Goal: Transaction & Acquisition: Purchase product/service

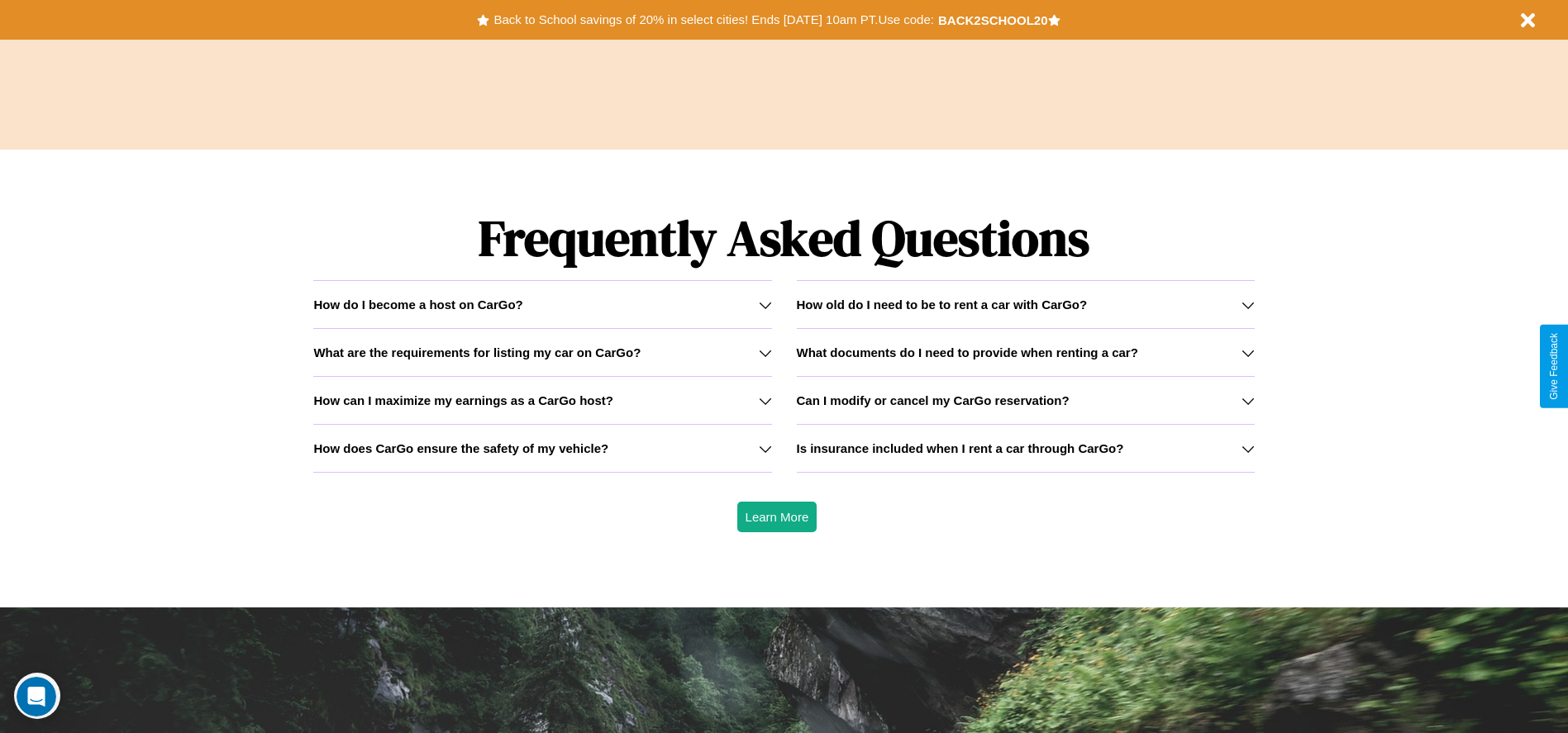
scroll to position [2372, 0]
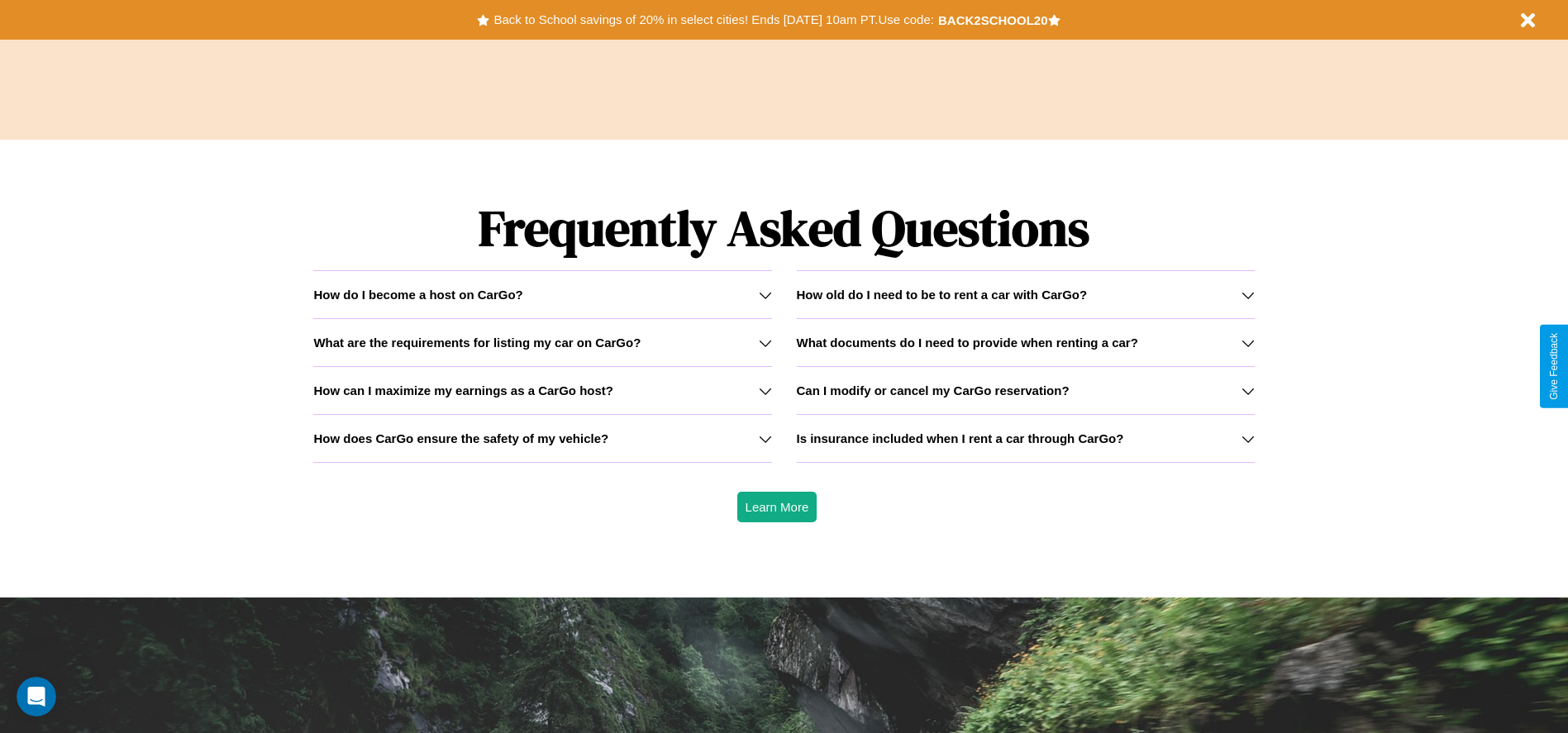
click at [1247, 343] on icon at bounding box center [1248, 343] width 13 height 13
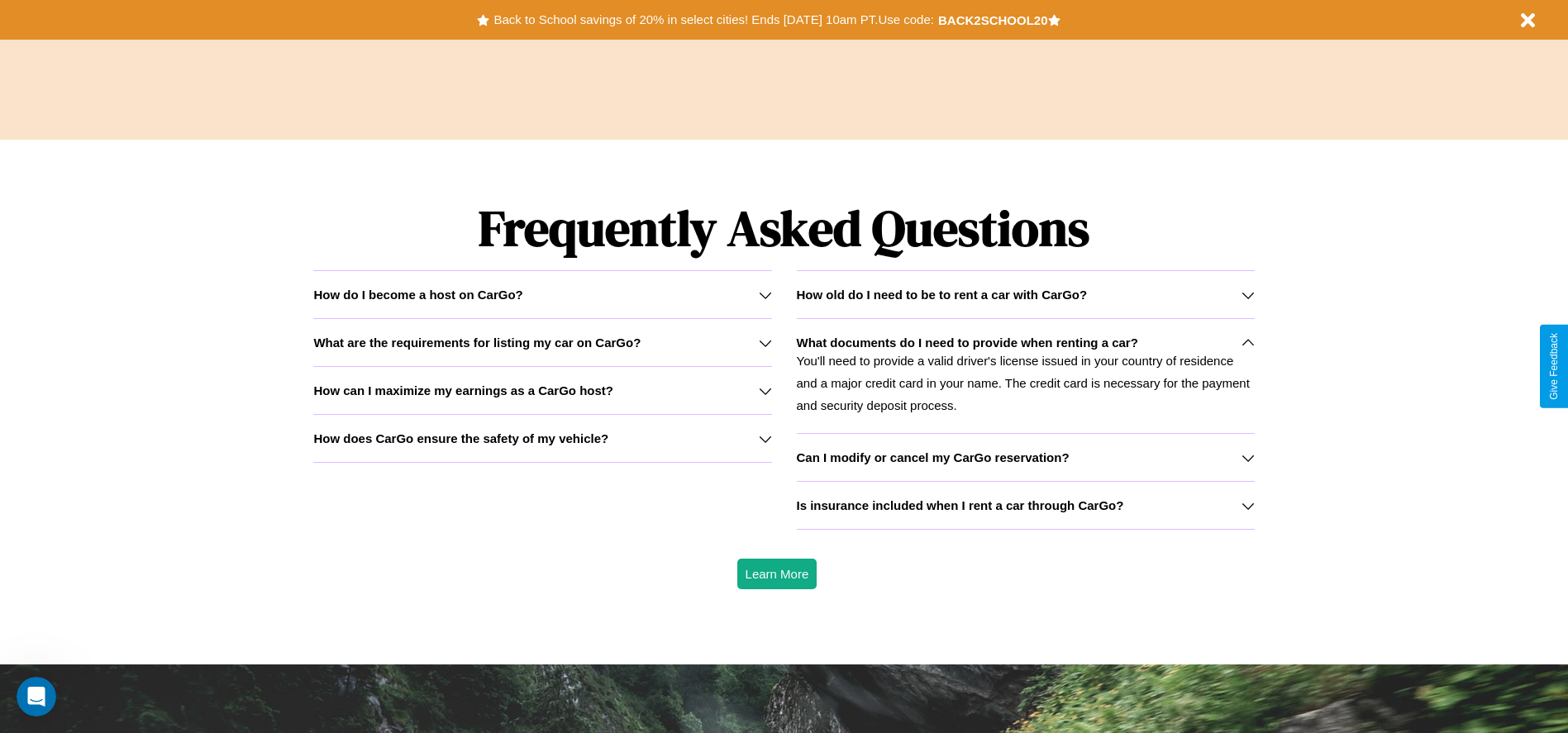
click at [764, 295] on icon at bounding box center [764, 295] width 13 height 13
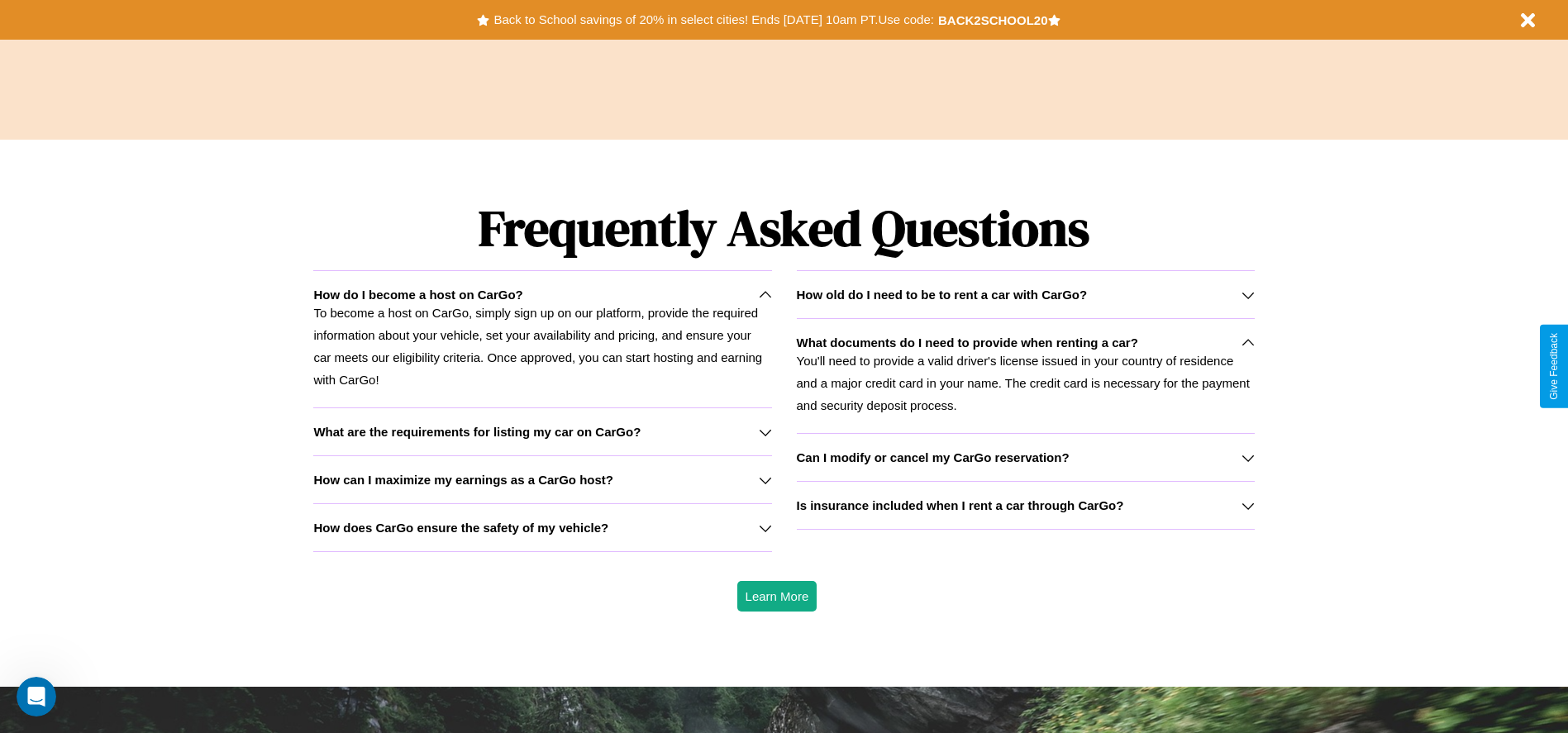
click at [542, 479] on h3 "How can I maximize my earnings as a CarGo host?" at bounding box center [463, 480] width 300 height 14
click at [1247, 343] on icon at bounding box center [1248, 343] width 13 height 13
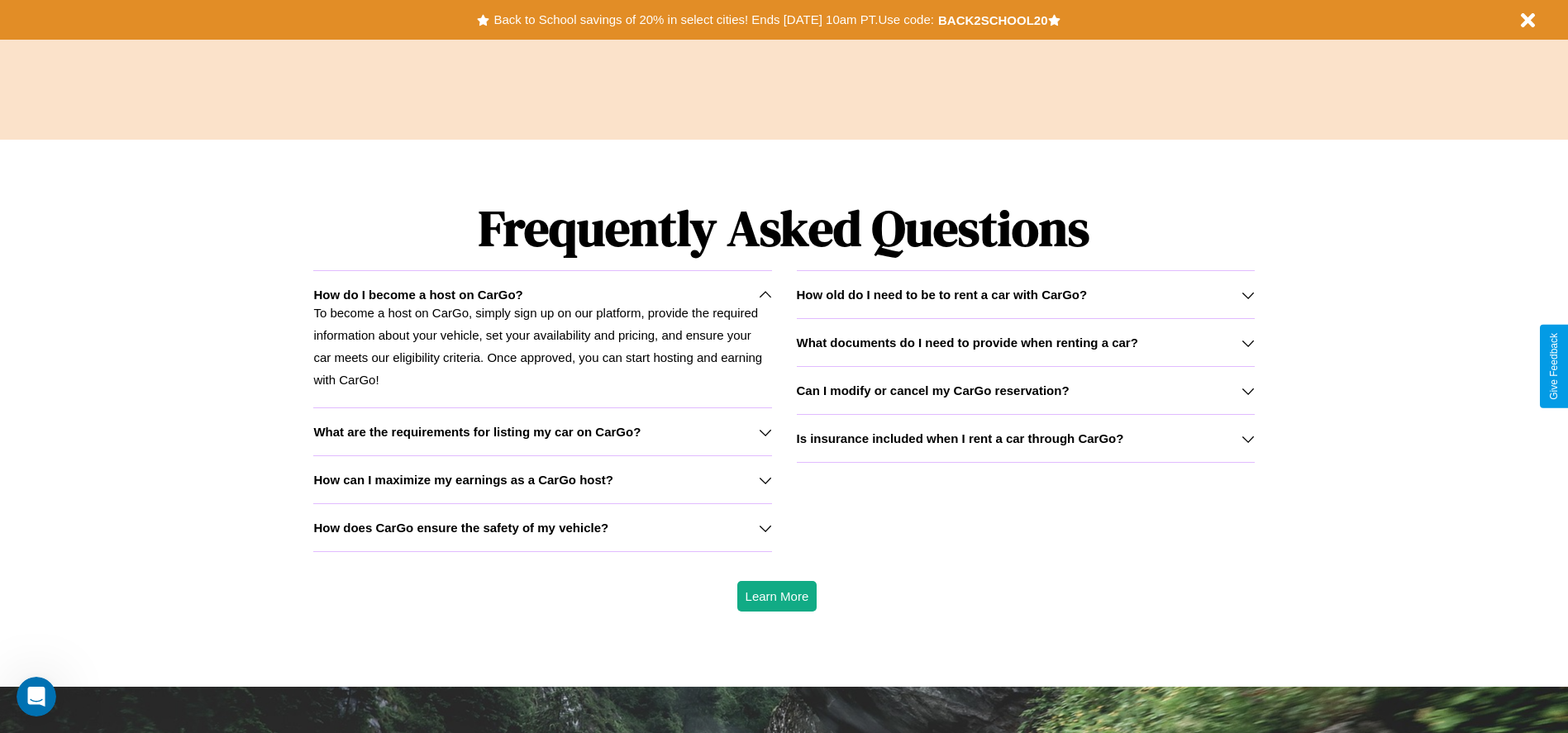
click at [542, 431] on h3 "What are the requirements for listing my car on CarGo?" at bounding box center [477, 431] width 327 height 14
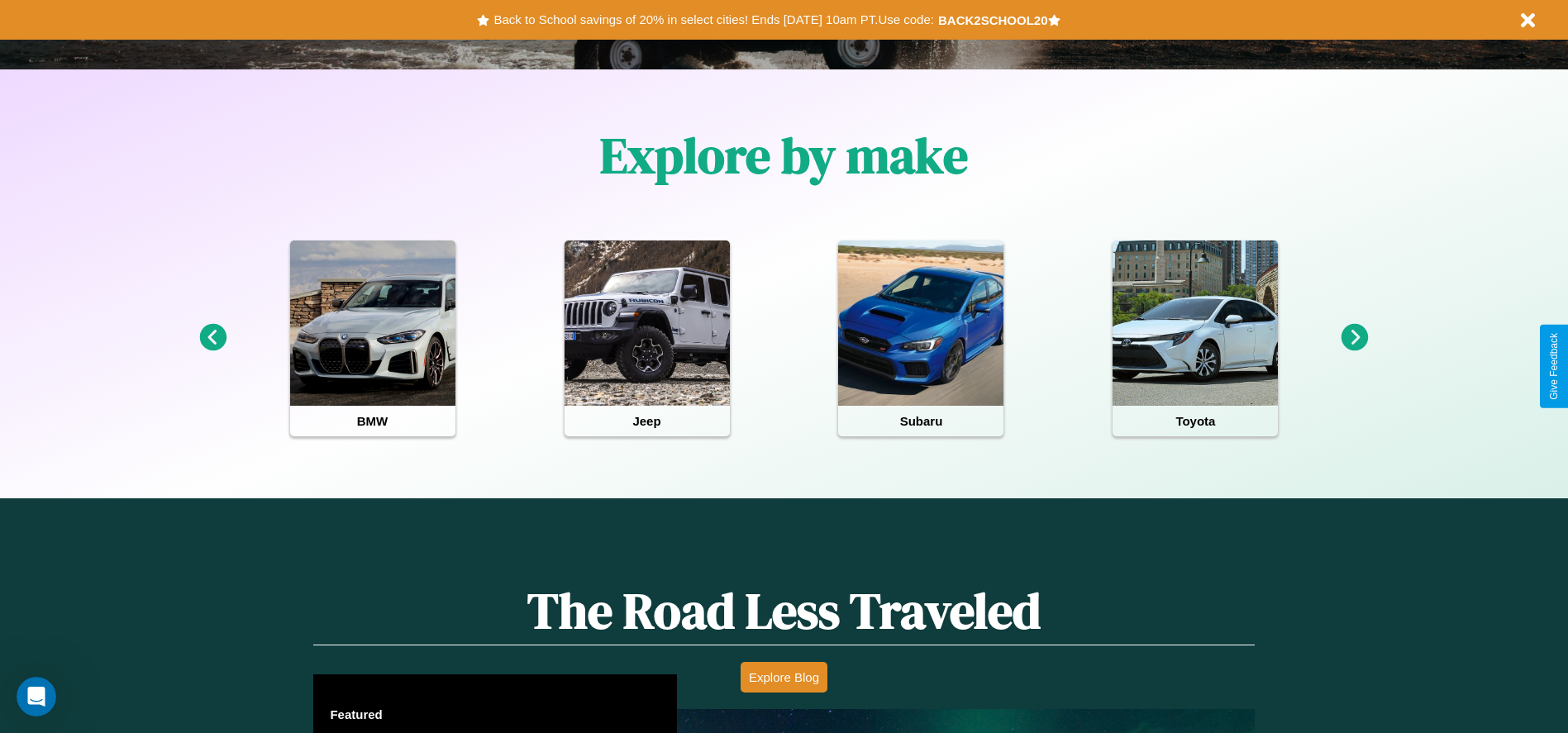
scroll to position [343, 0]
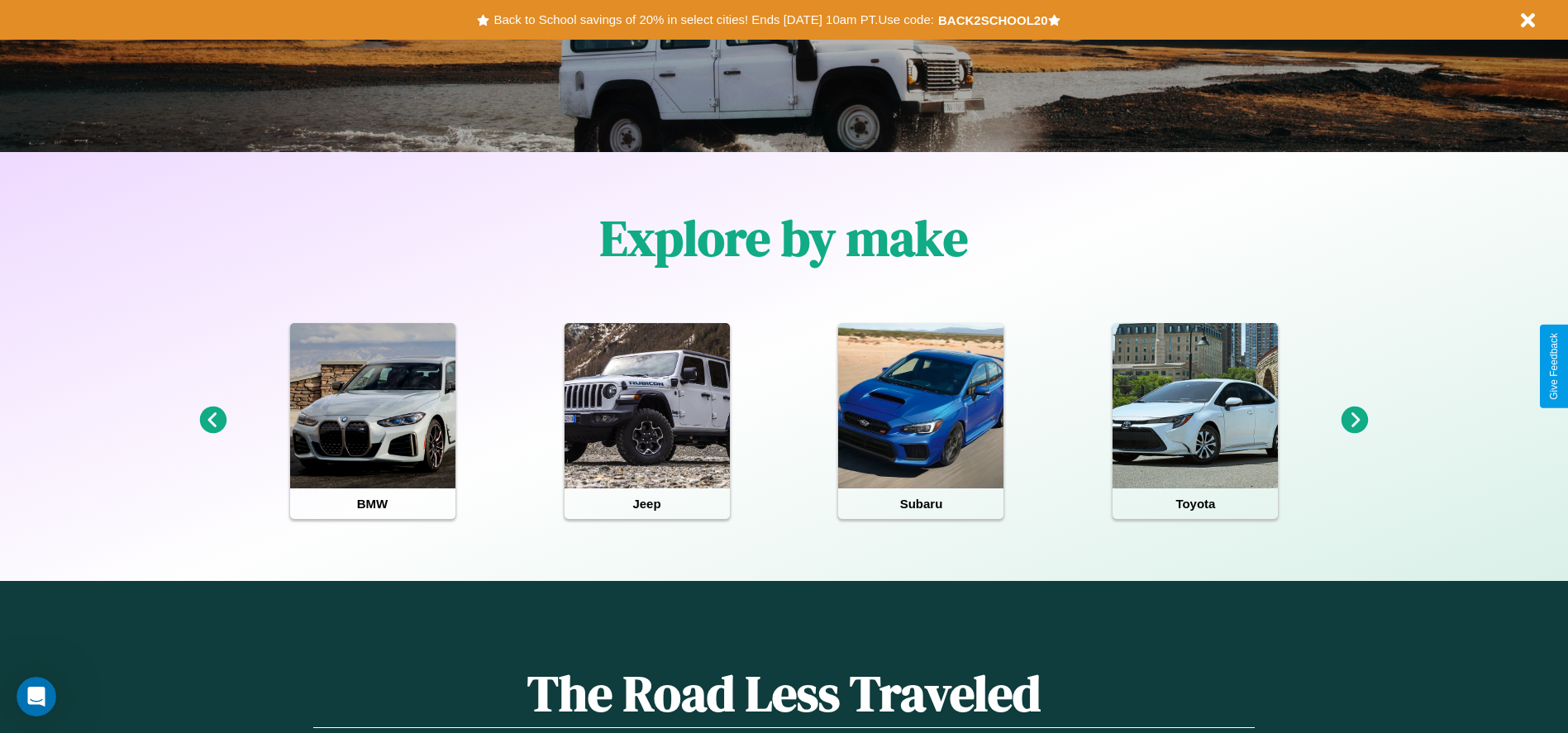
click at [213, 421] on icon at bounding box center [213, 420] width 27 height 27
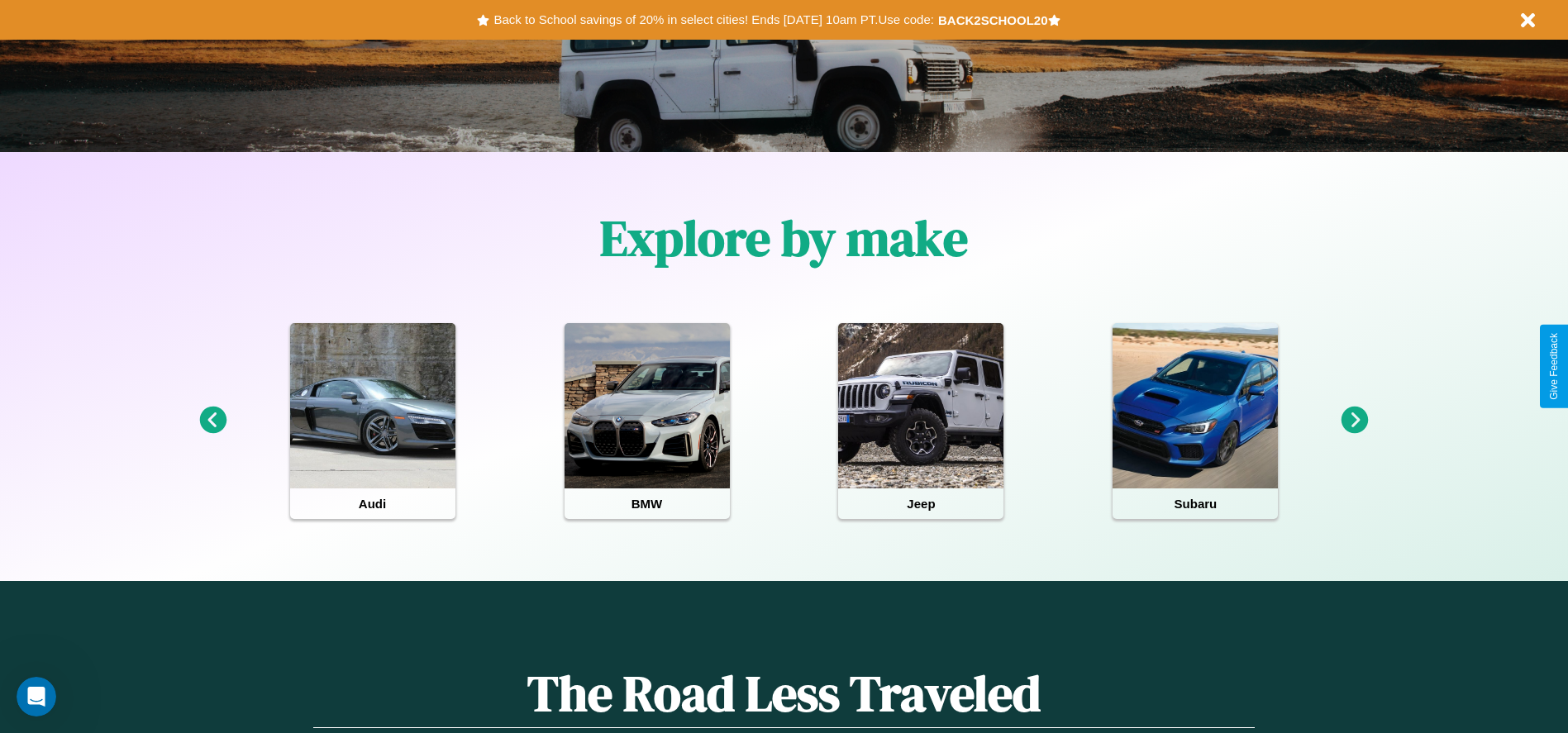
scroll to position [0, 0]
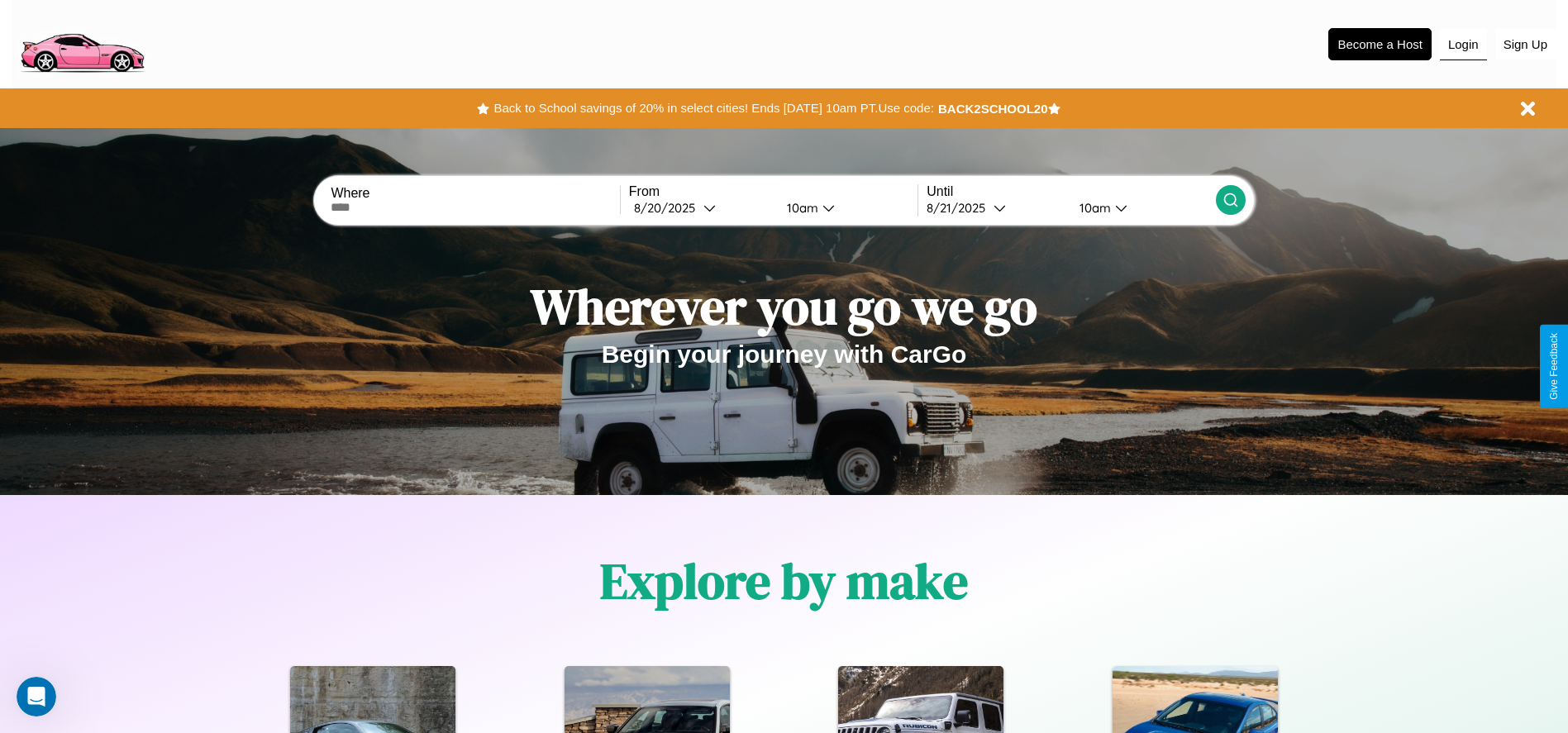
click at [1463, 44] on button "Login" at bounding box center [1463, 44] width 47 height 32
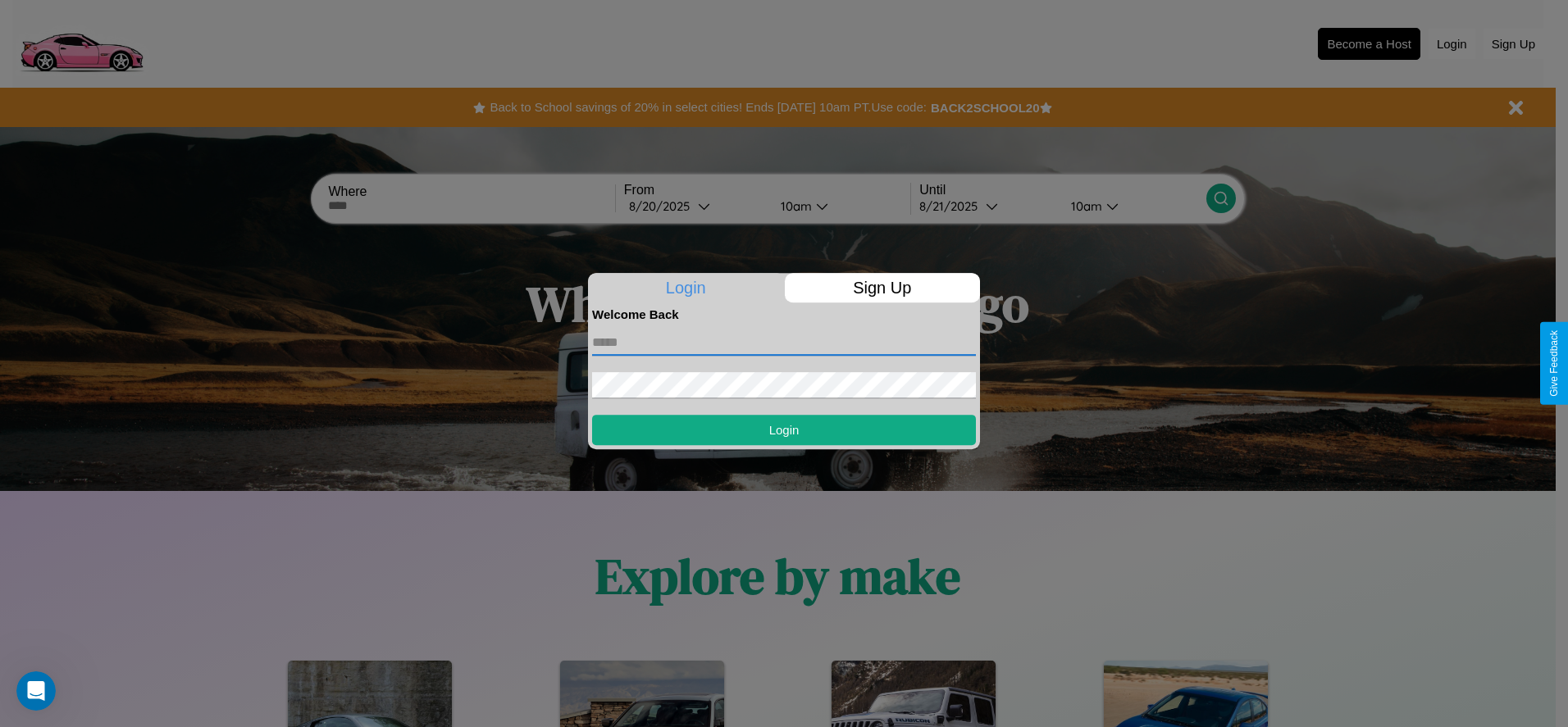
click at [784, 342] on input "text" at bounding box center [784, 342] width 384 height 26
type input "**********"
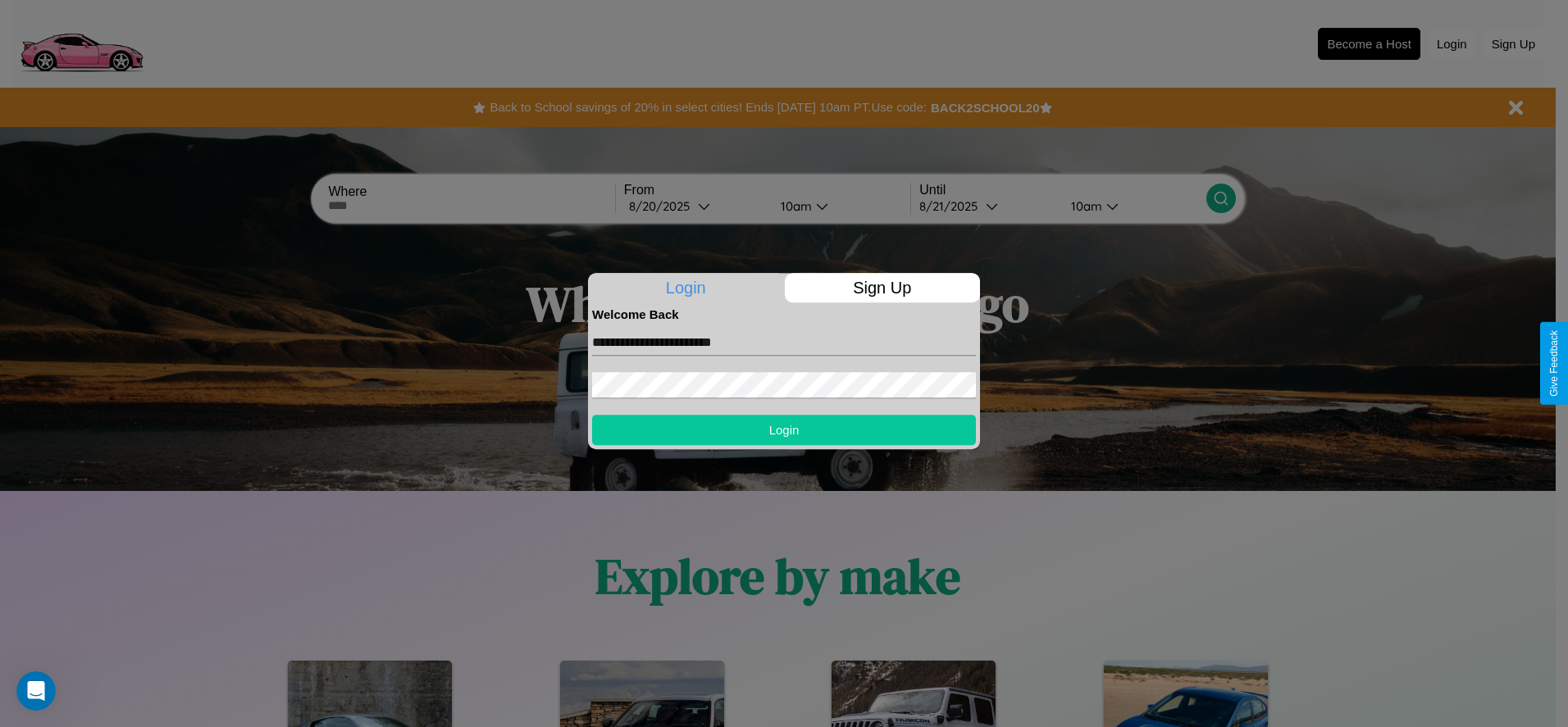
click at [784, 430] on button "Login" at bounding box center [784, 430] width 384 height 31
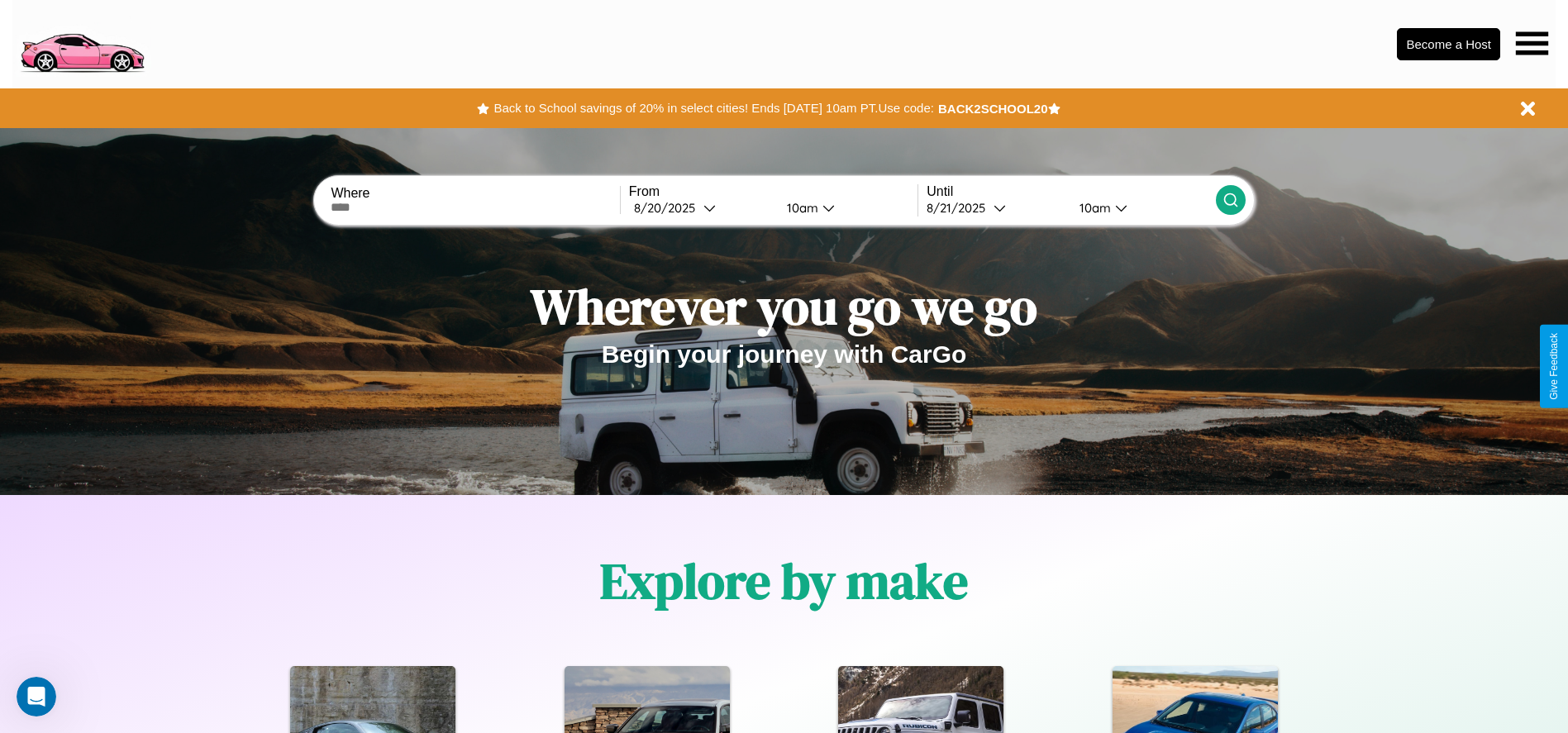
click at [475, 208] on input "text" at bounding box center [475, 207] width 289 height 13
type input "**********"
click at [701, 208] on div "8 / 20 / 2025" at bounding box center [668, 208] width 69 height 15
select select "*"
select select "****"
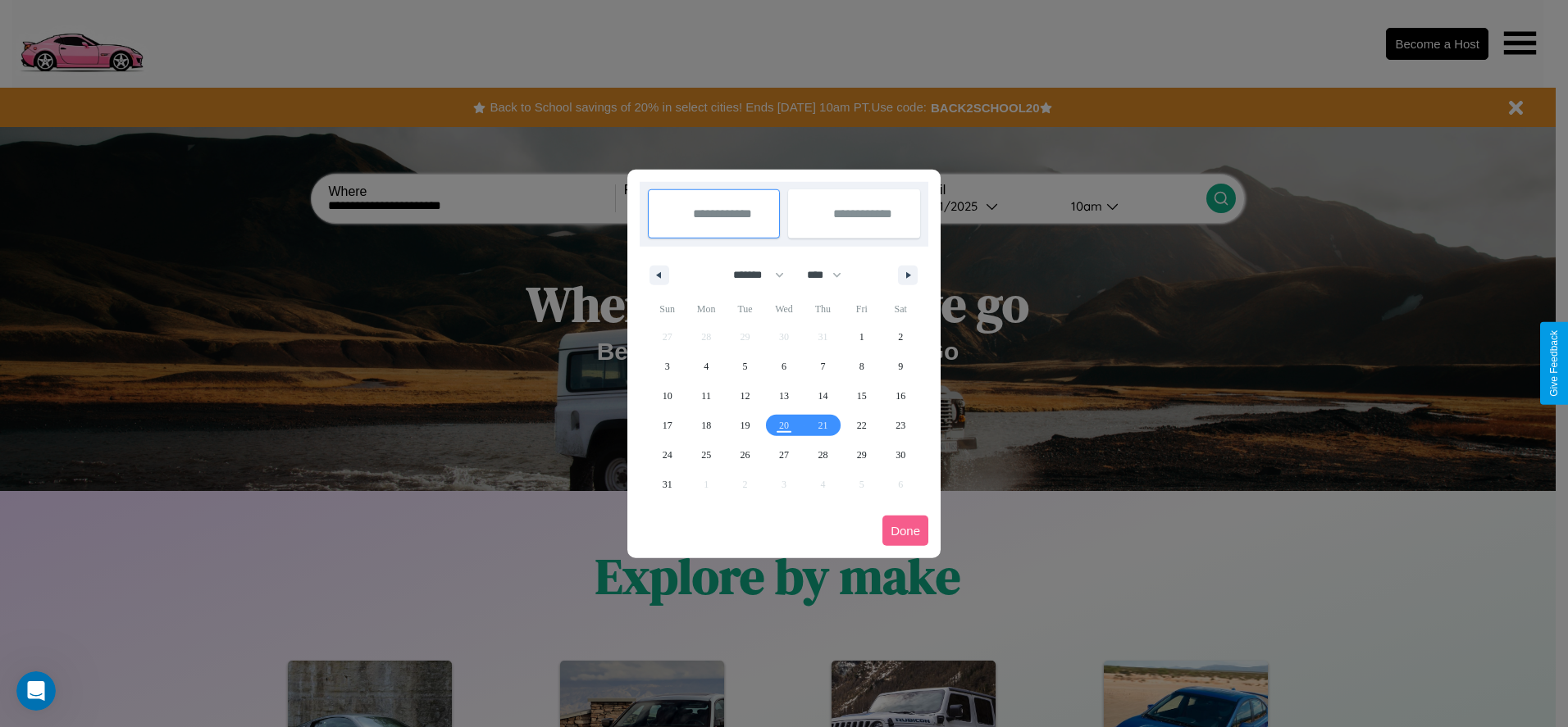
click at [751, 275] on select "******* ******** ***** ***** *** **** **** ****** ********* ******* ******** **…" at bounding box center [756, 275] width 70 height 27
select select "*"
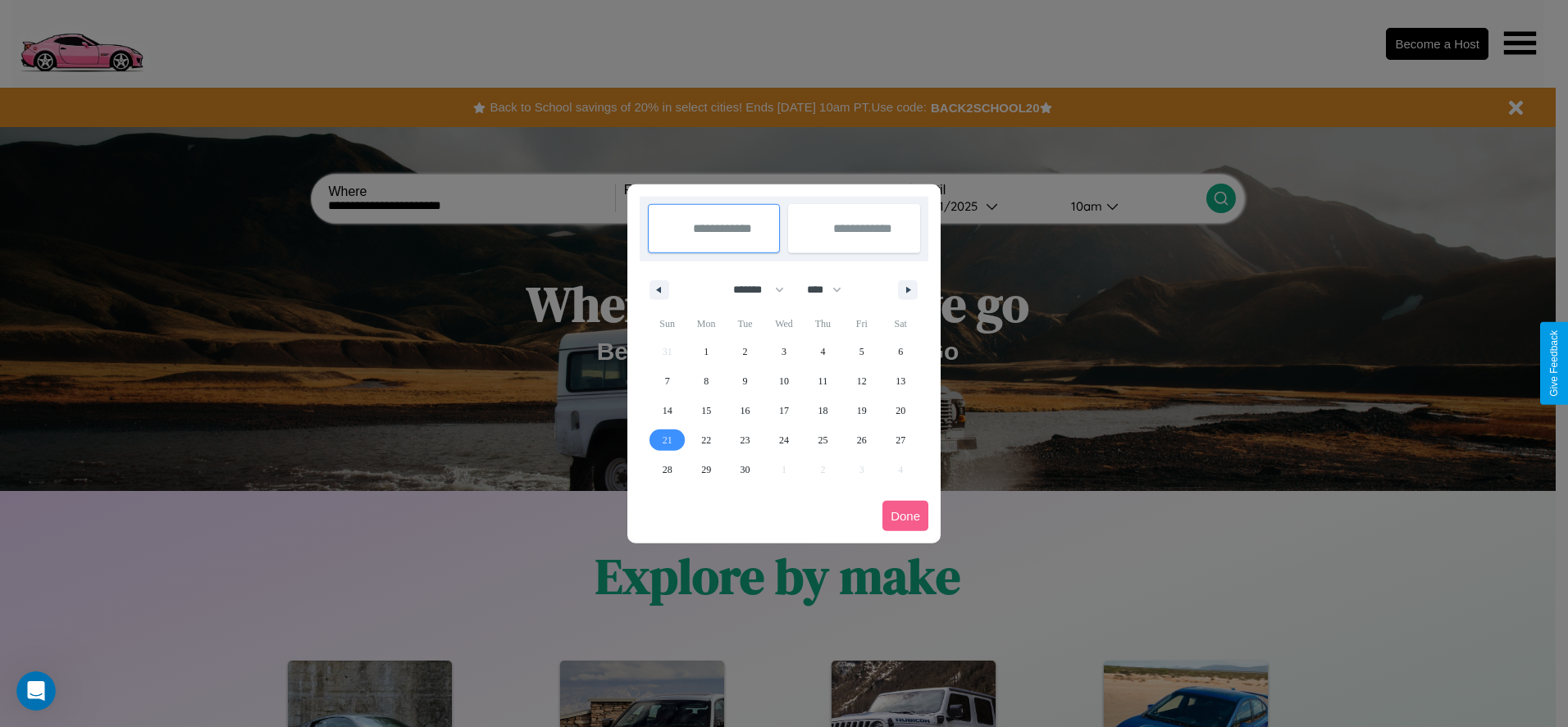
click at [667, 440] on span "21" at bounding box center [668, 440] width 10 height 30
type input "**********"
click at [861, 440] on span "26" at bounding box center [862, 440] width 10 height 30
type input "**********"
click at [905, 516] on button "Done" at bounding box center [905, 516] width 46 height 31
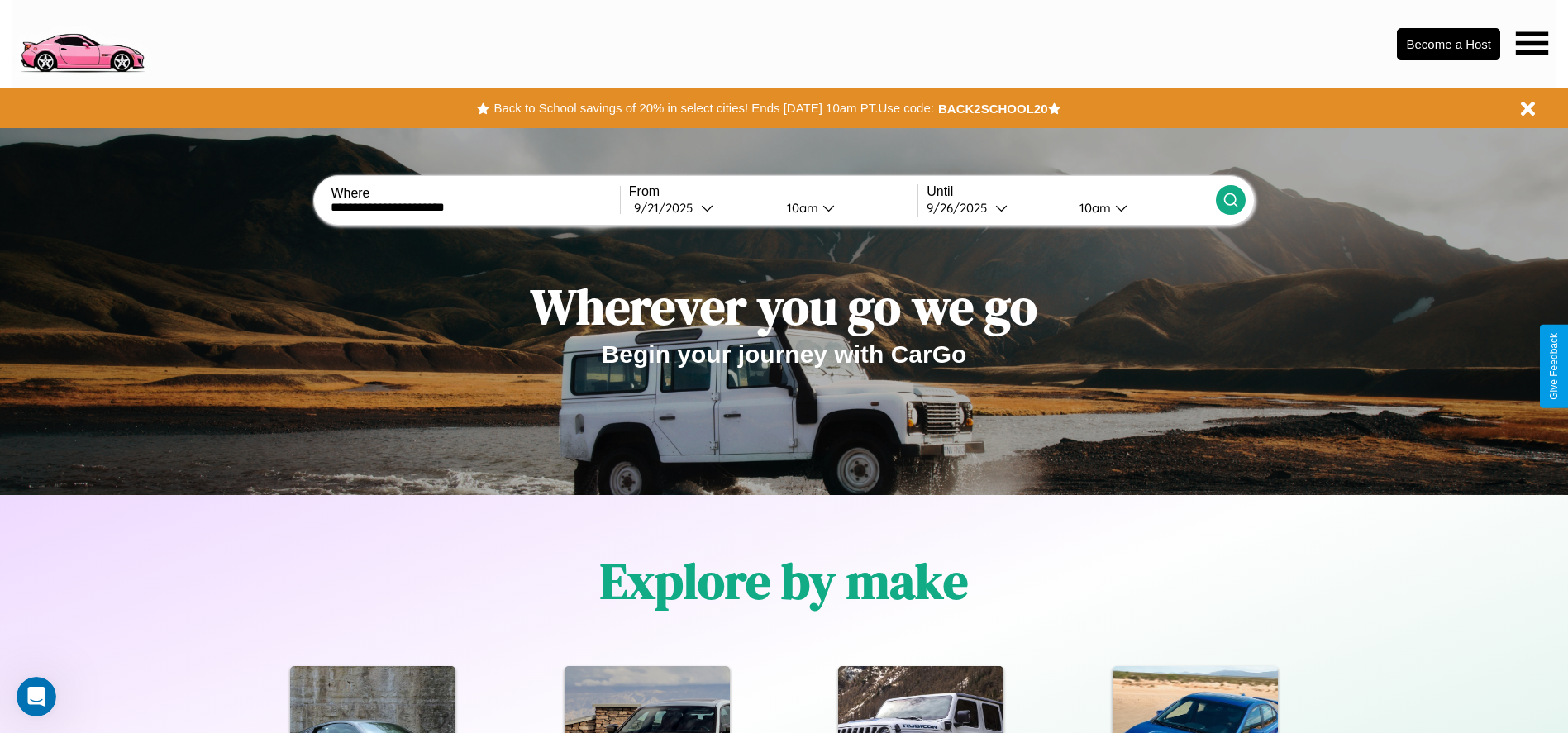
click at [1230, 200] on icon at bounding box center [1230, 200] width 16 height 16
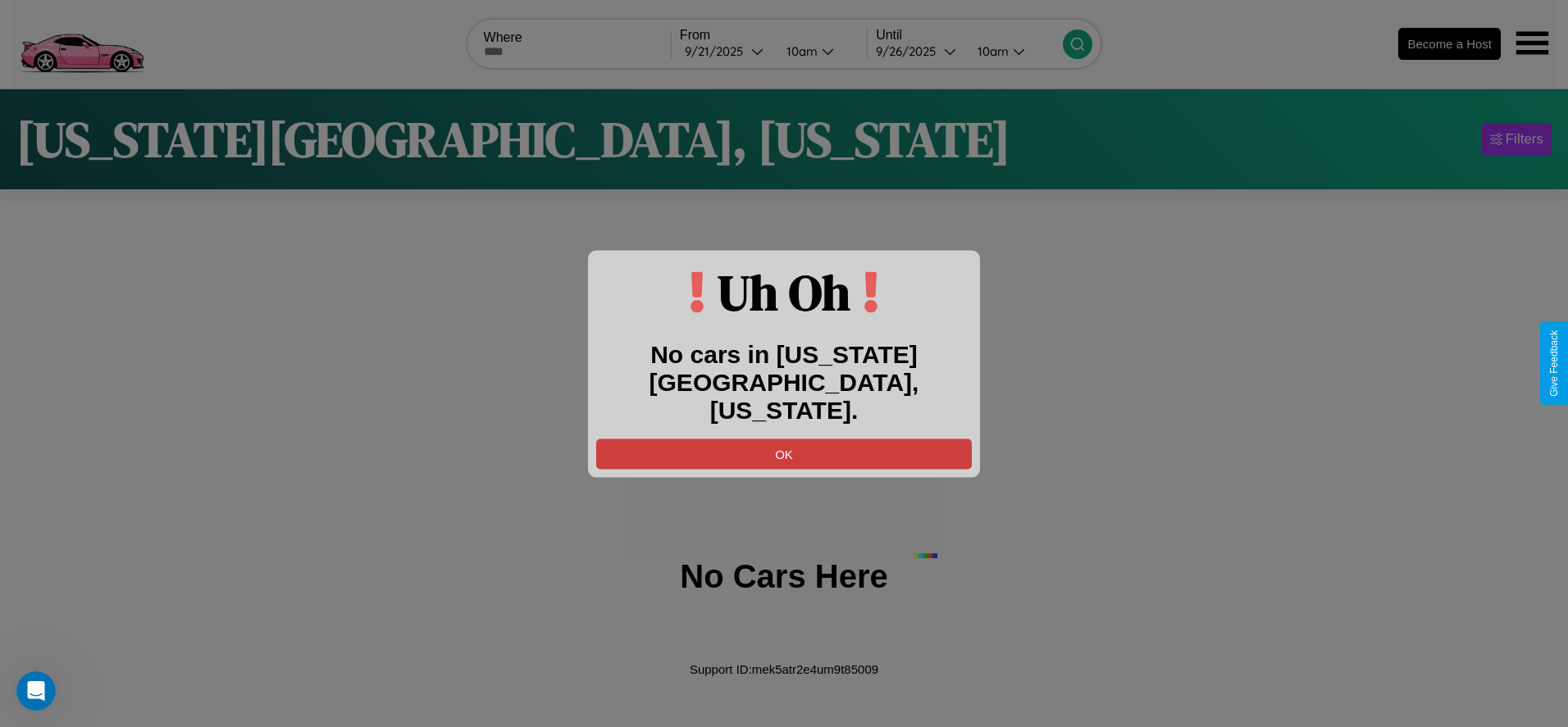
click at [784, 440] on button "OK" at bounding box center [784, 454] width 375 height 31
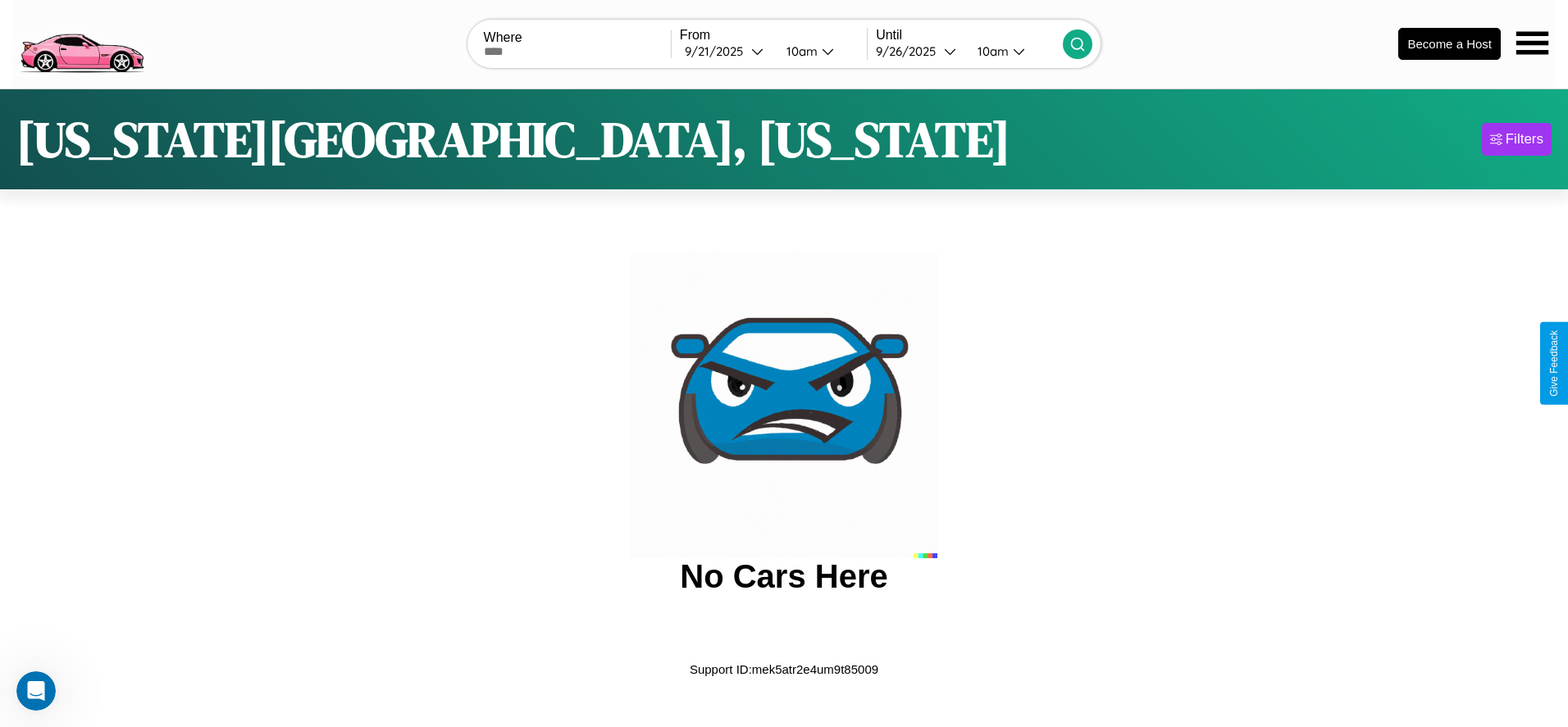
click at [81, 42] on img at bounding box center [82, 42] width 139 height 69
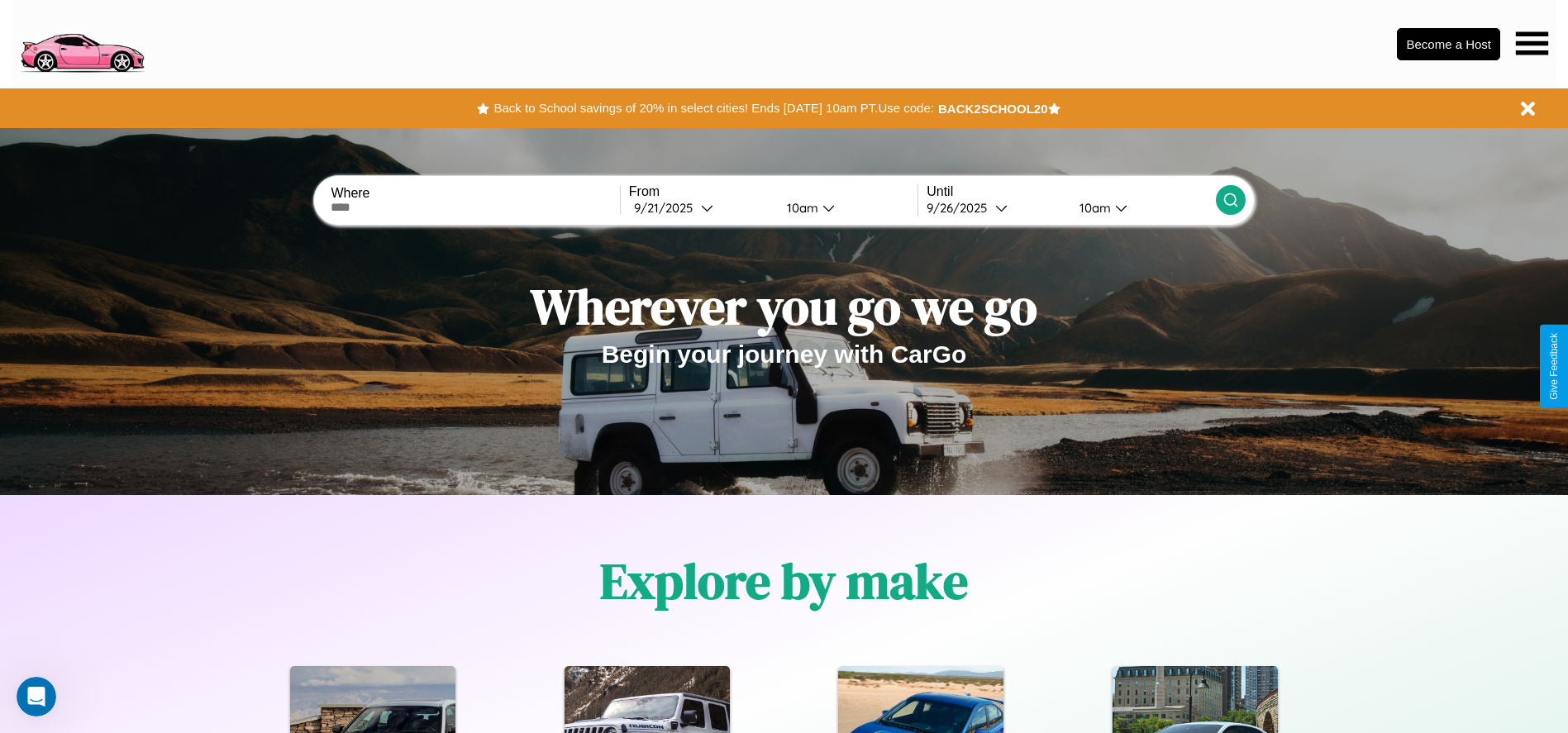
click at [475, 208] on input "text" at bounding box center [475, 207] width 289 height 13
type input "**********"
click at [701, 208] on div "9 / 21 / 2025" at bounding box center [667, 208] width 67 height 15
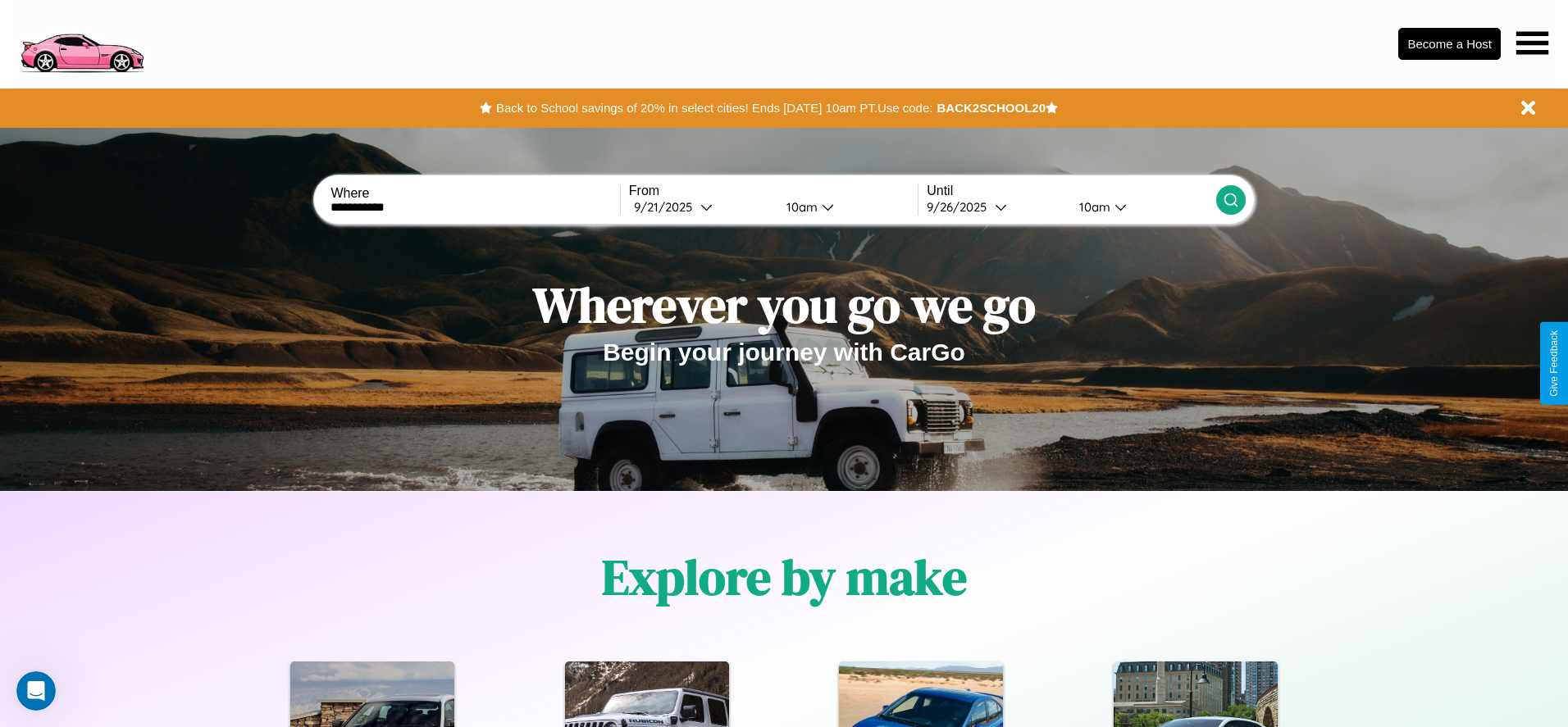
select select "*"
select select "****"
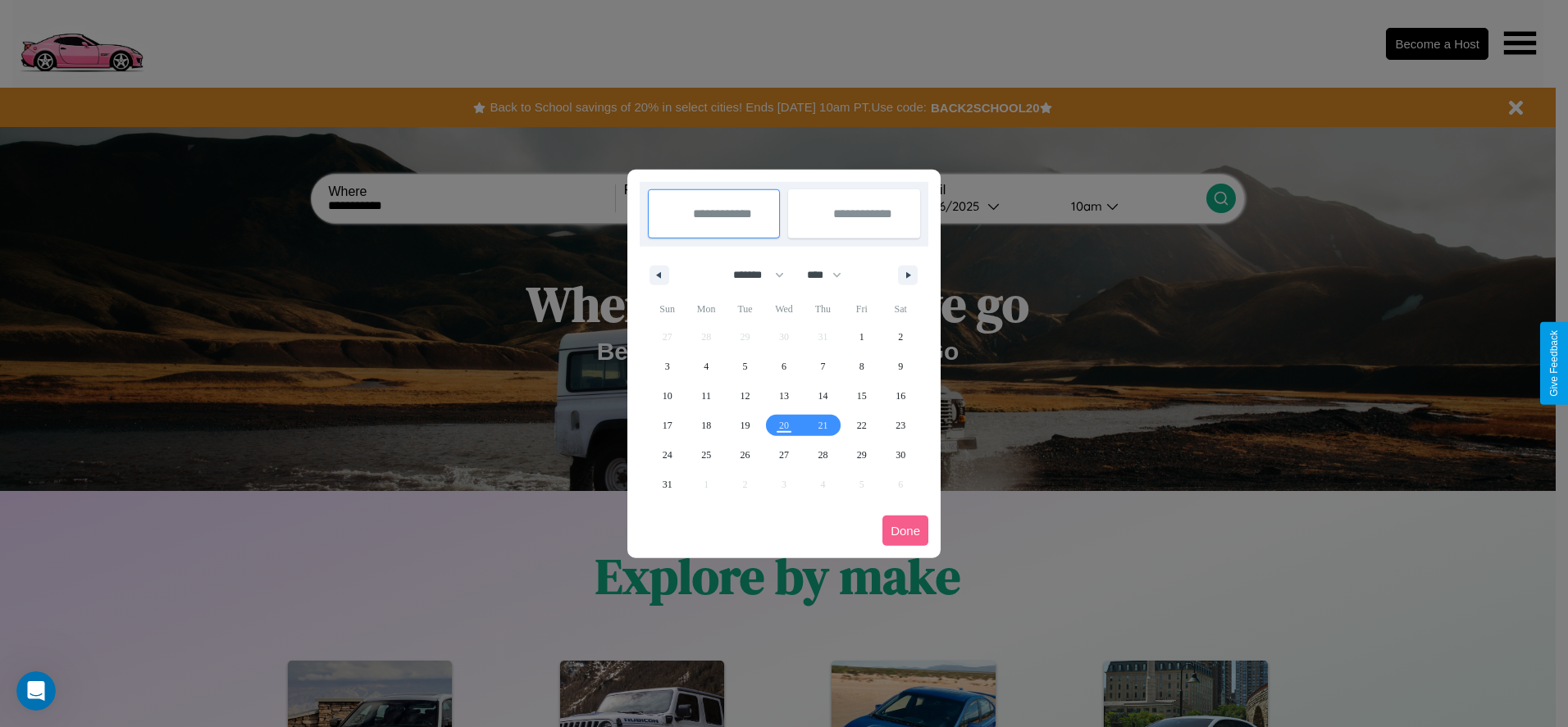
click at [751, 275] on select "******* ******** ***** ***** *** **** **** ****** ********* ******* ******** **…" at bounding box center [756, 275] width 70 height 27
select select "*"
drag, startPoint x: 831, startPoint y: 275, endPoint x: 784, endPoint y: 329, distance: 71.6
click at [831, 275] on select "**** **** **** **** **** **** **** **** **** **** **** **** **** **** **** ****…" at bounding box center [824, 275] width 49 height 27
select select "****"
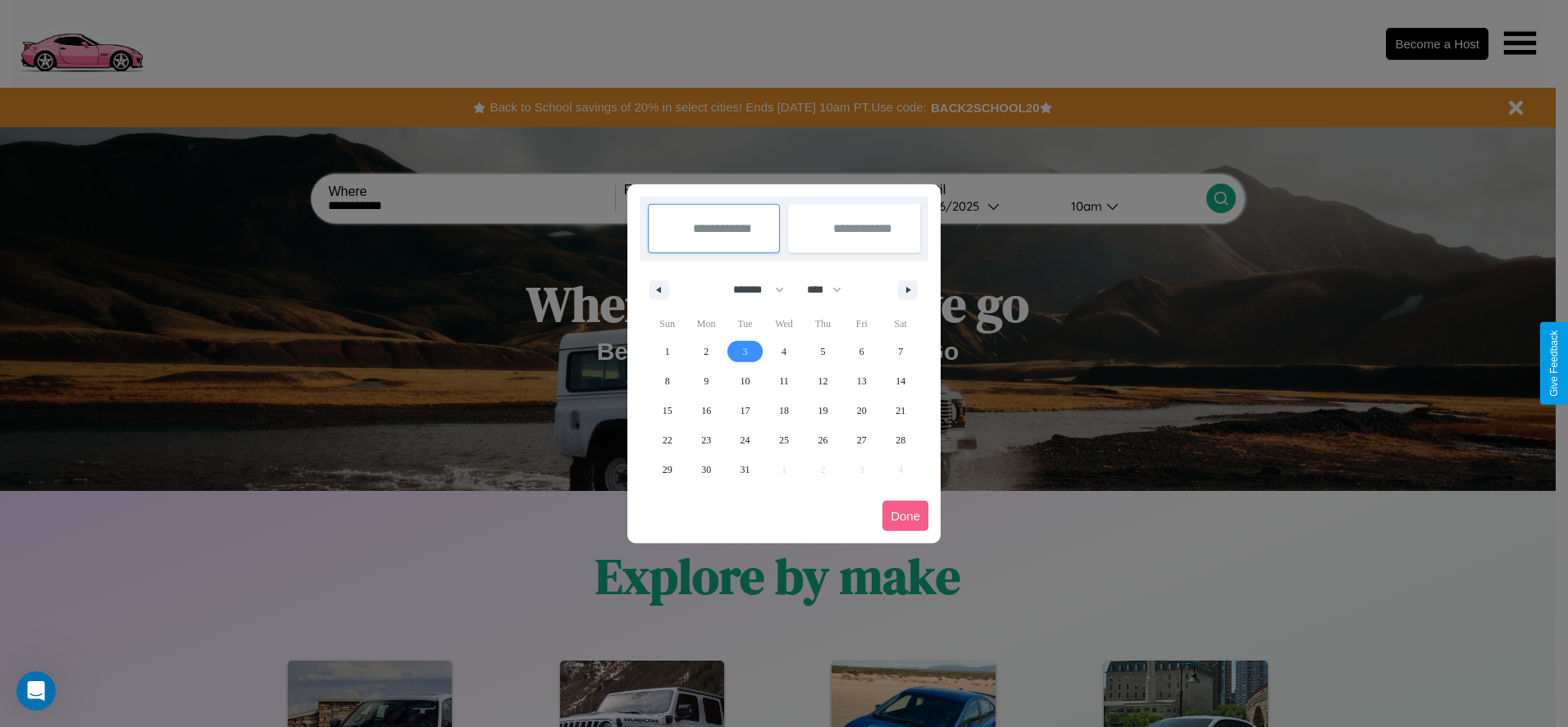
click at [745, 351] on span "3" at bounding box center [746, 352] width 5 height 30
type input "**********"
click at [901, 351] on span "7" at bounding box center [901, 352] width 5 height 30
type input "**********"
click at [905, 516] on button "Done" at bounding box center [905, 516] width 46 height 31
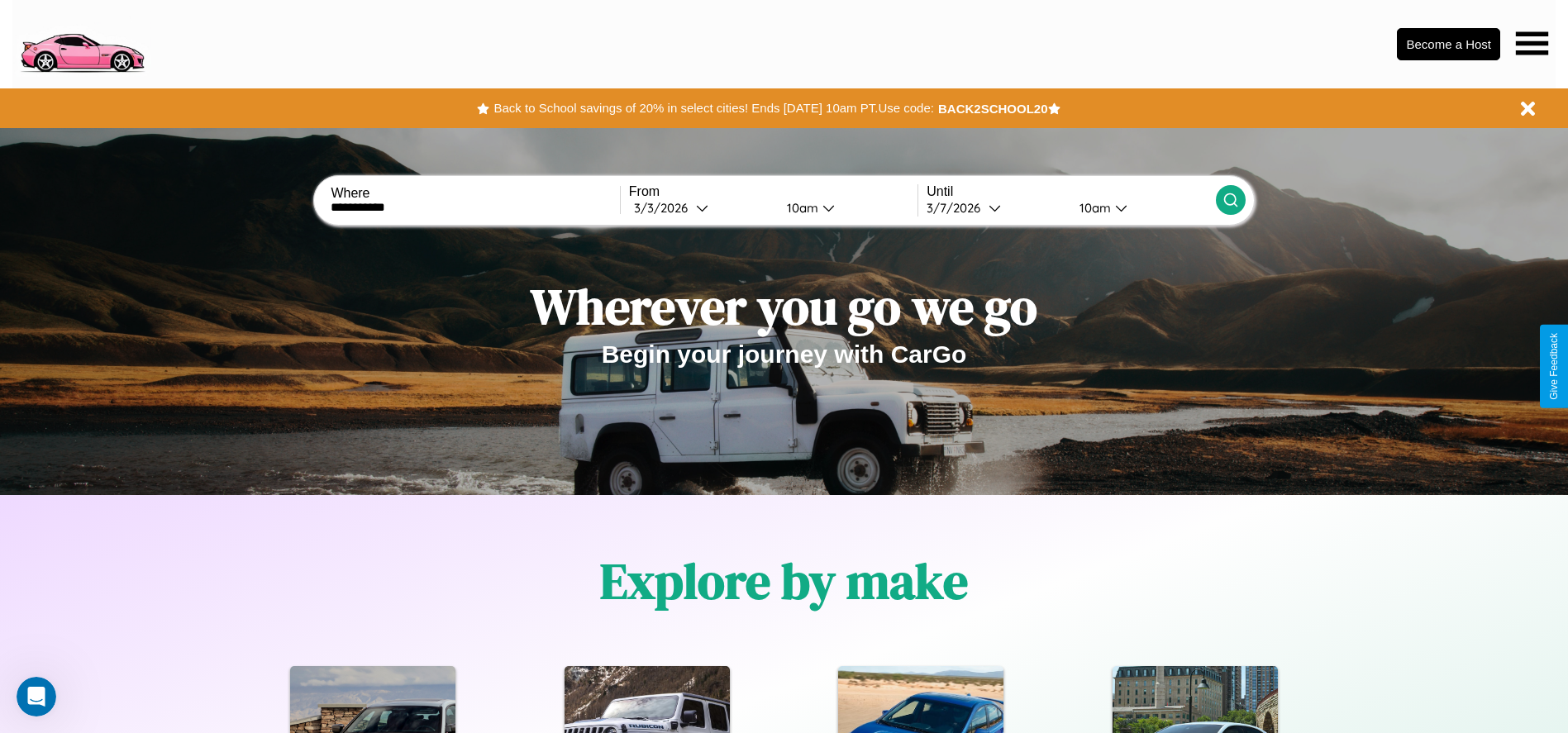
click at [1230, 200] on icon at bounding box center [1230, 200] width 16 height 16
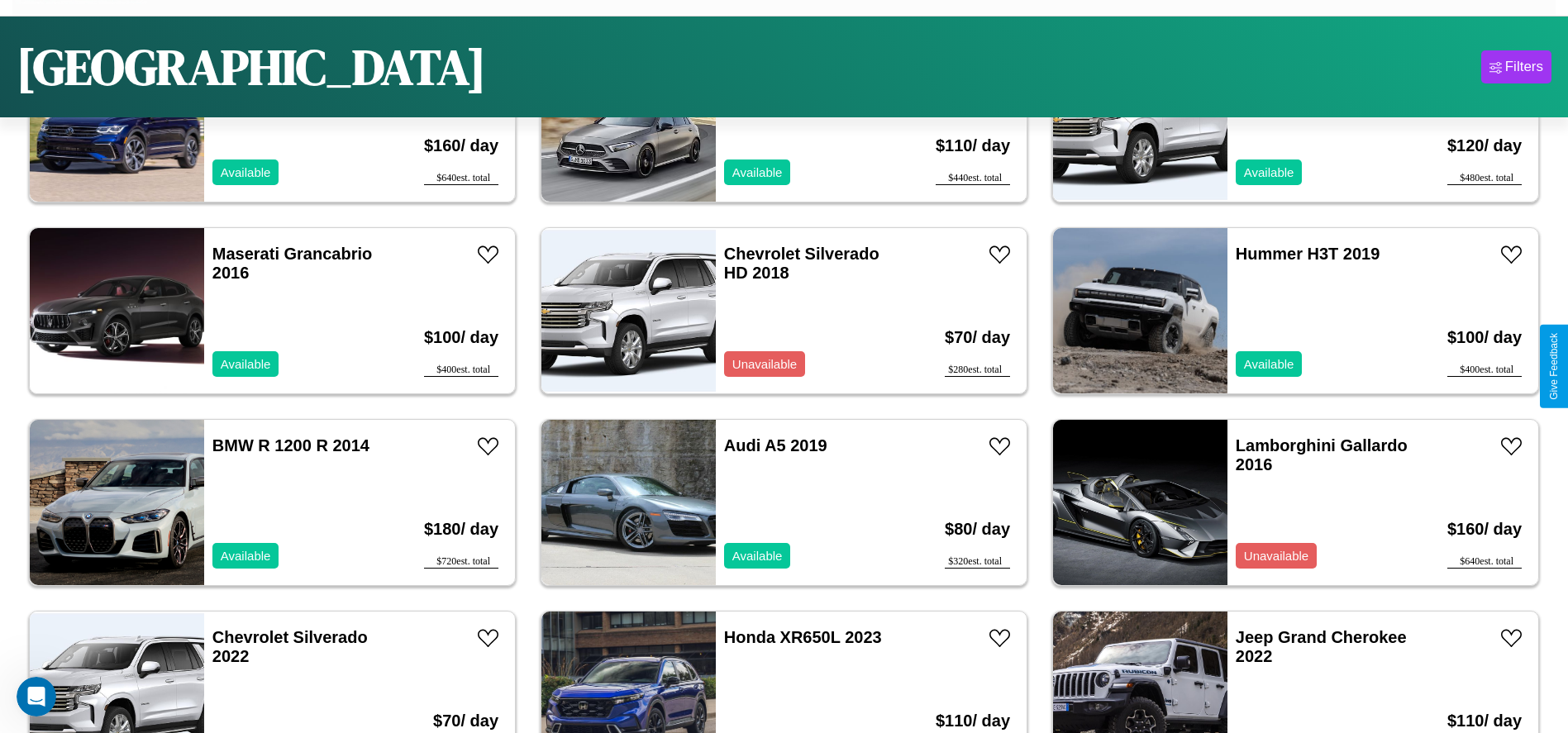
scroll to position [8809, 0]
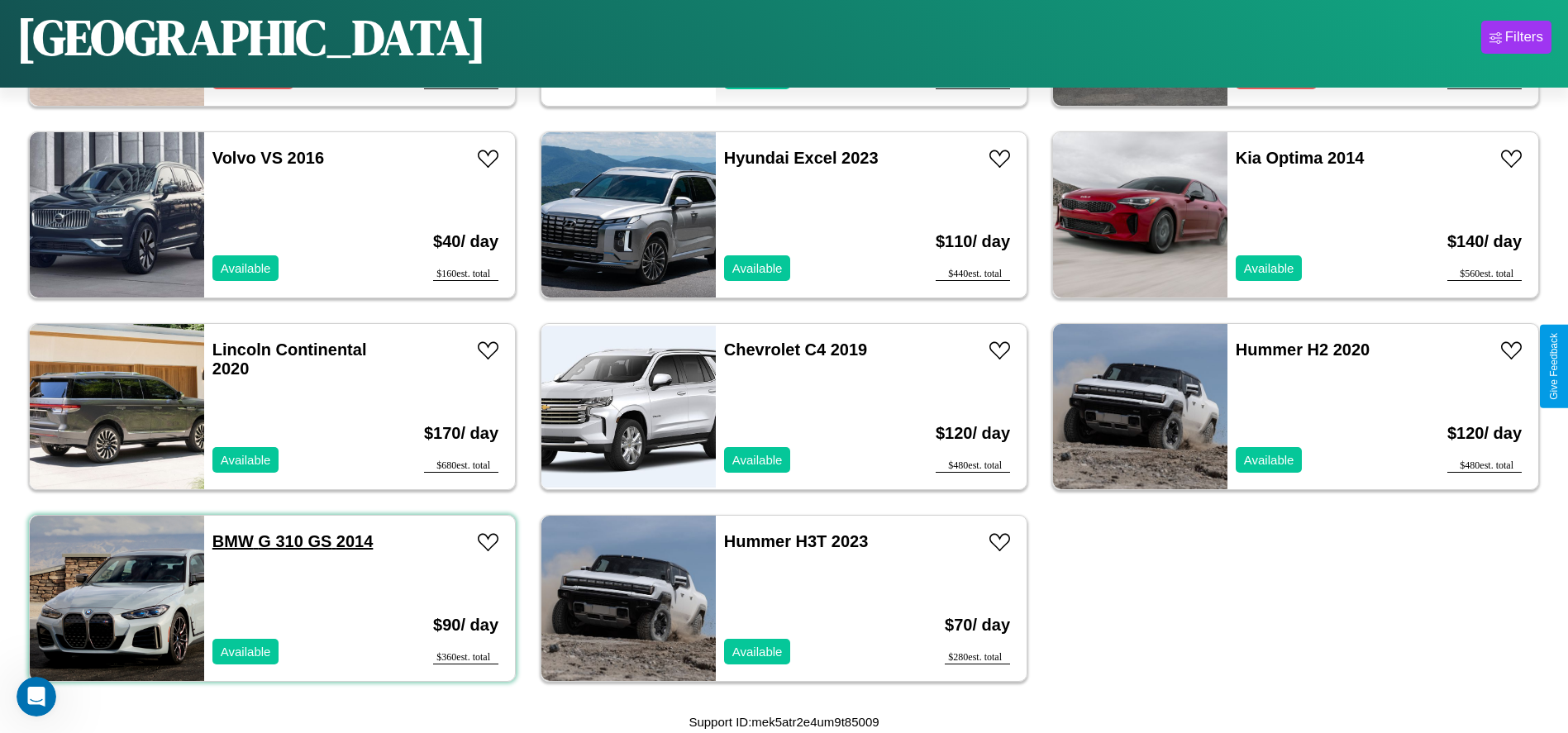
click at [231, 542] on link "BMW G 310 GS 2014" at bounding box center [293, 541] width 161 height 18
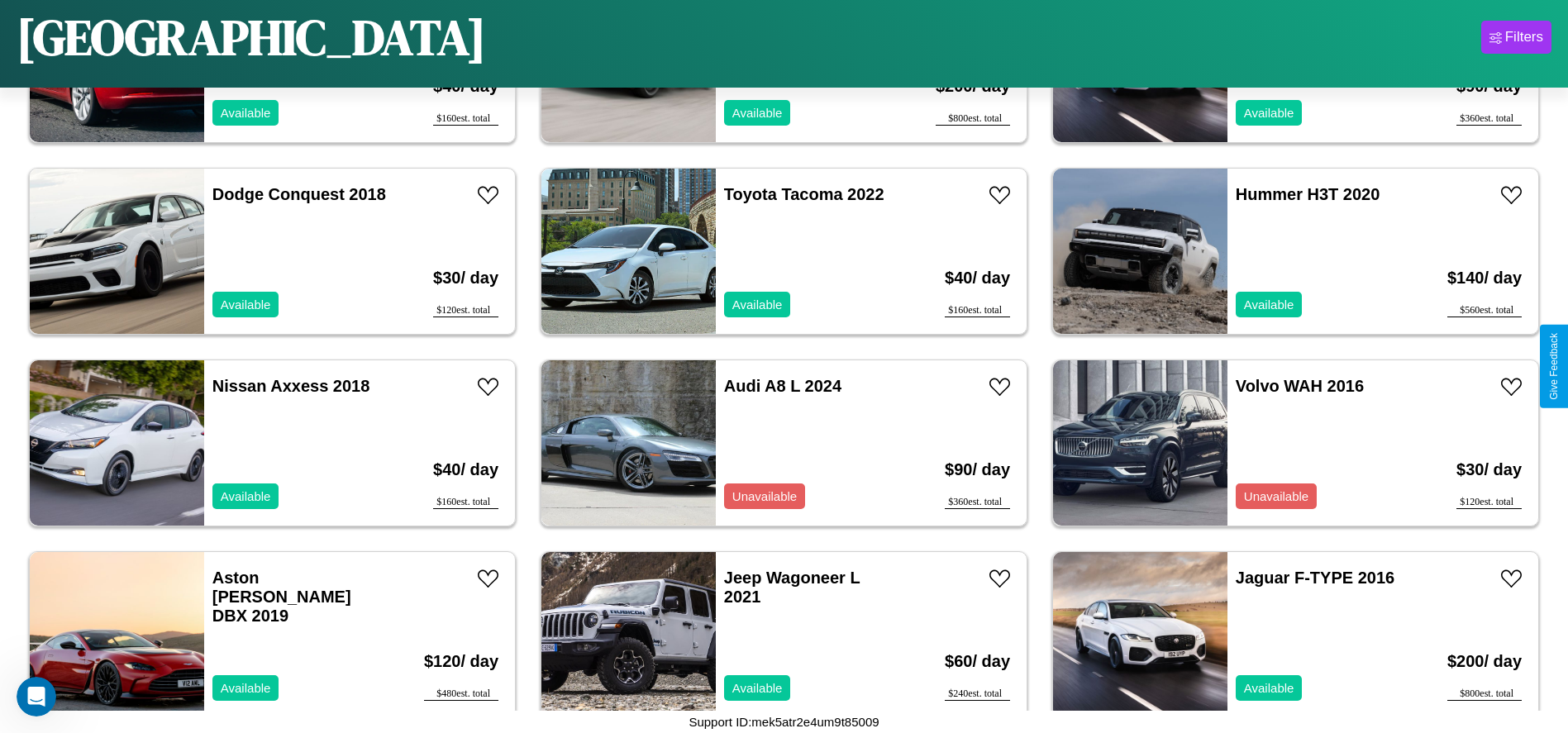
scroll to position [4213, 0]
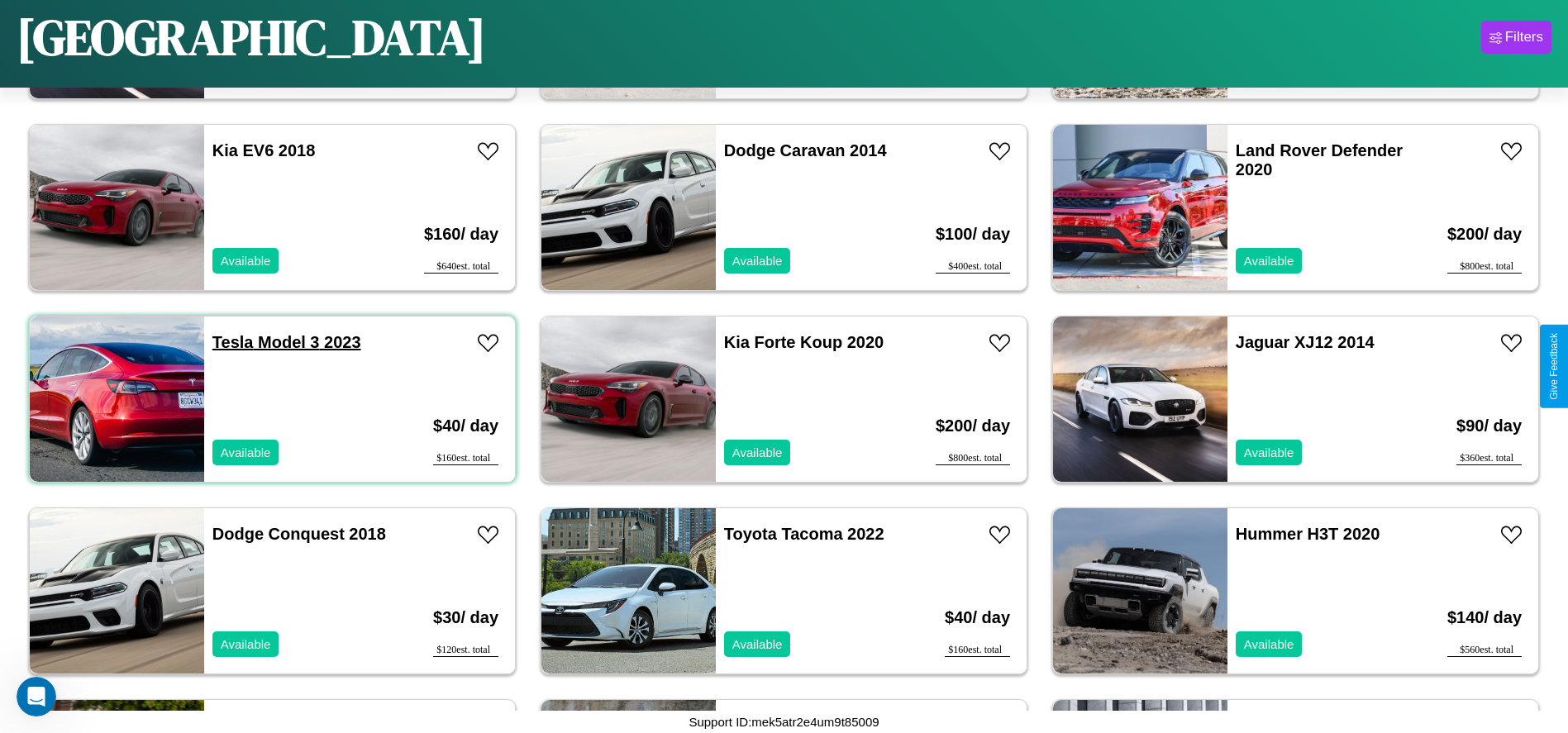
click at [231, 343] on link "Tesla Model 3 2023" at bounding box center [287, 342] width 149 height 18
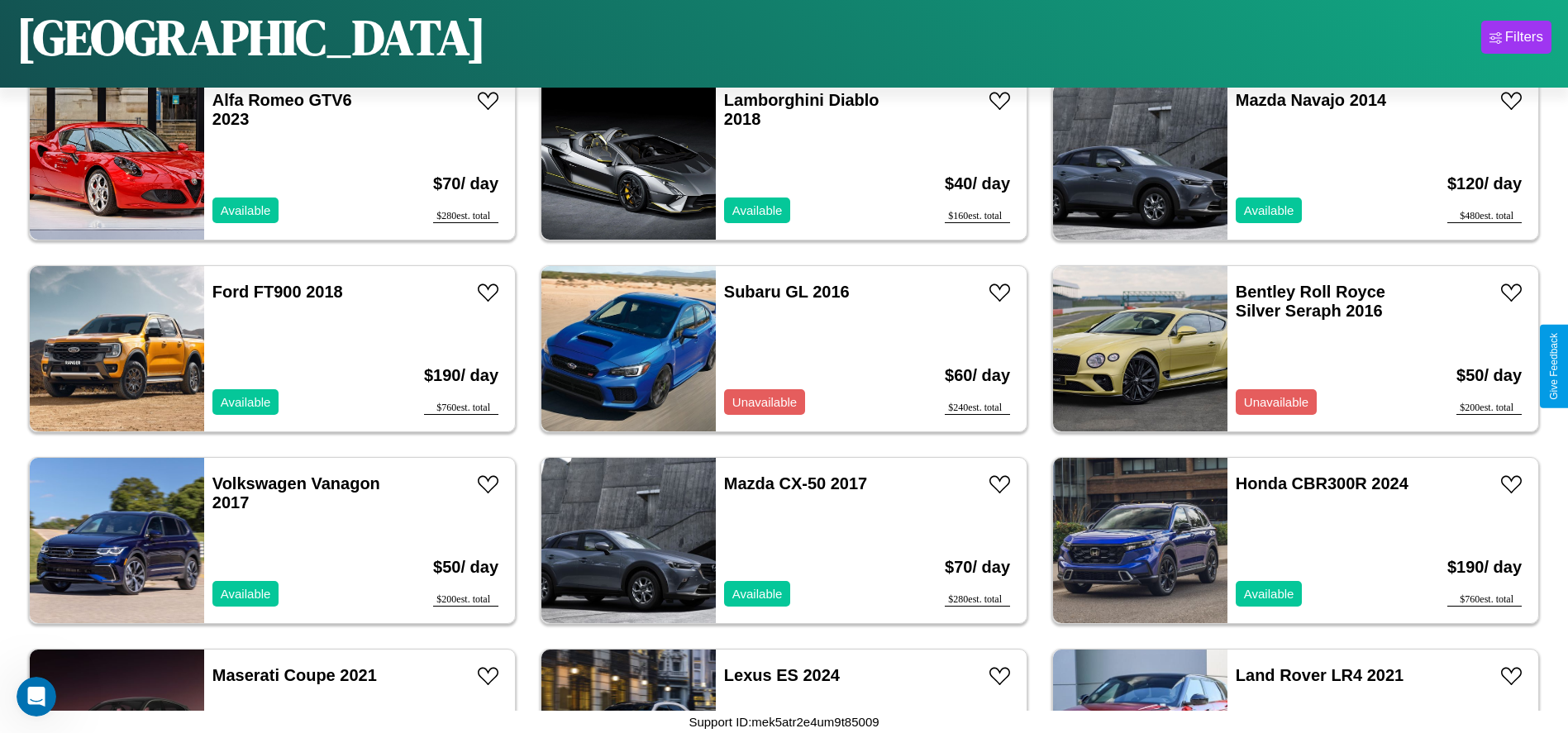
scroll to position [6131, 0]
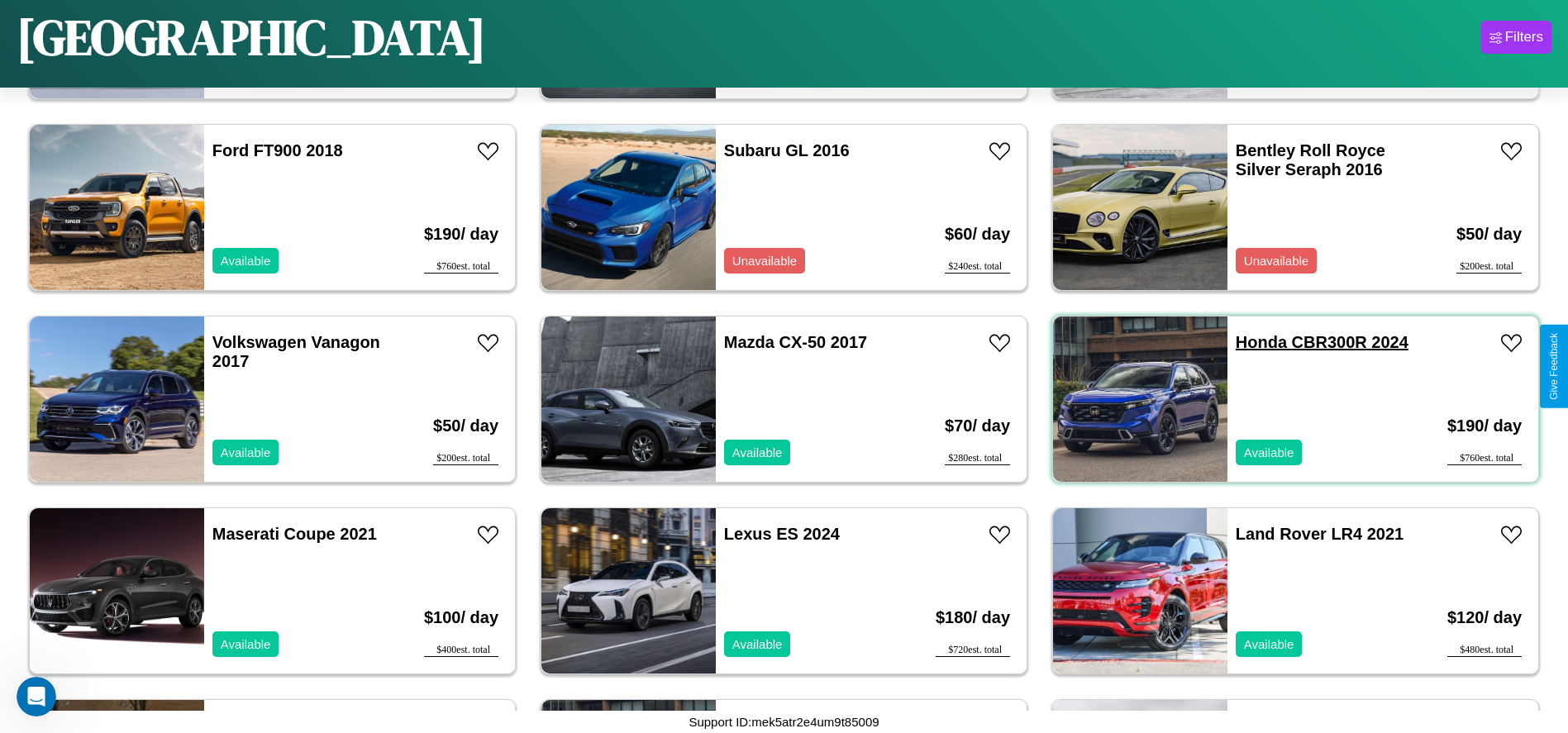
click at [1250, 343] on link "Honda CBR300R 2024" at bounding box center [1322, 342] width 173 height 18
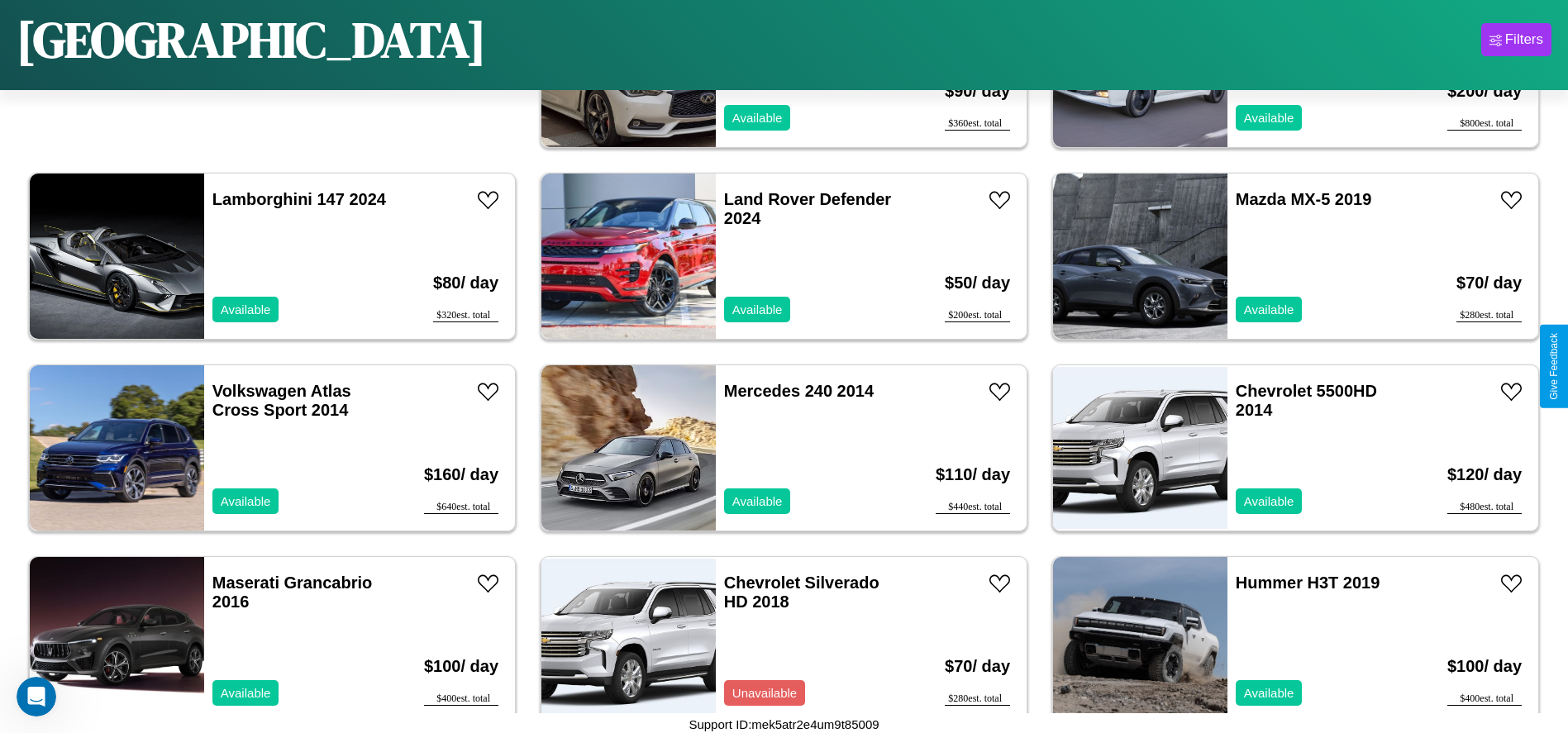
scroll to position [376, 0]
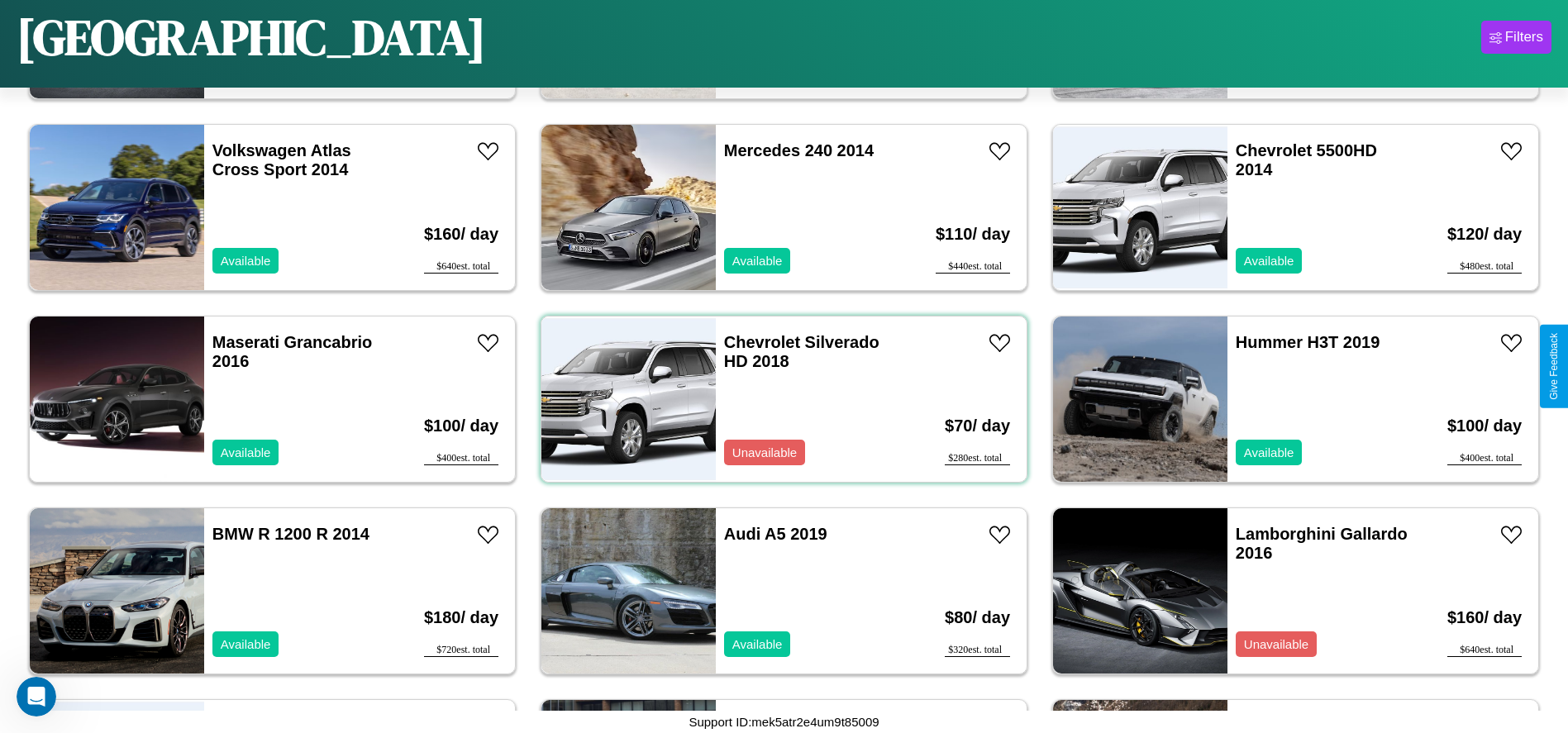
click at [778, 399] on div "Chevrolet Silverado HD 2018 Unavailable" at bounding box center [811, 400] width 191 height 166
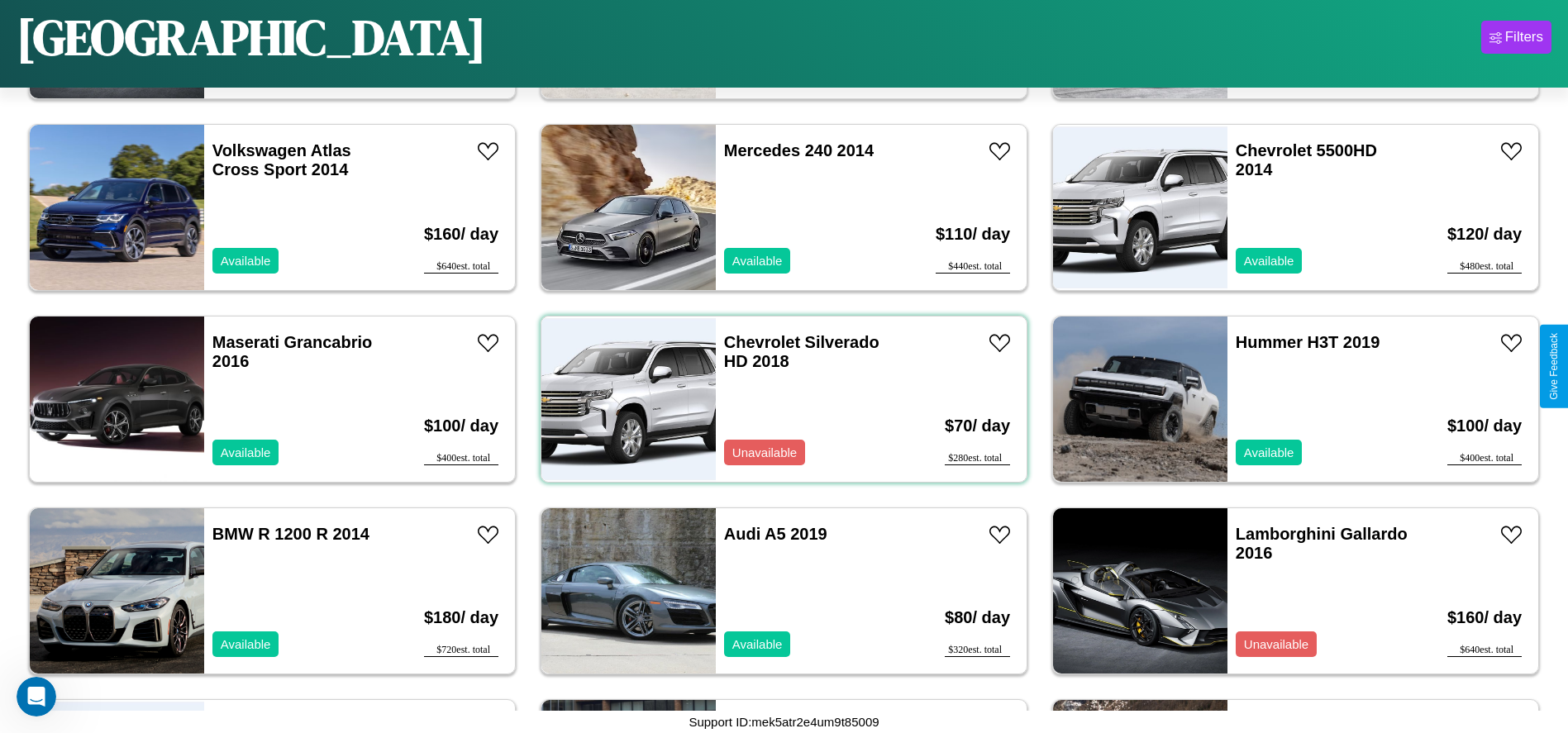
click at [778, 399] on div "Chevrolet Silverado HD 2018 Unavailable" at bounding box center [811, 400] width 191 height 166
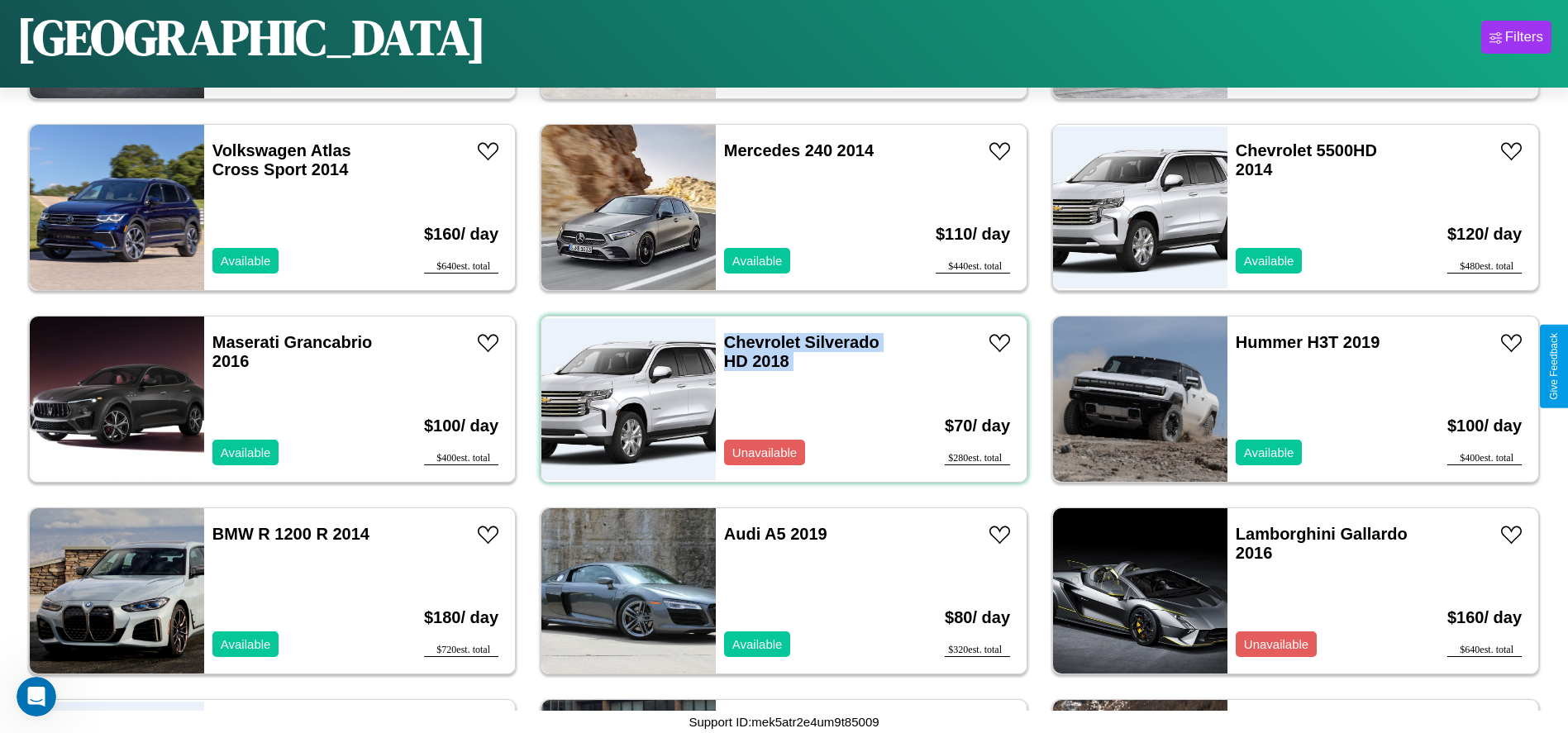
click at [778, 399] on div "Chevrolet Silverado HD 2018 Unavailable" at bounding box center [811, 400] width 191 height 166
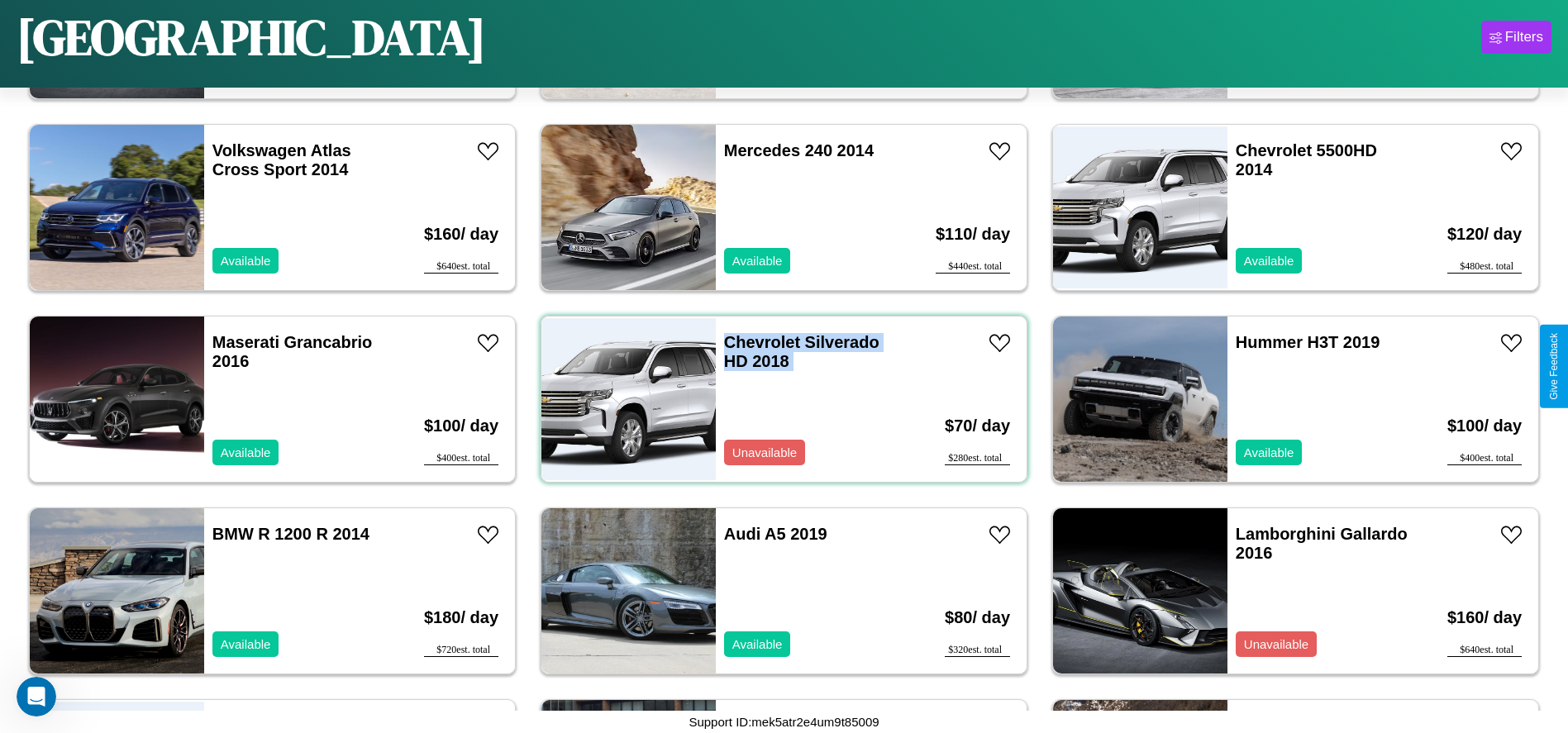
click at [778, 399] on div "Chevrolet Silverado HD 2018 Unavailable" at bounding box center [811, 400] width 191 height 166
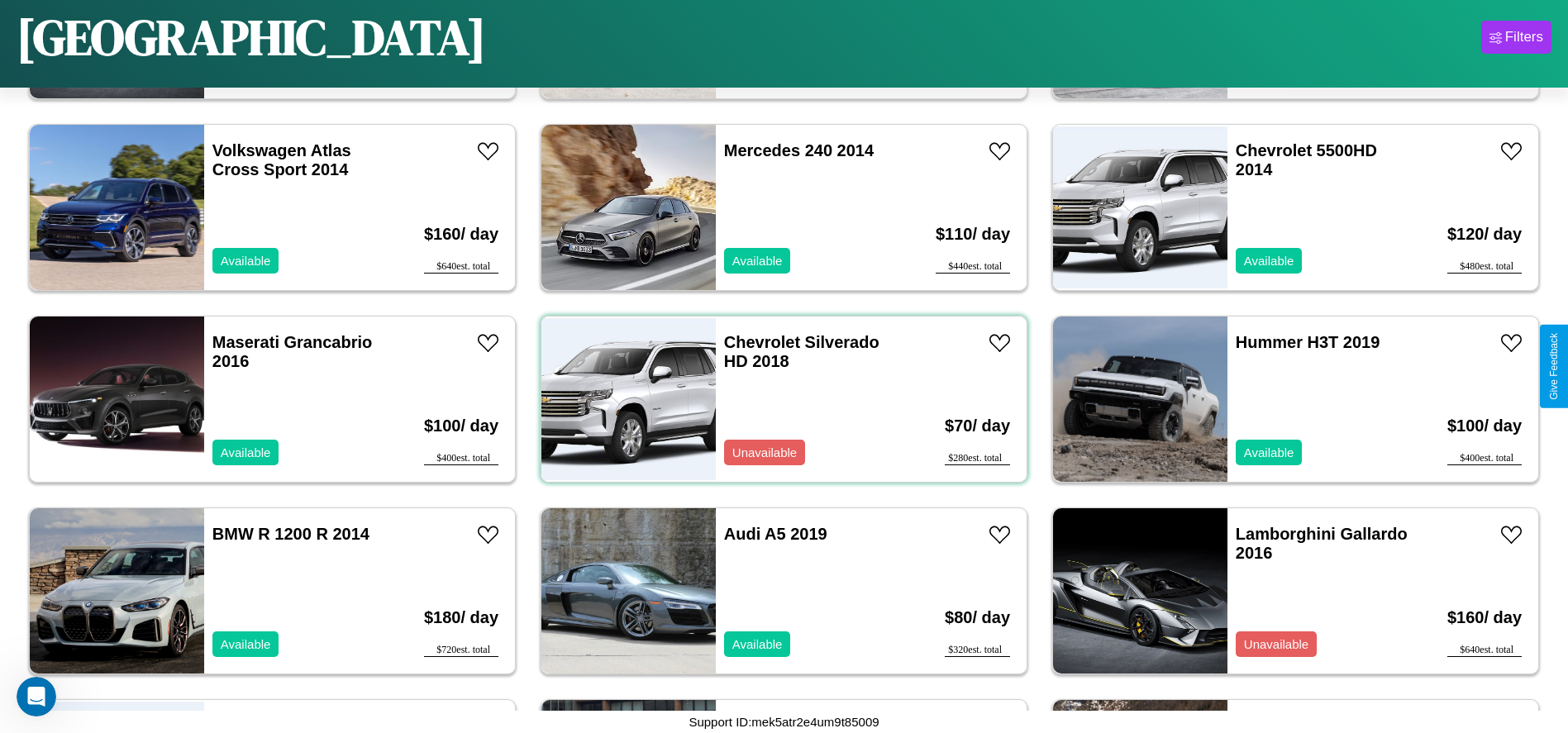
click at [778, 399] on div "Chevrolet Silverado HD 2018 Unavailable" at bounding box center [811, 400] width 191 height 166
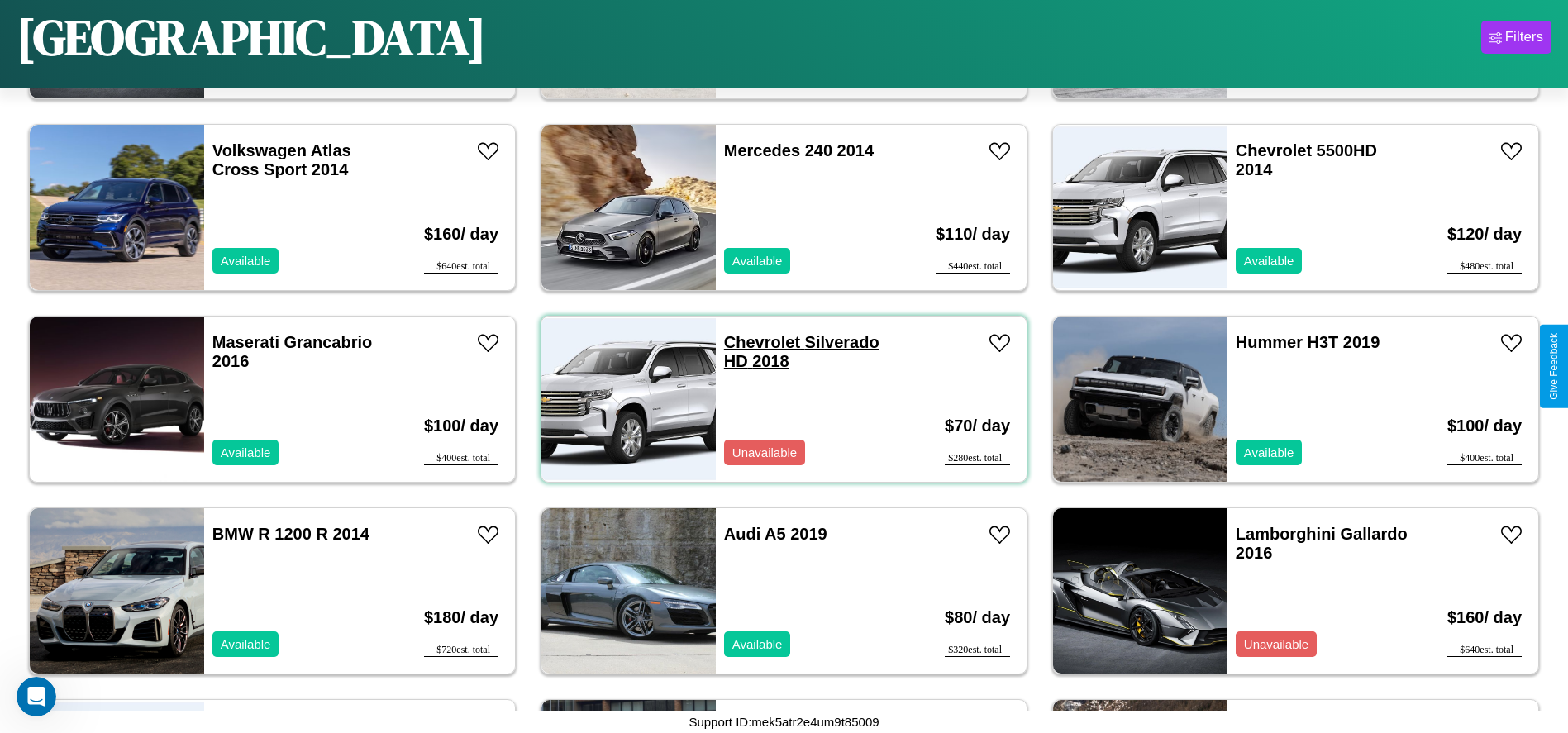
click at [756, 343] on link "Chevrolet Silverado HD 2018" at bounding box center [802, 352] width 155 height 38
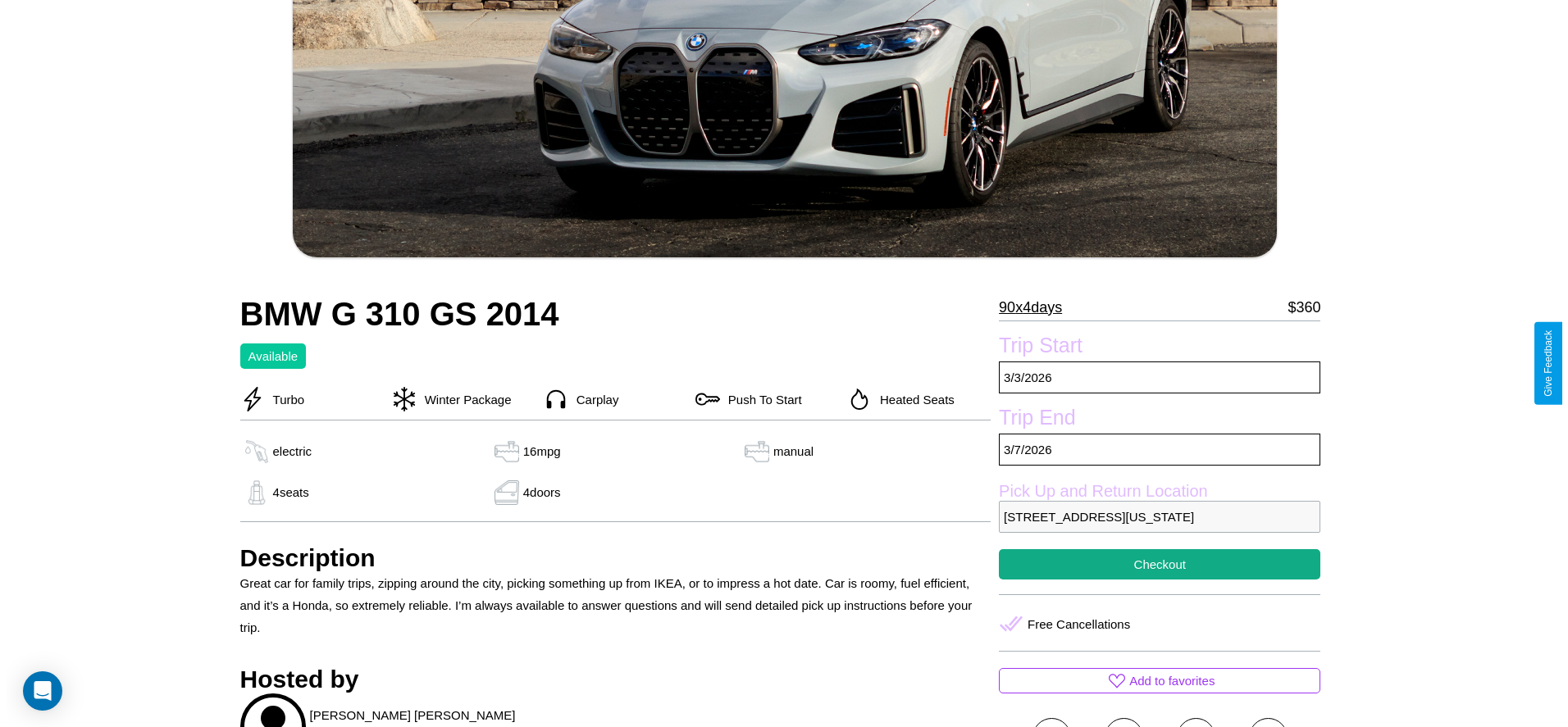
scroll to position [361, 0]
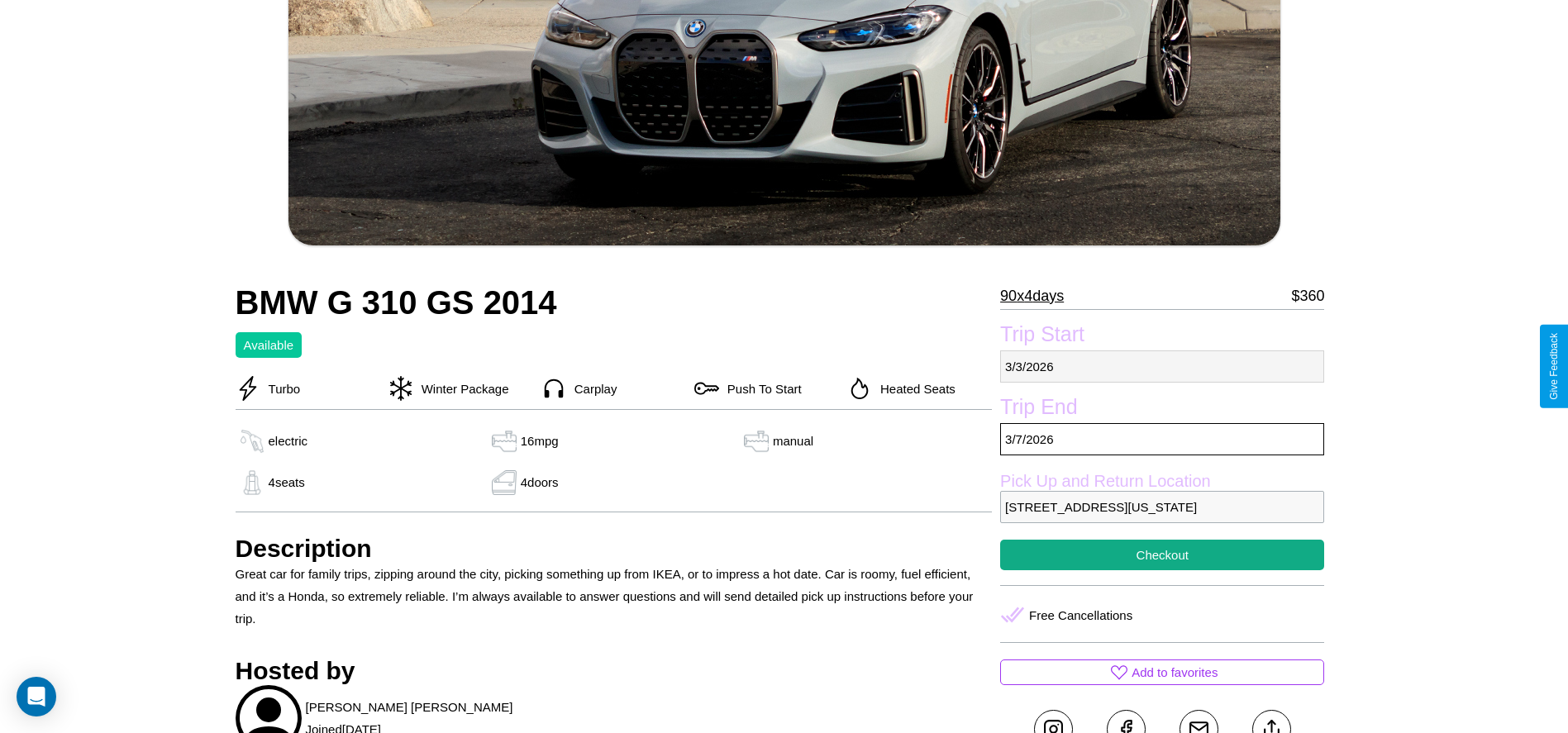
click at [1162, 366] on p "[DATE]" at bounding box center [1161, 366] width 324 height 32
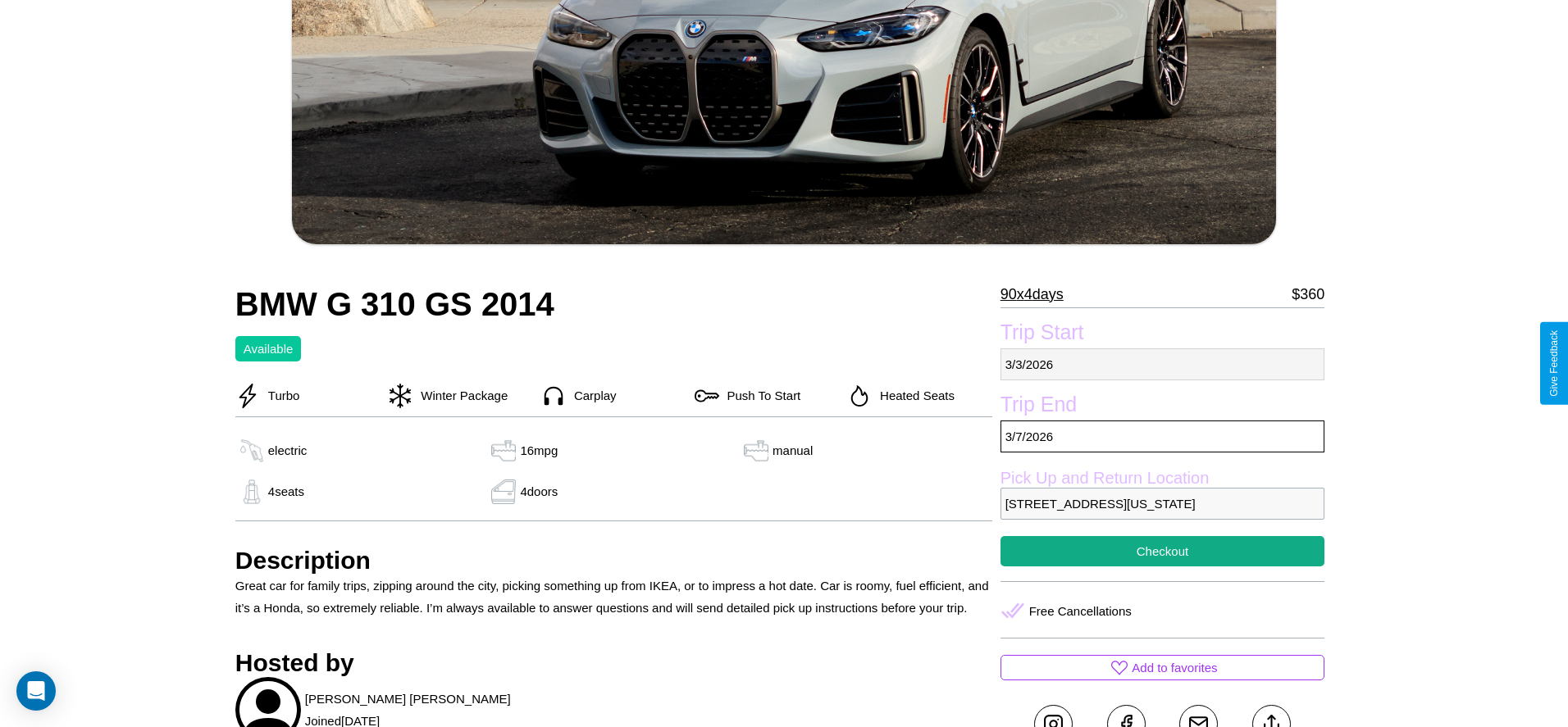
select select "*"
select select "****"
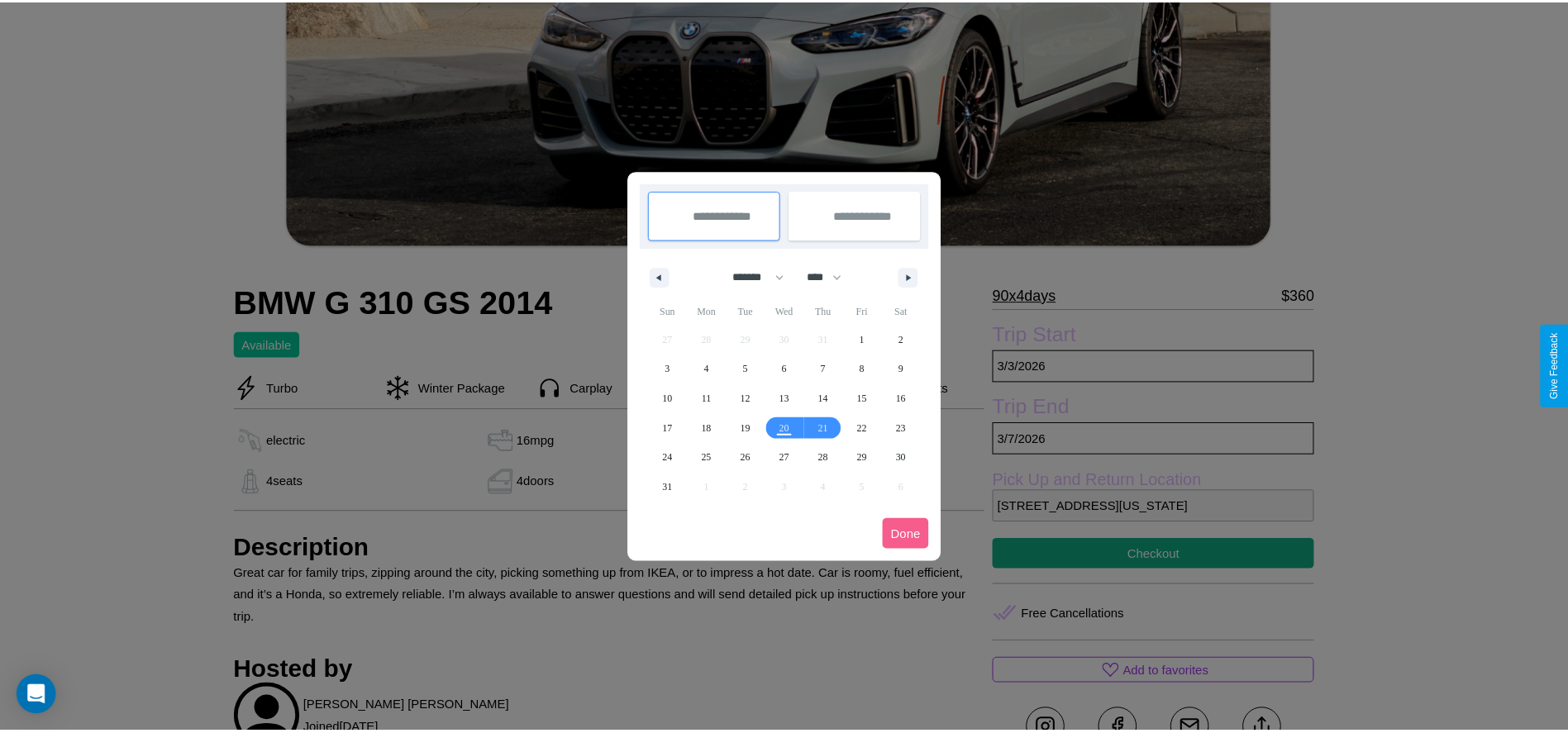
scroll to position [0, 0]
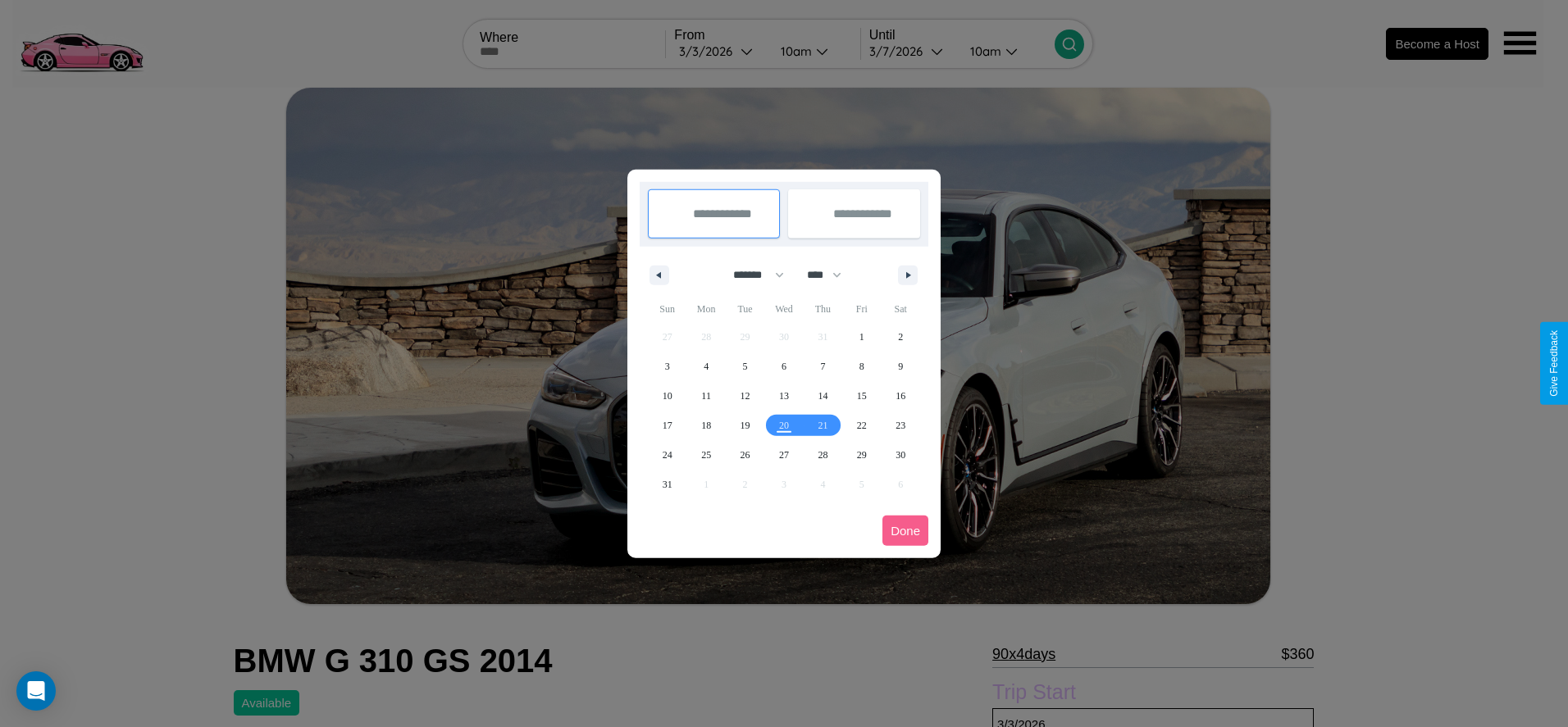
click at [720, 51] on div at bounding box center [784, 364] width 1568 height 727
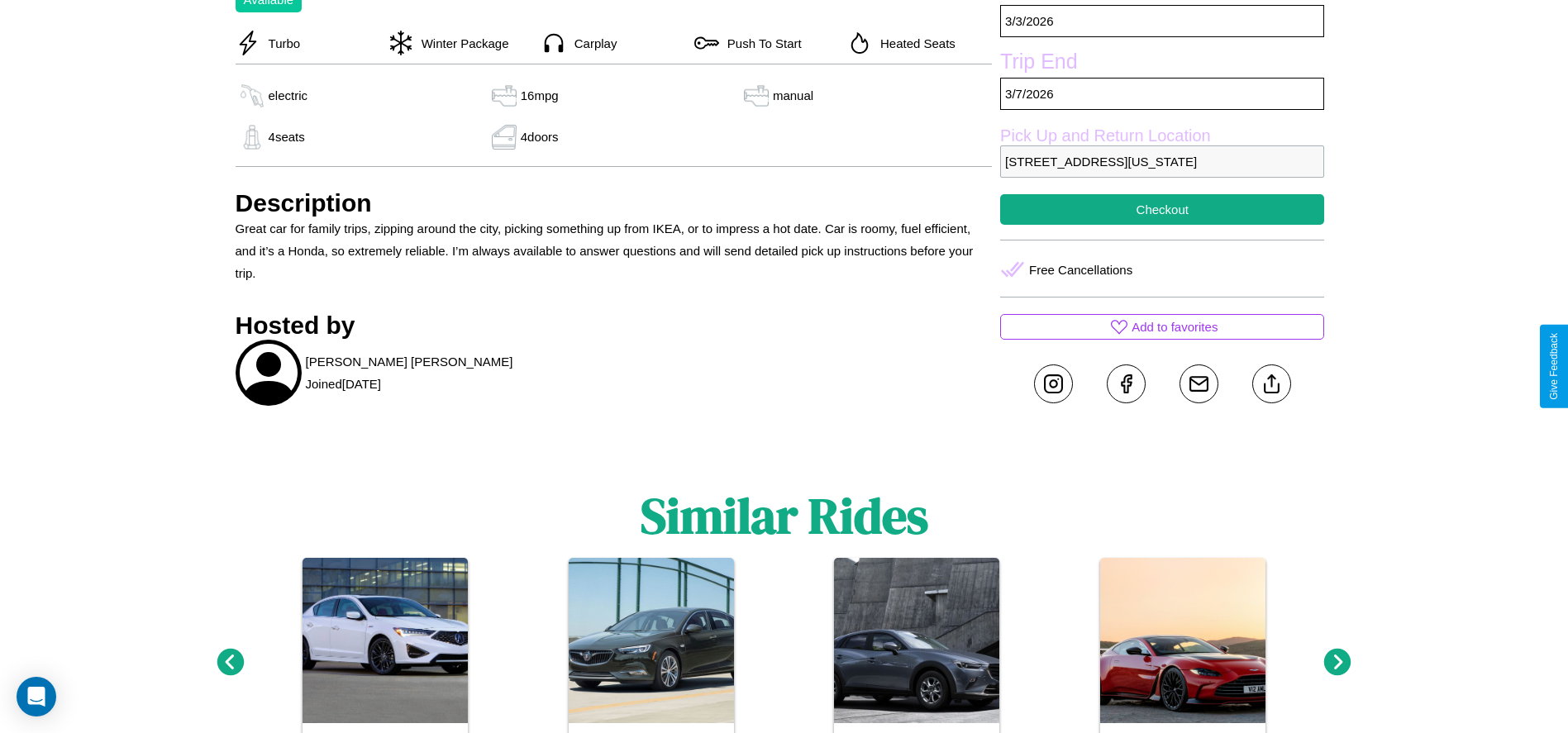
scroll to position [749, 0]
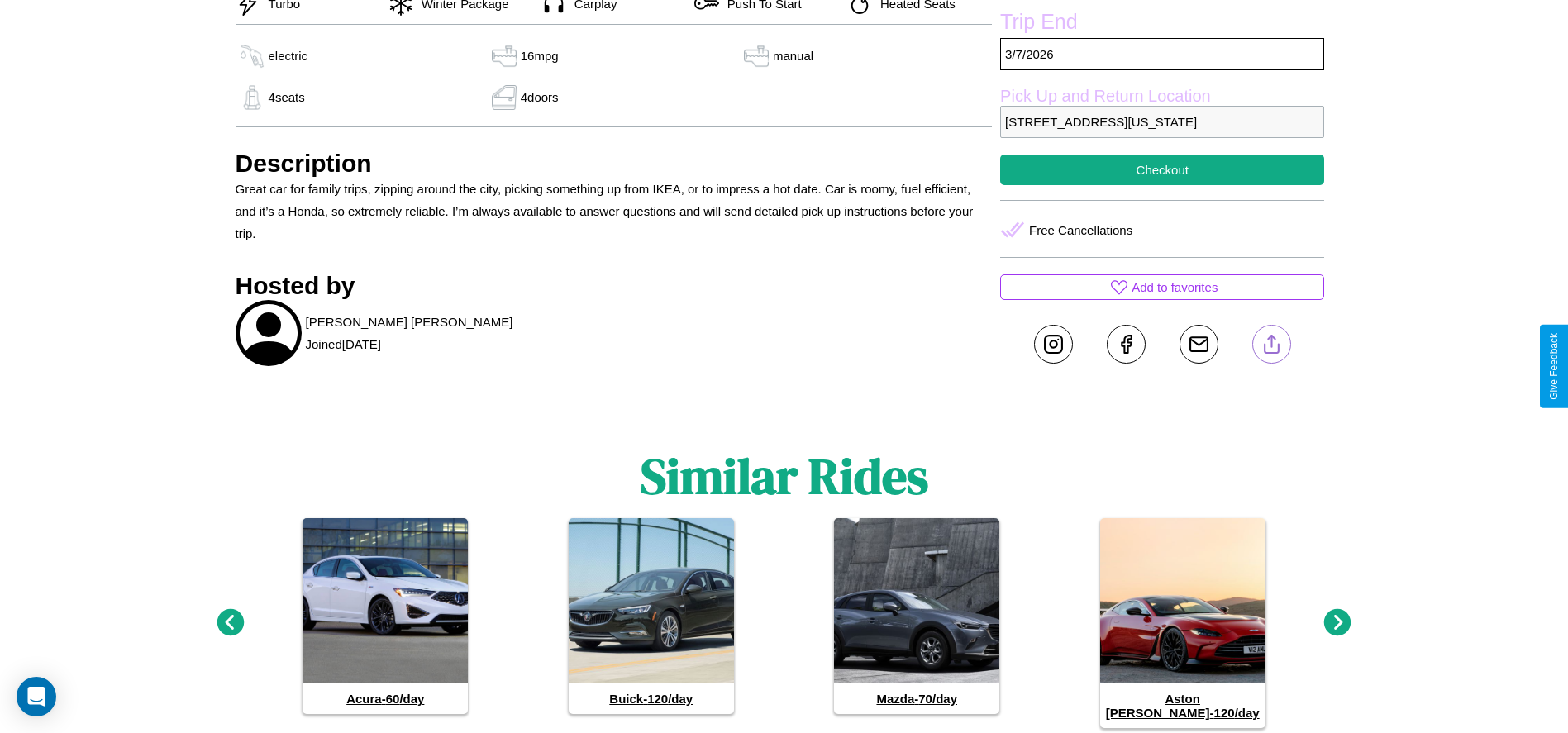
click at [1271, 347] on line at bounding box center [1271, 342] width 0 height 12
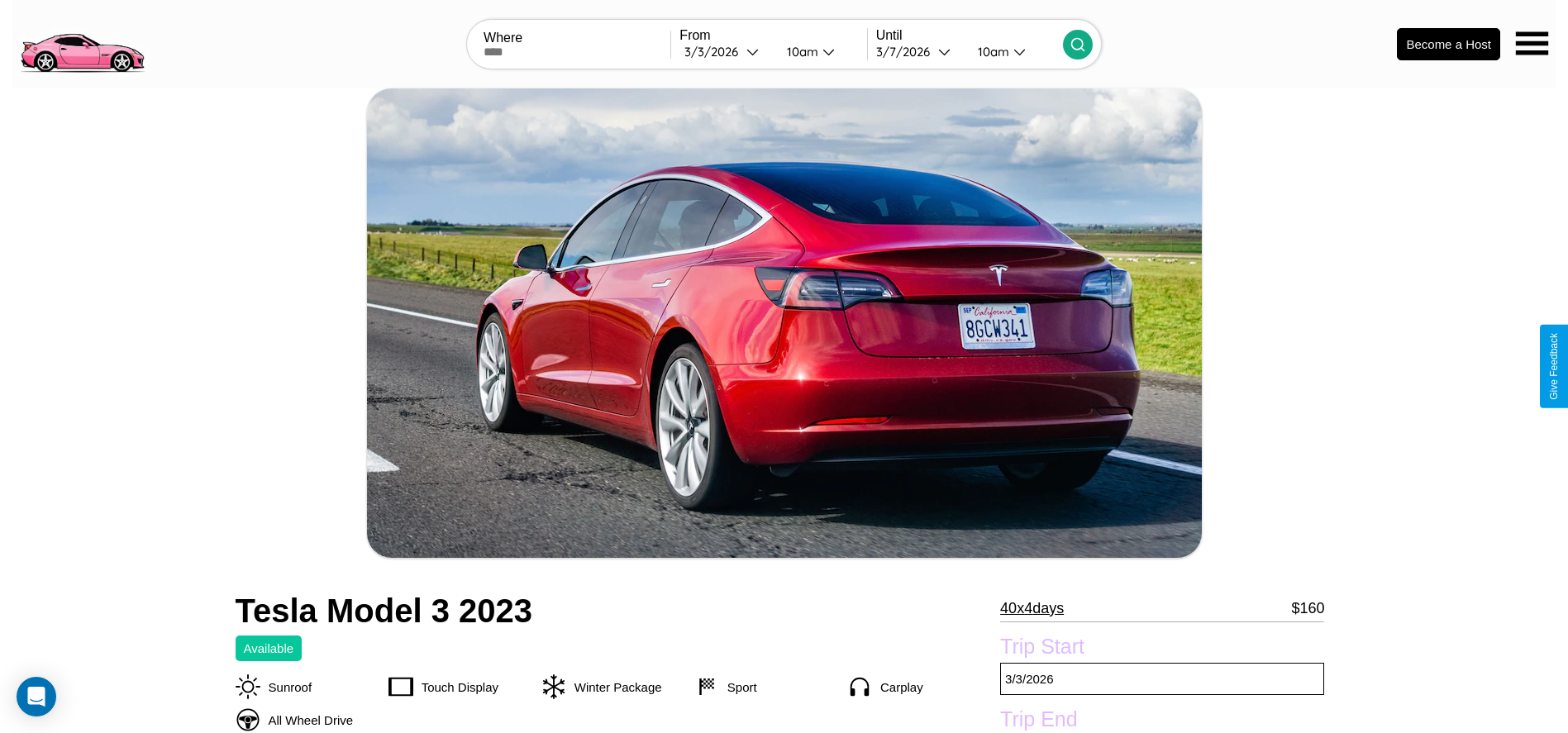
scroll to position [524, 0]
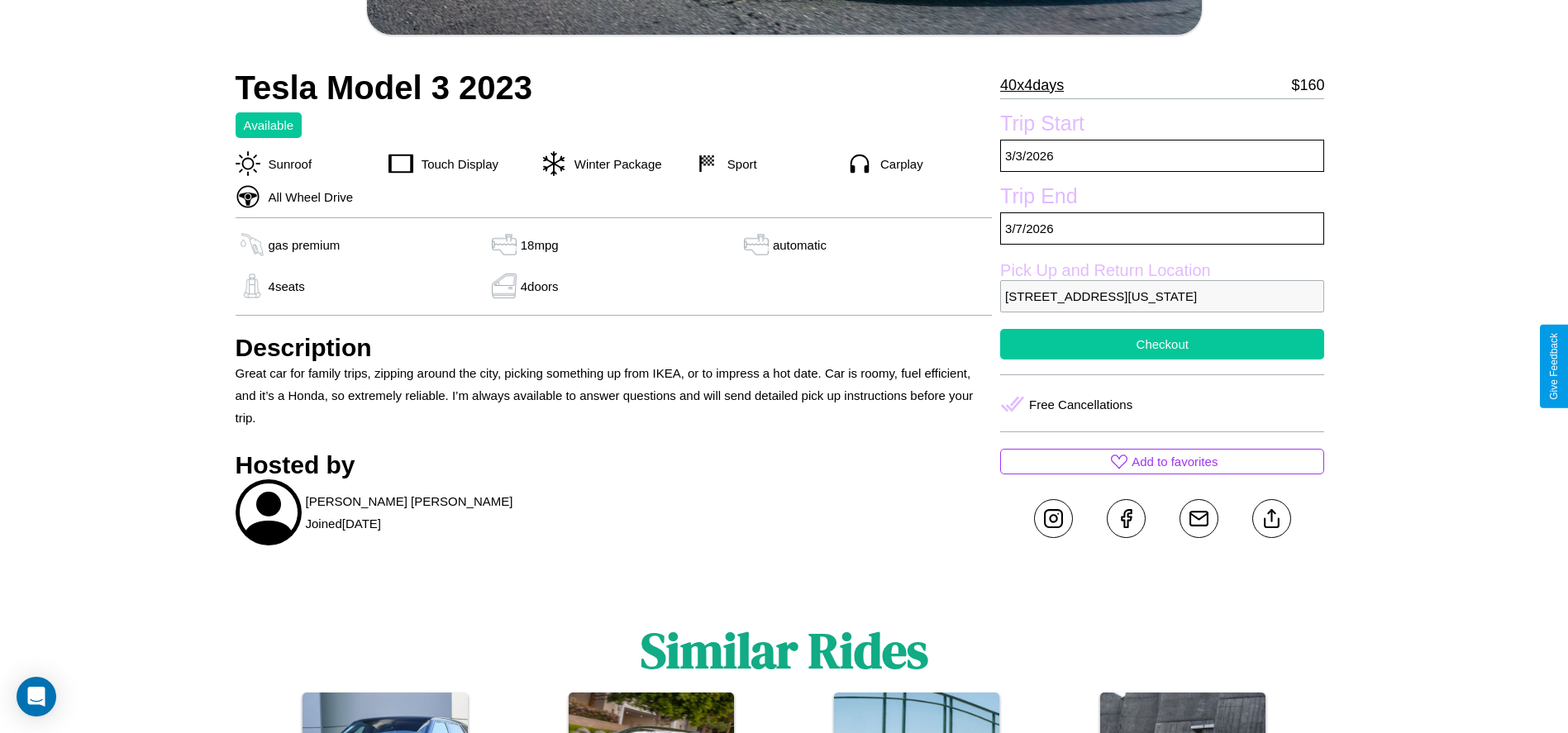
click at [1162, 360] on button "Checkout" at bounding box center [1161, 344] width 324 height 31
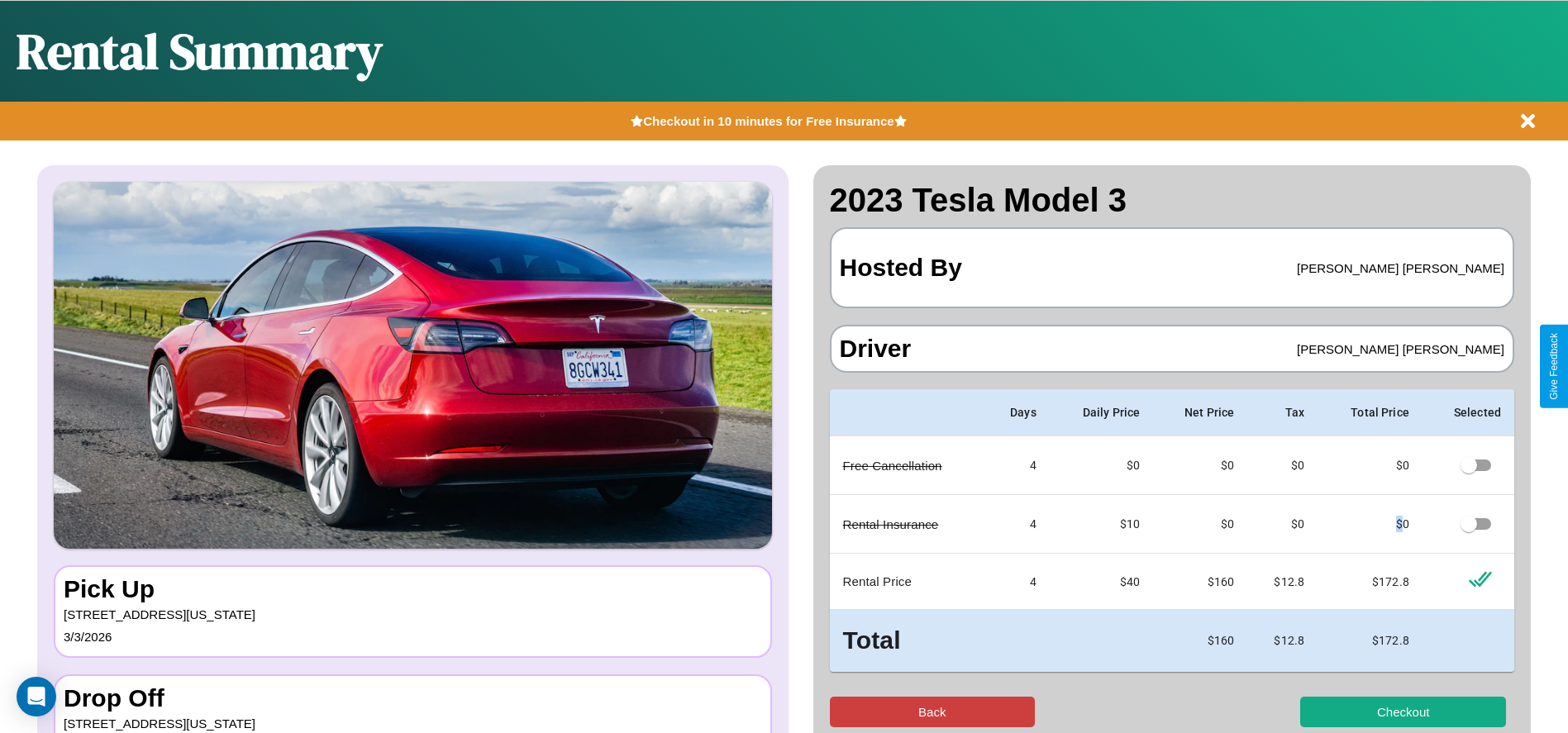
click at [932, 712] on button "Back" at bounding box center [933, 712] width 206 height 31
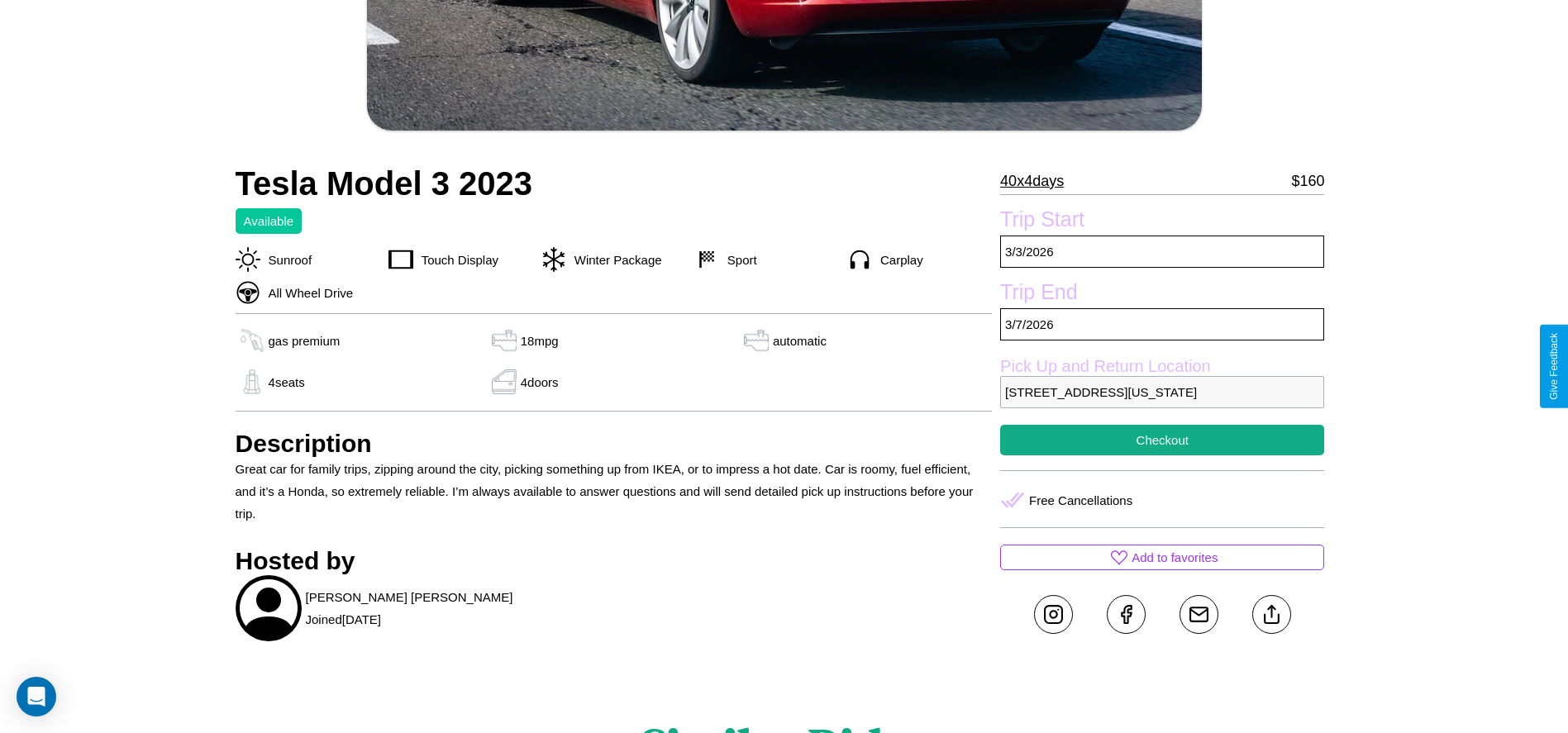
scroll to position [465, 0]
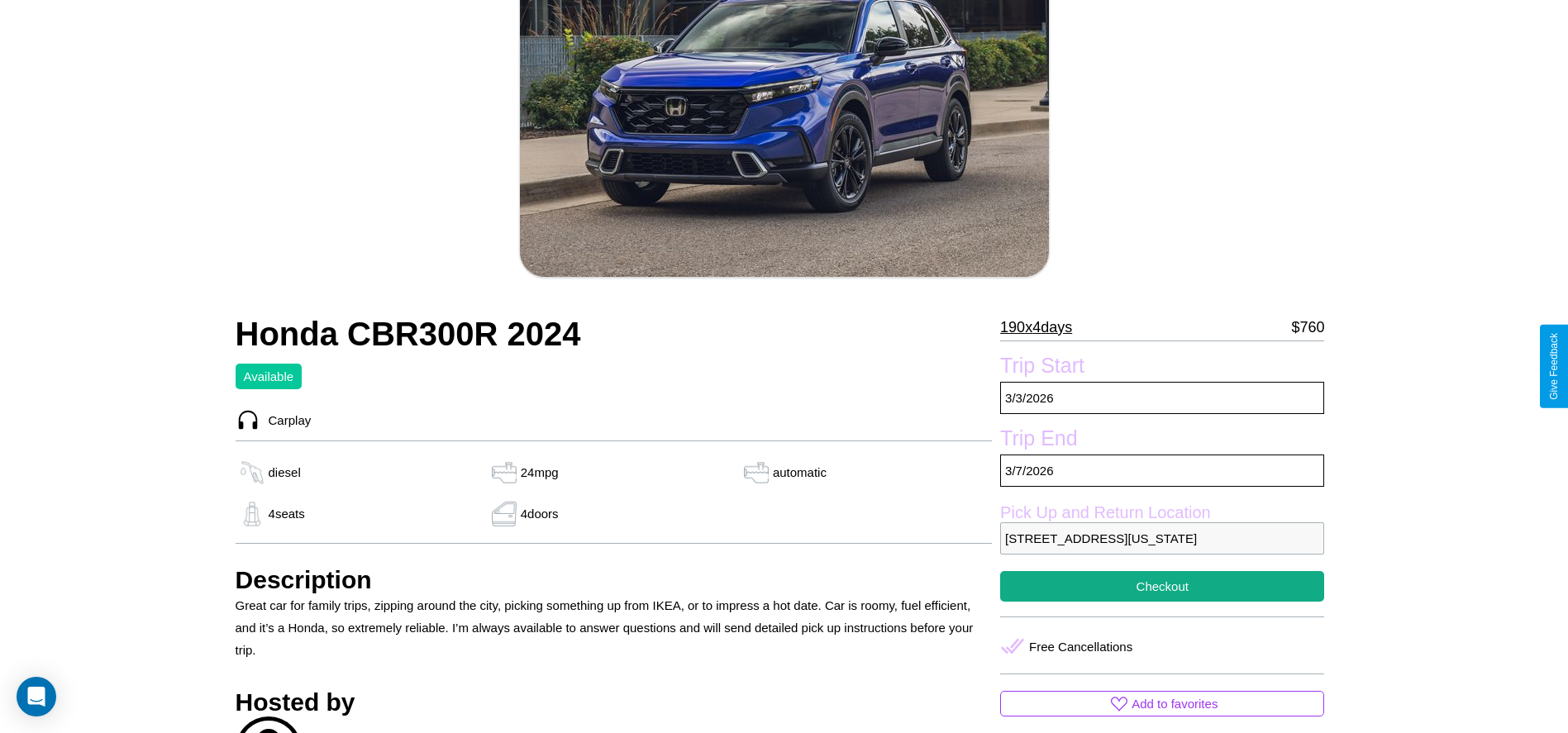
scroll to position [625, 0]
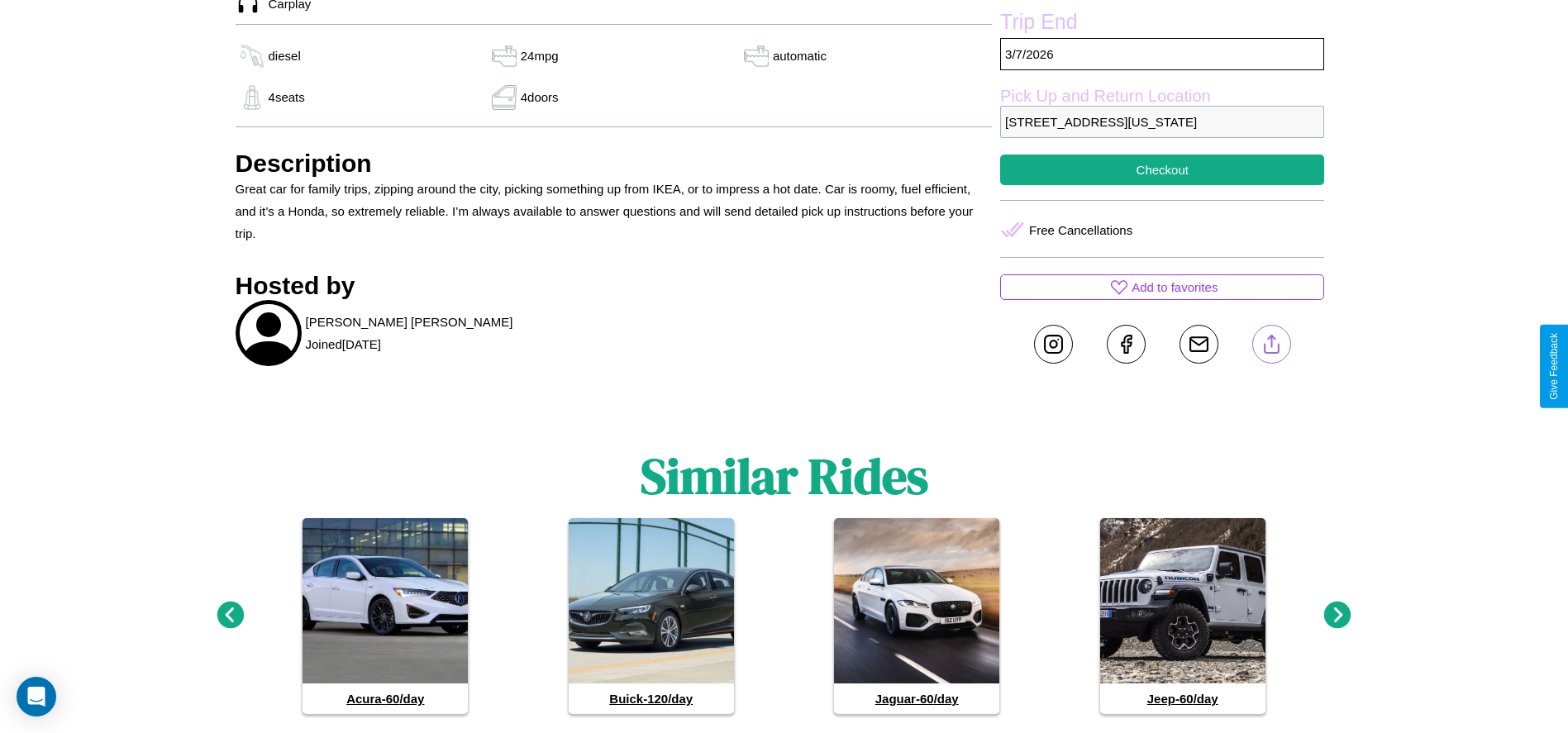
click at [1271, 347] on line at bounding box center [1271, 342] width 0 height 12
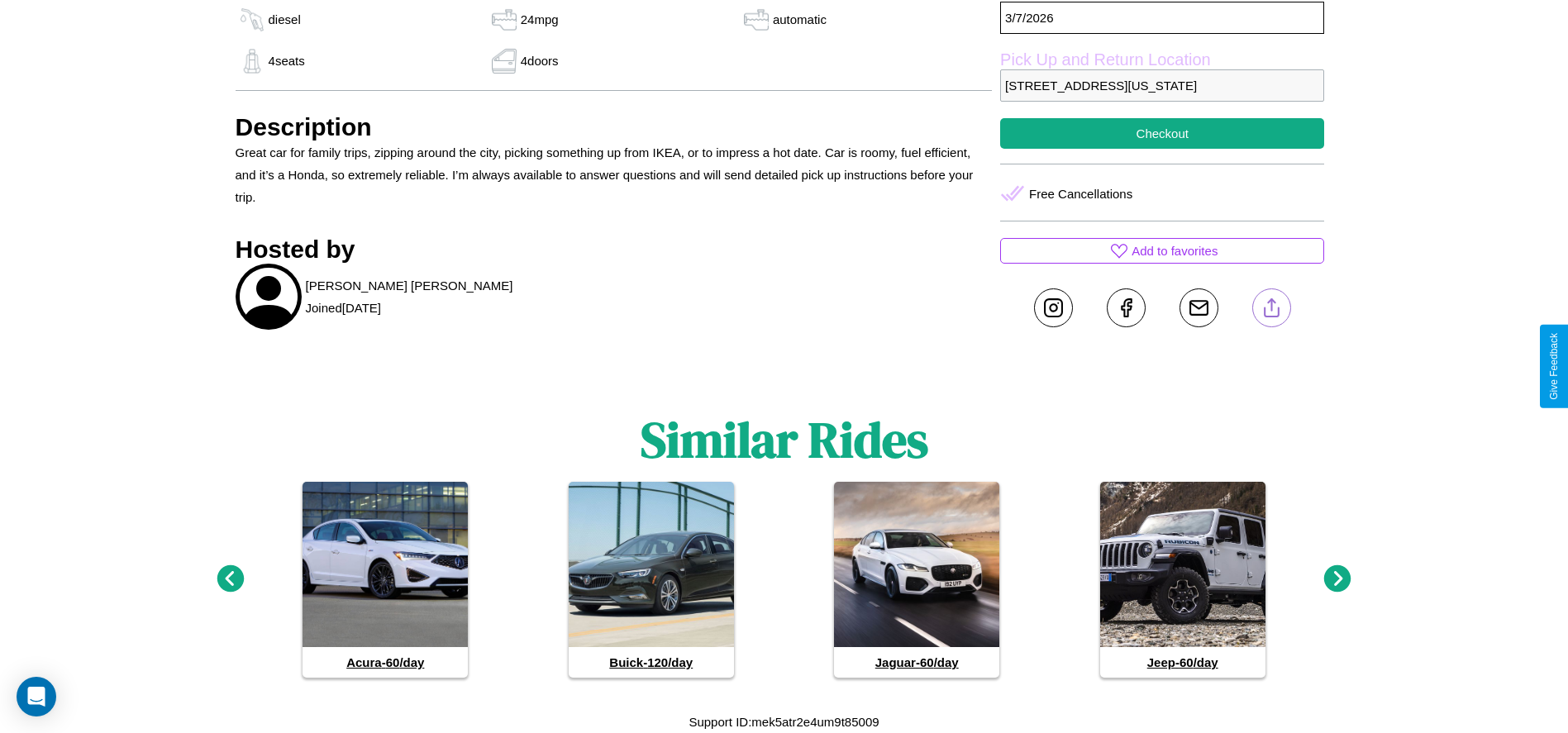
scroll to position [683, 0]
click at [1337, 579] on icon at bounding box center [1337, 579] width 27 height 27
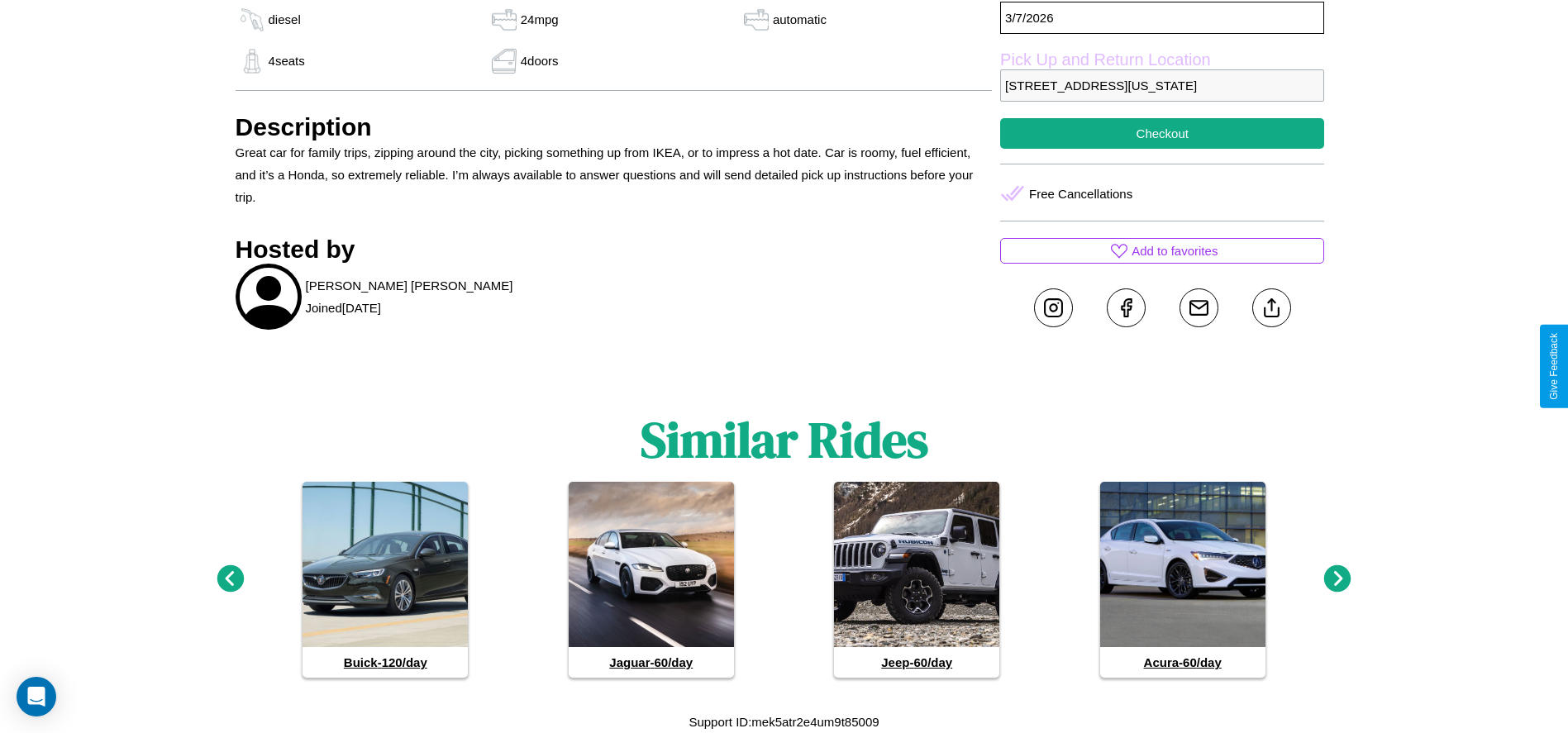
click at [1337, 579] on icon at bounding box center [1337, 579] width 27 height 27
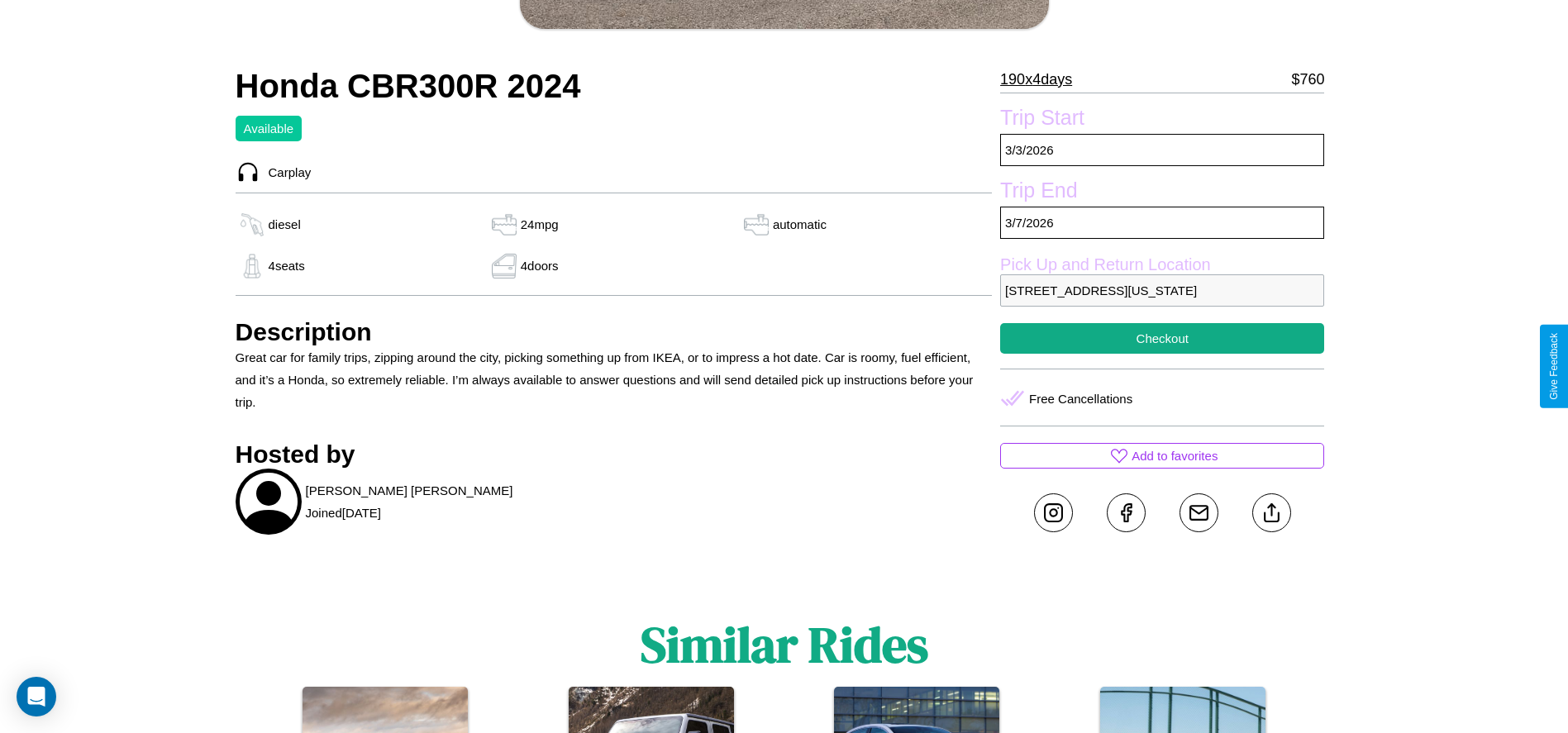
scroll to position [449, 0]
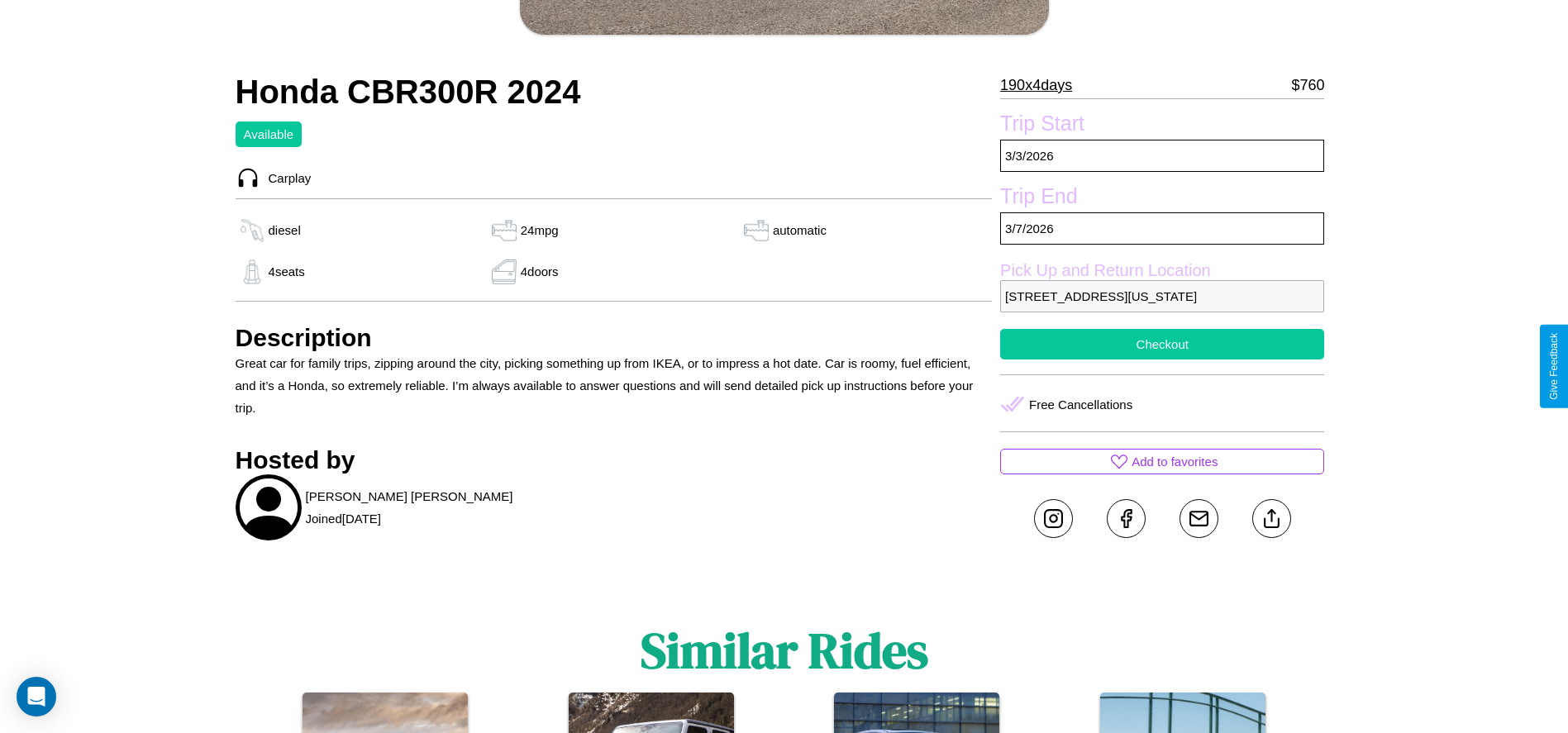
click at [1162, 360] on button "Checkout" at bounding box center [1161, 344] width 324 height 31
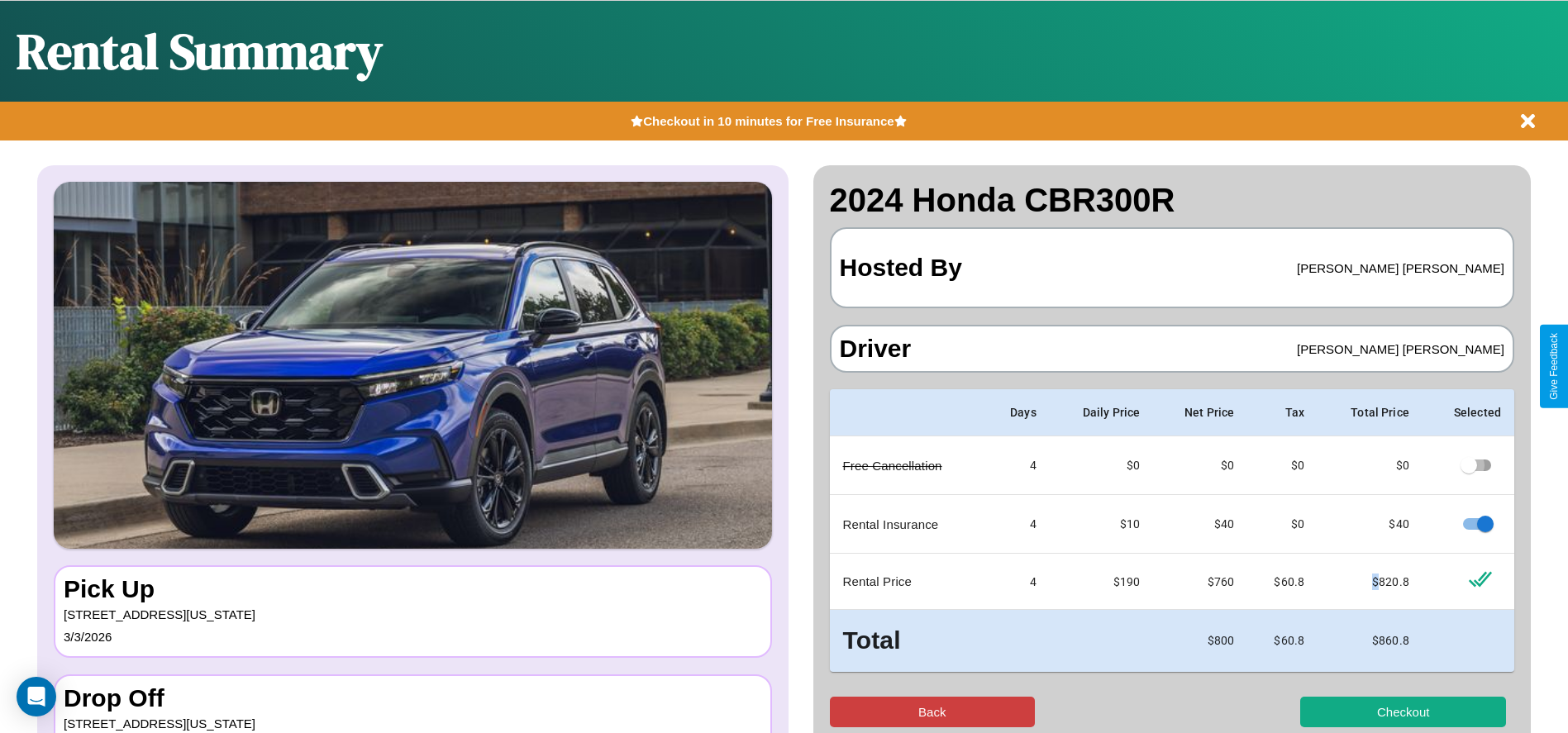
click at [932, 712] on button "Back" at bounding box center [933, 712] width 206 height 31
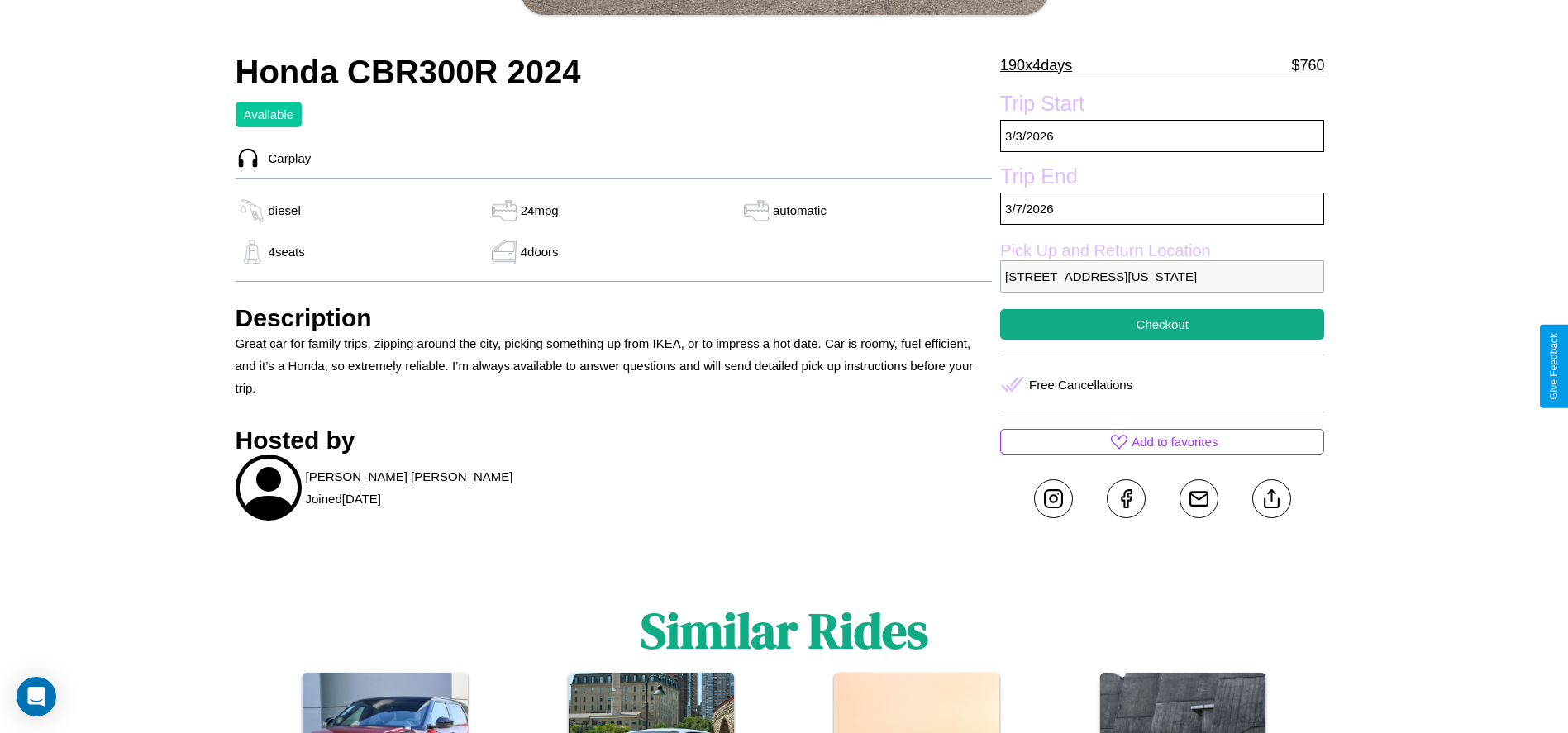
scroll to position [625, 0]
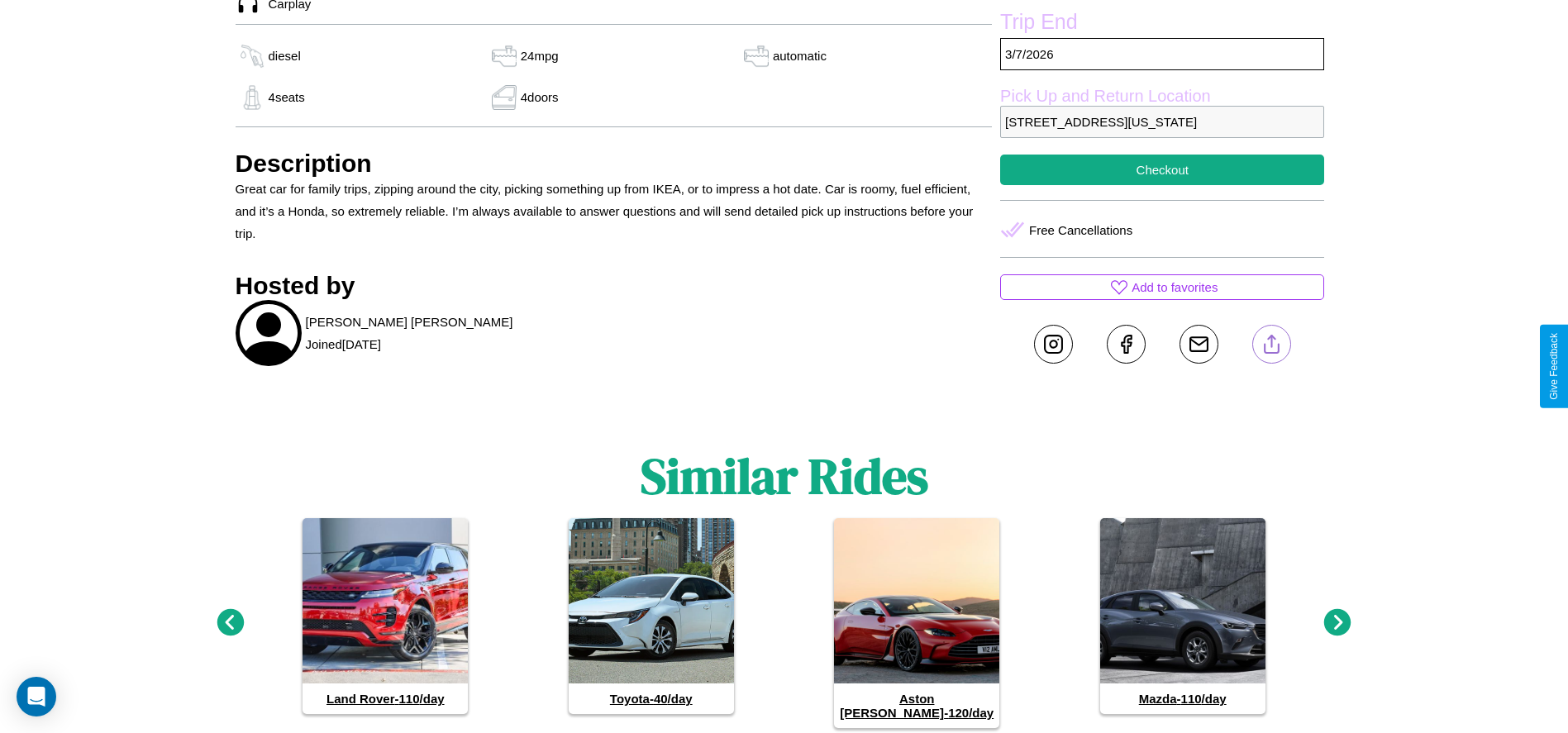
click at [1271, 347] on line at bounding box center [1271, 342] width 0 height 12
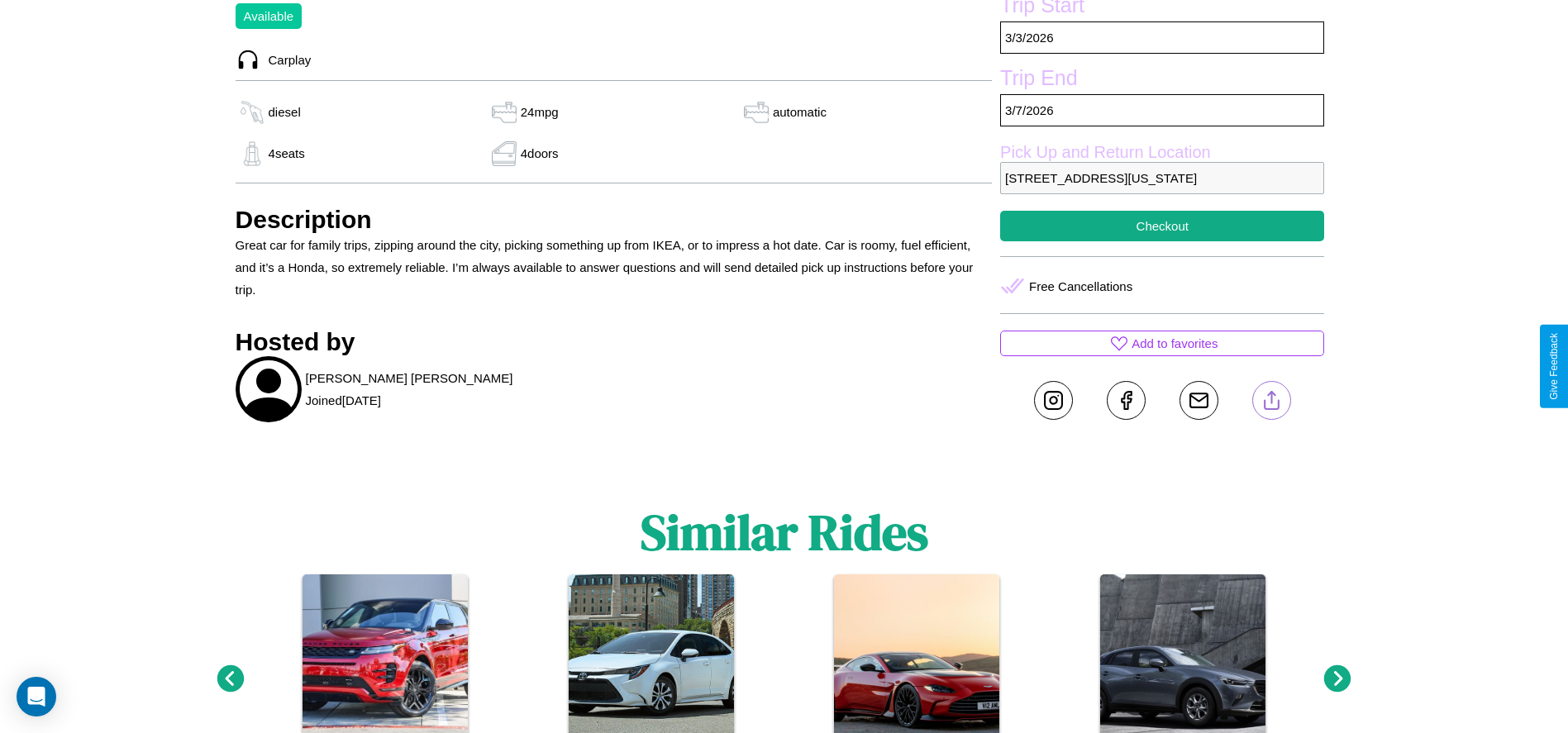
scroll to position [567, 0]
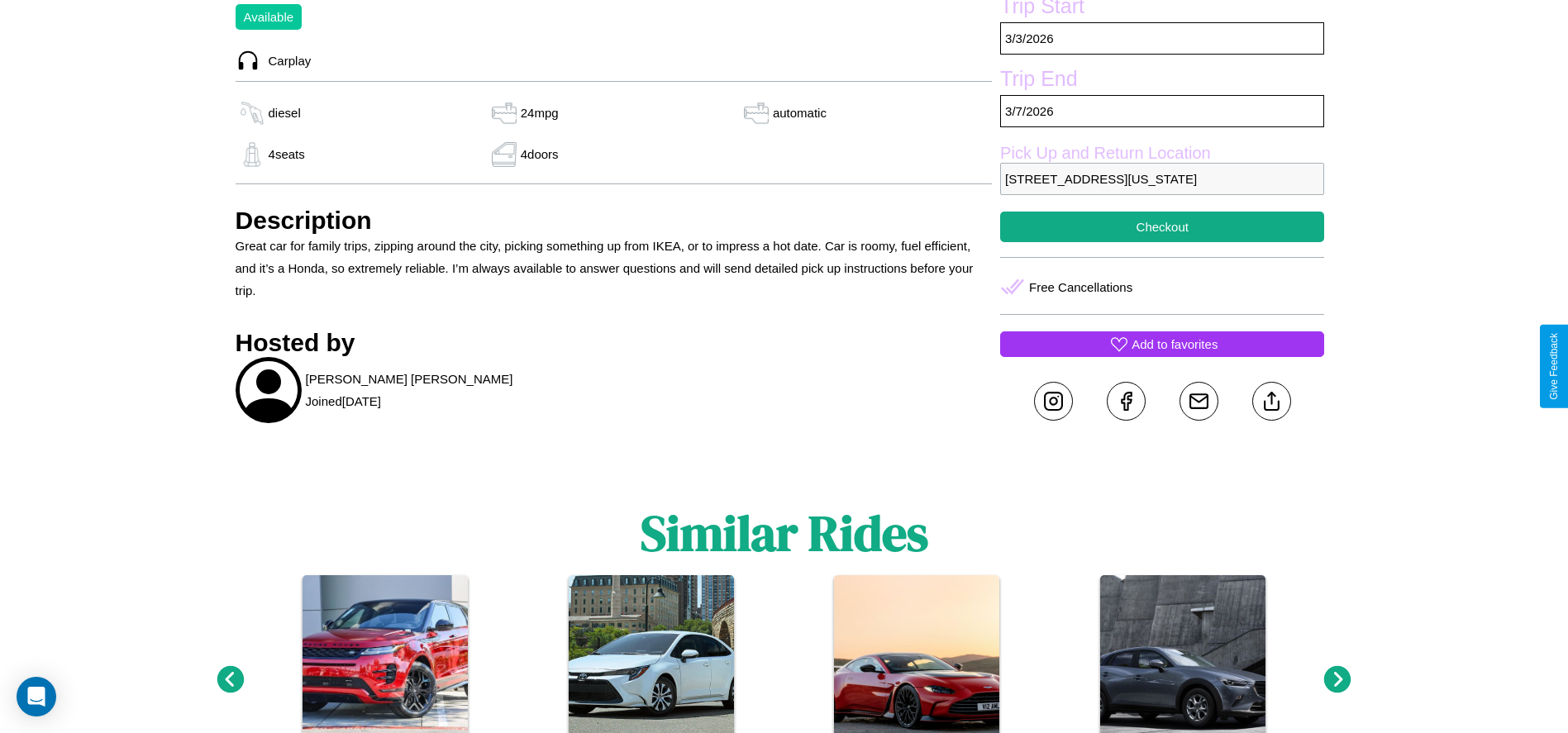
click at [1162, 355] on p "Add to favorites" at bounding box center [1174, 344] width 86 height 22
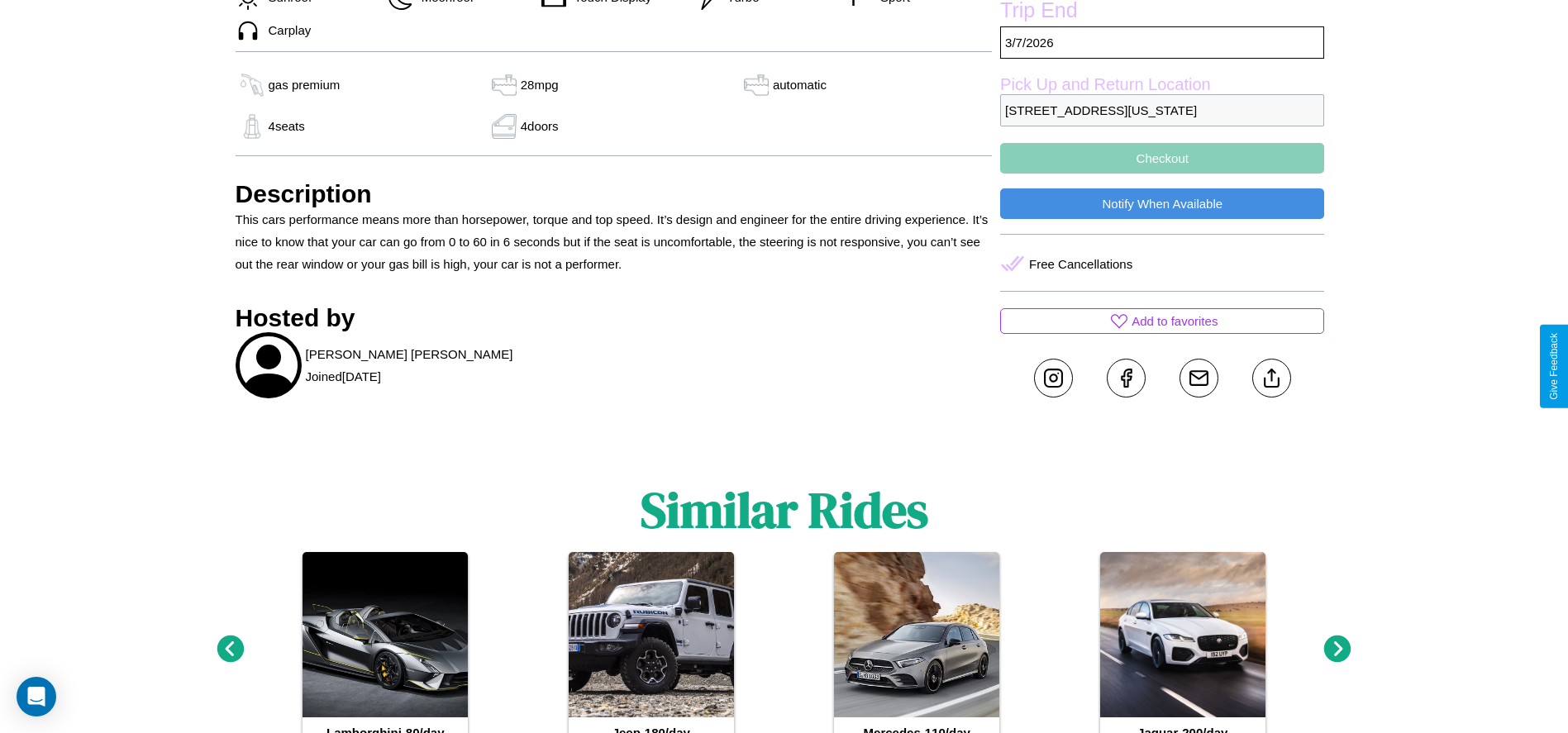
scroll to position [814, 0]
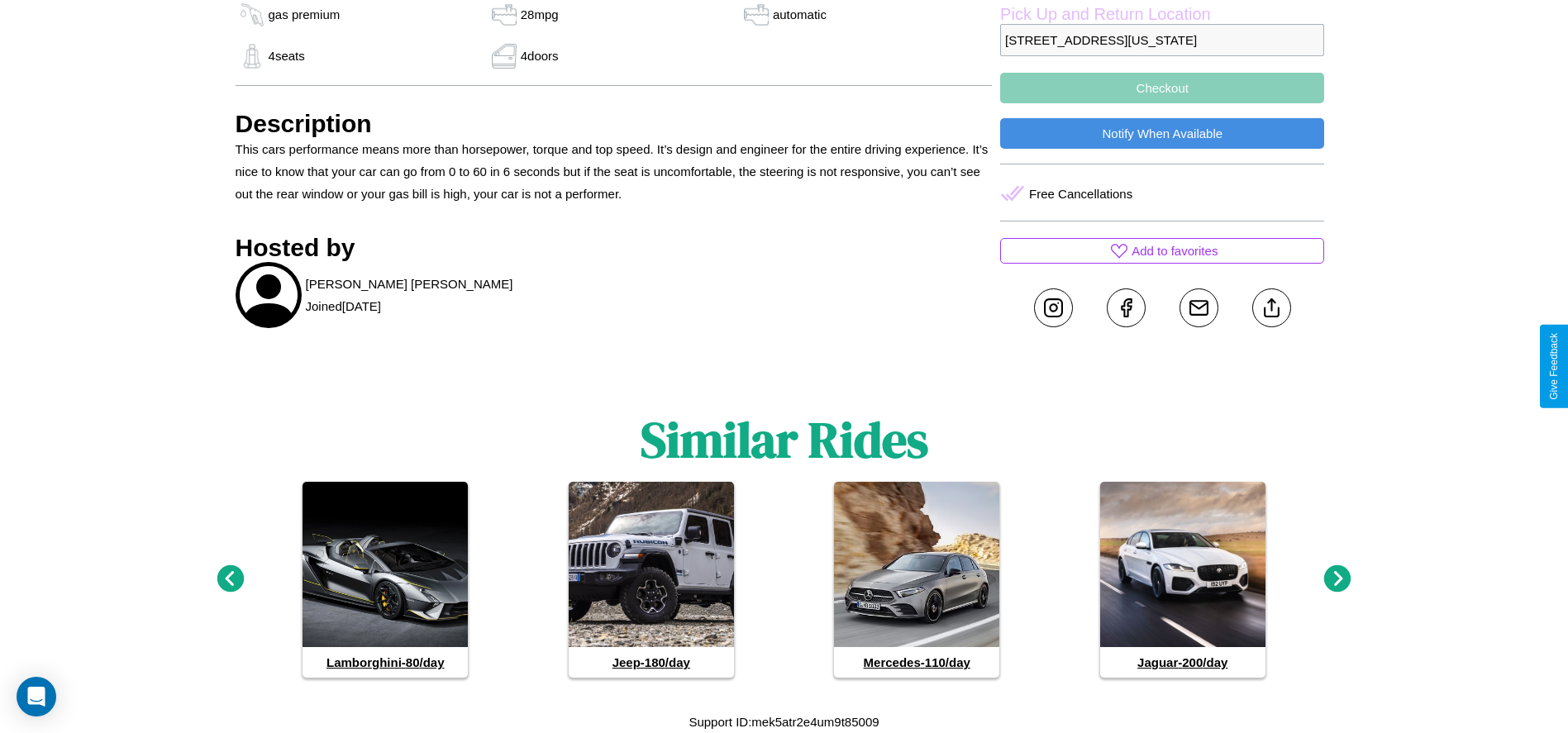
click at [230, 579] on icon at bounding box center [231, 579] width 27 height 27
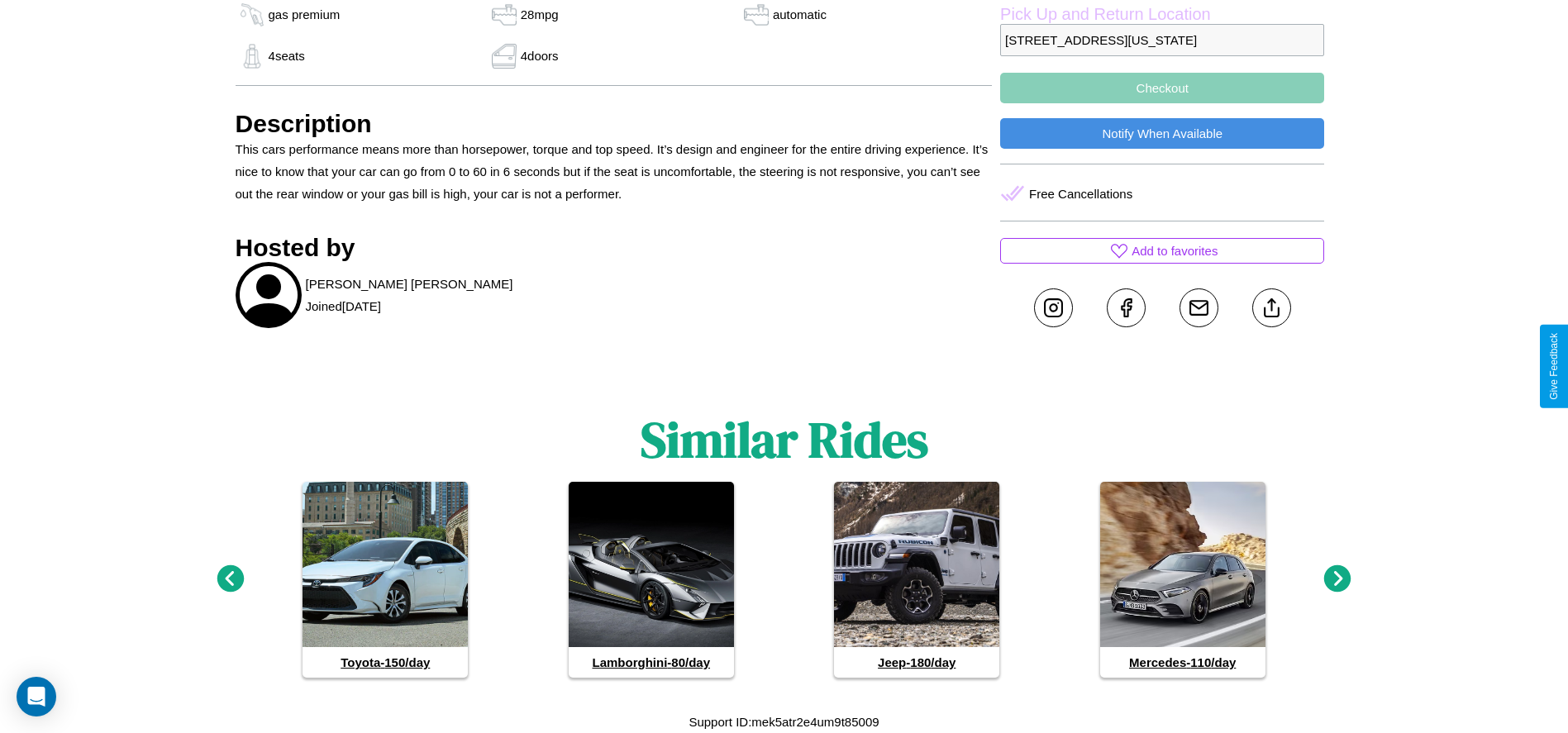
scroll to position [699, 0]
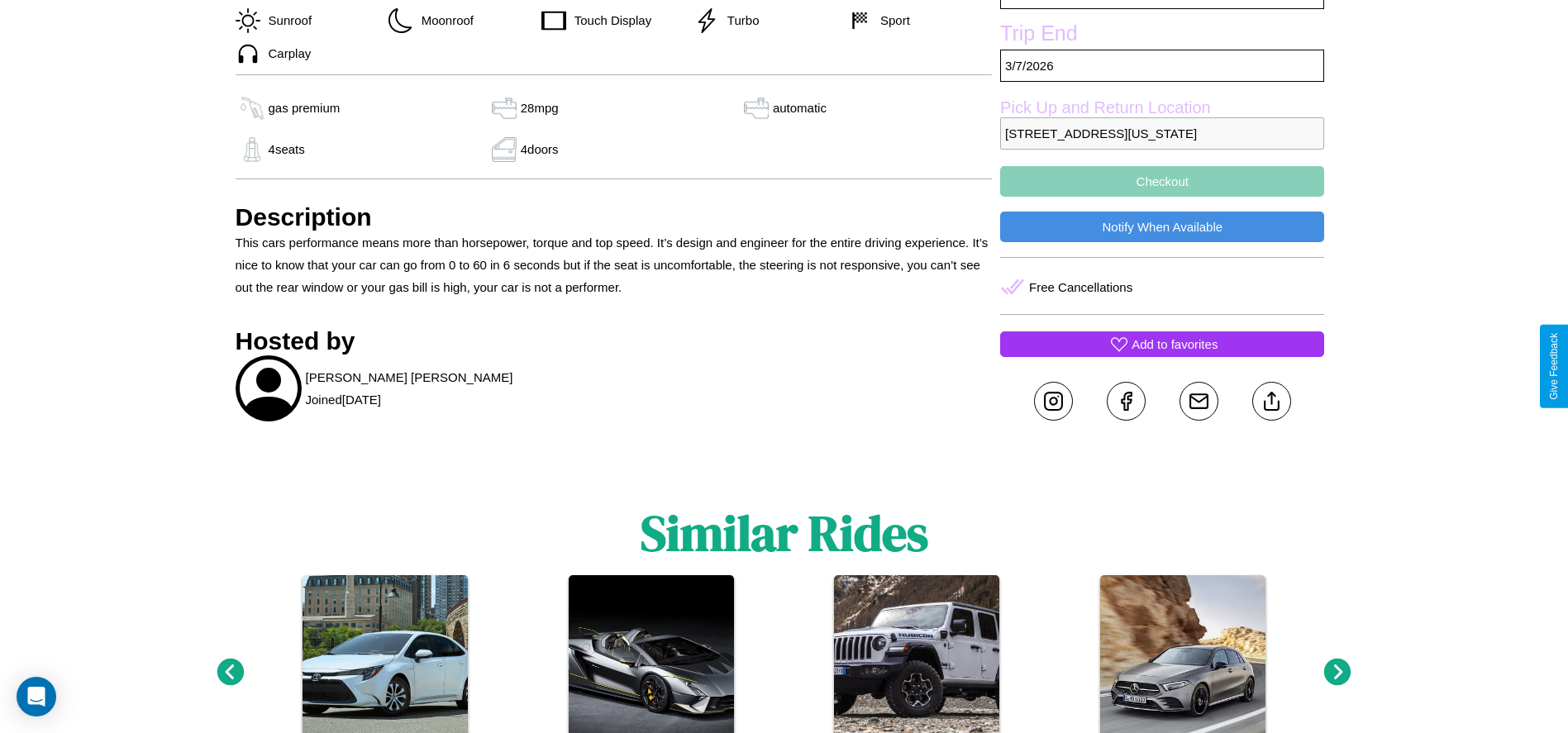
click at [1162, 355] on p "Add to favorites" at bounding box center [1174, 344] width 86 height 22
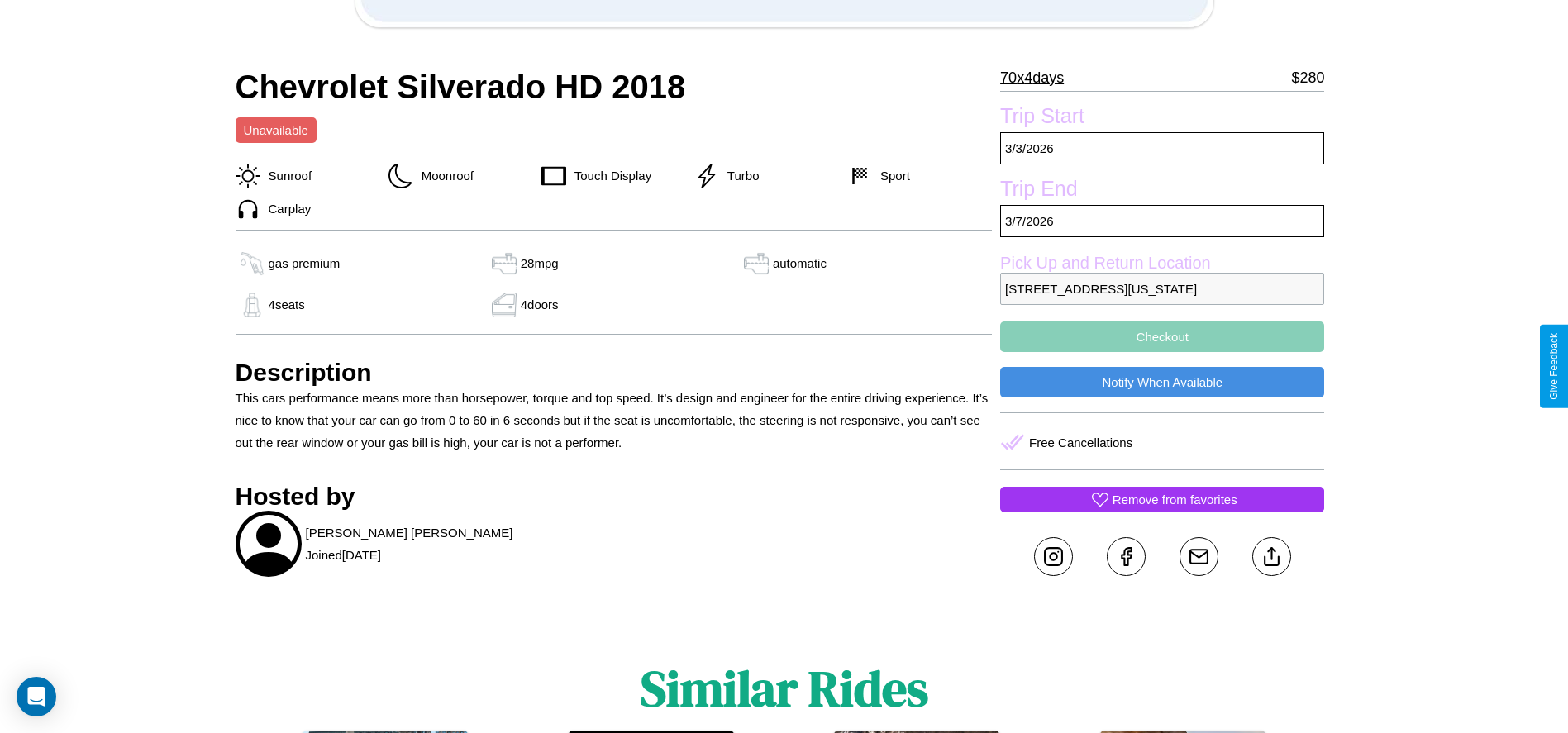
scroll to position [536, 0]
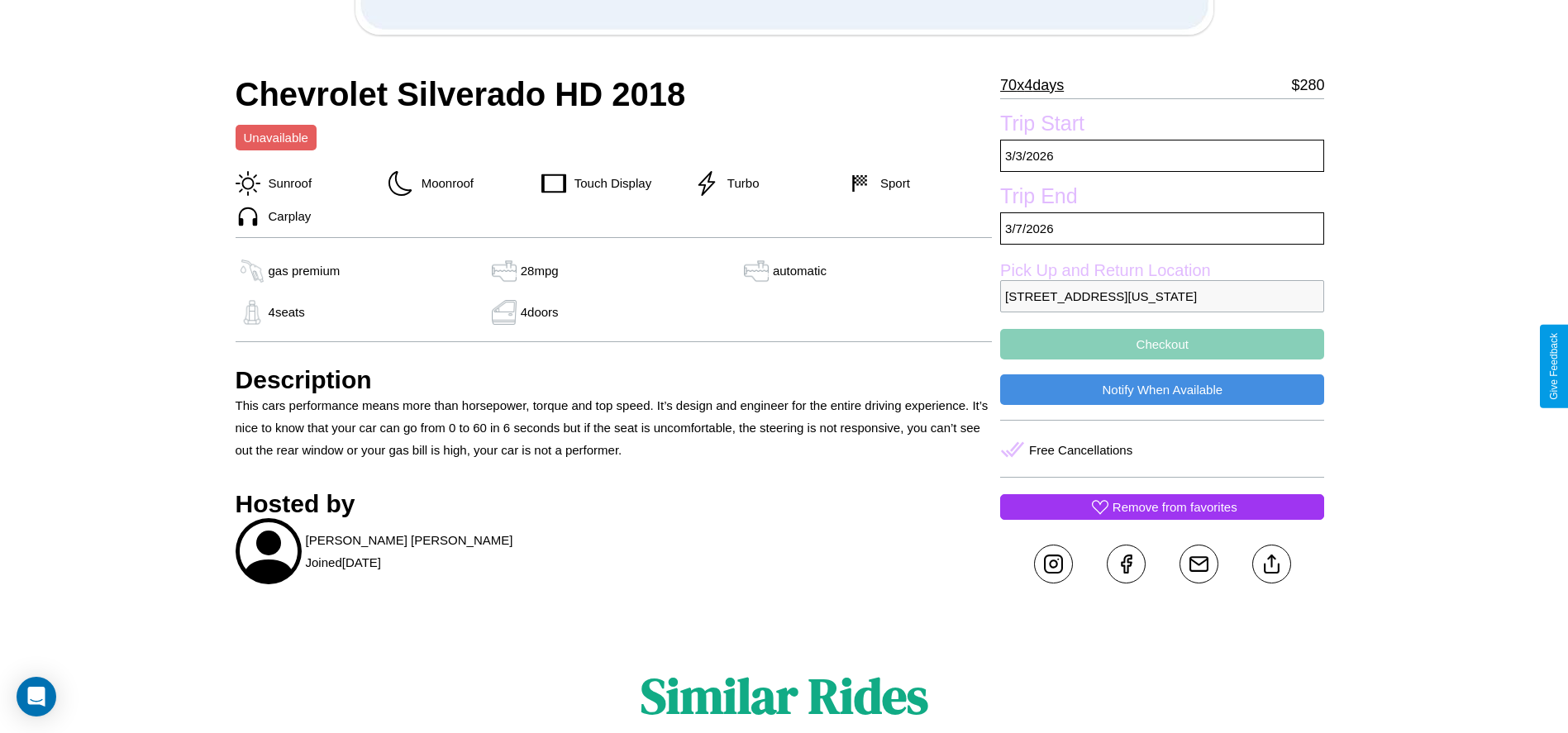
click at [1162, 360] on button "Checkout" at bounding box center [1161, 344] width 324 height 31
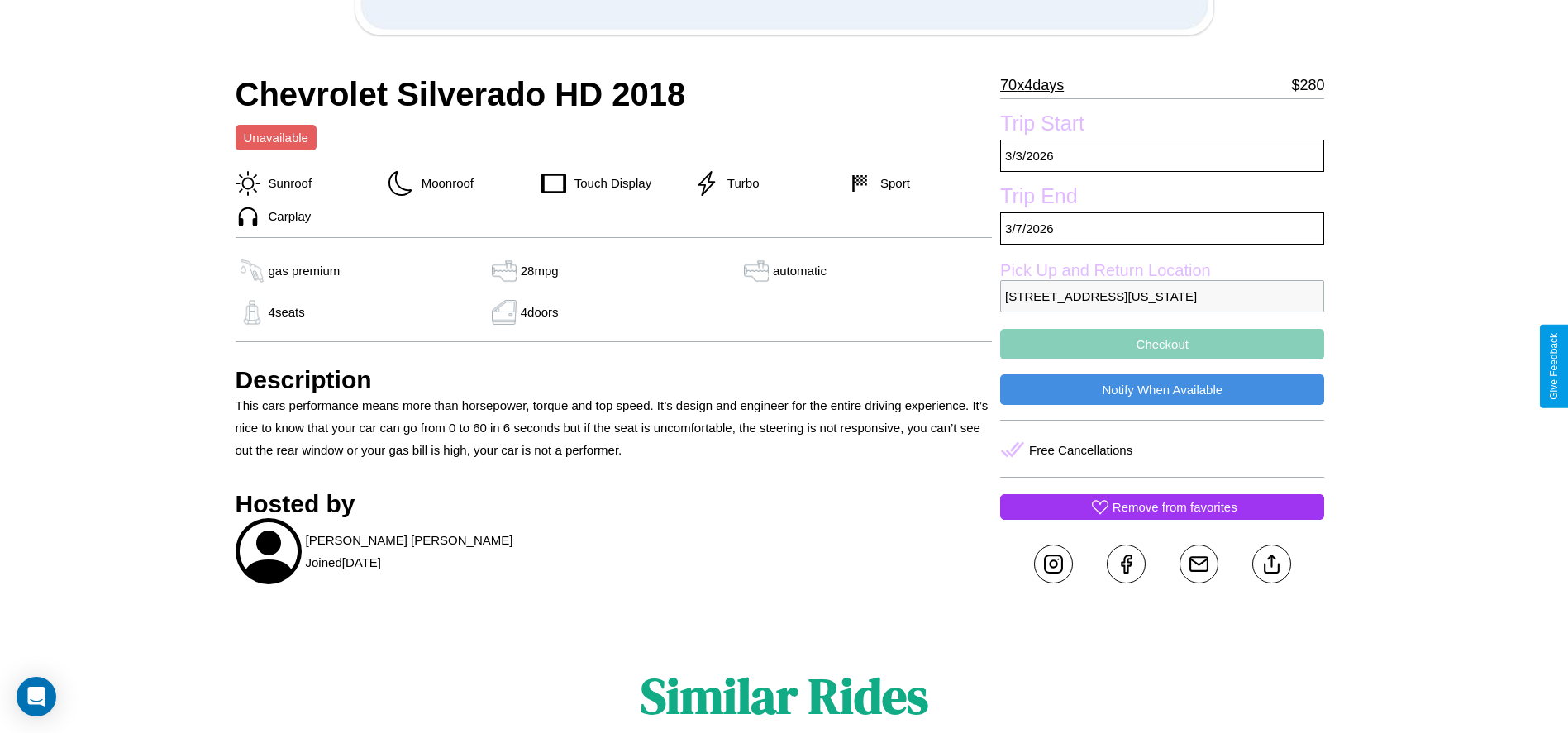
click at [1162, 360] on button "Checkout" at bounding box center [1161, 344] width 324 height 31
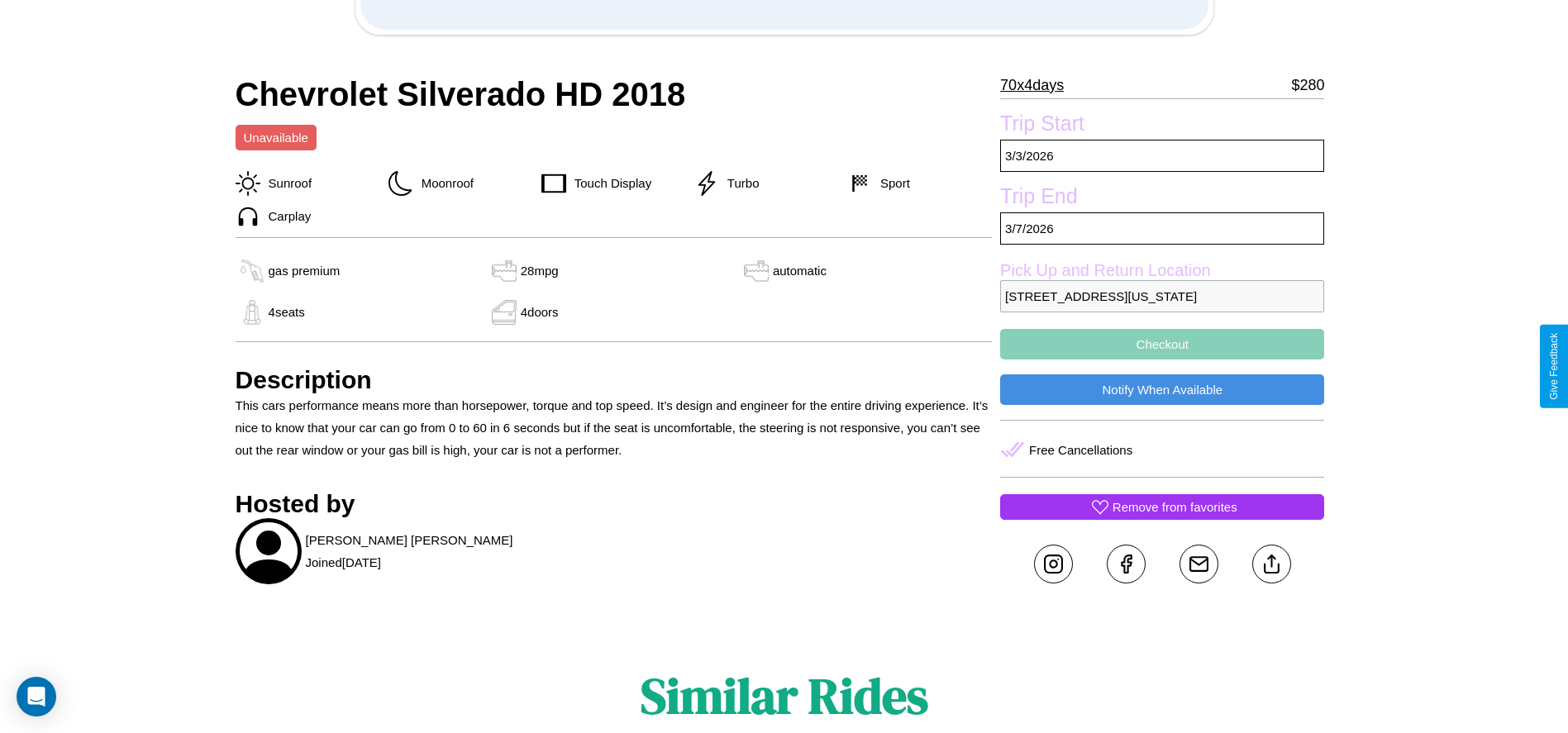
click at [1162, 360] on button "Checkout" at bounding box center [1161, 344] width 324 height 31
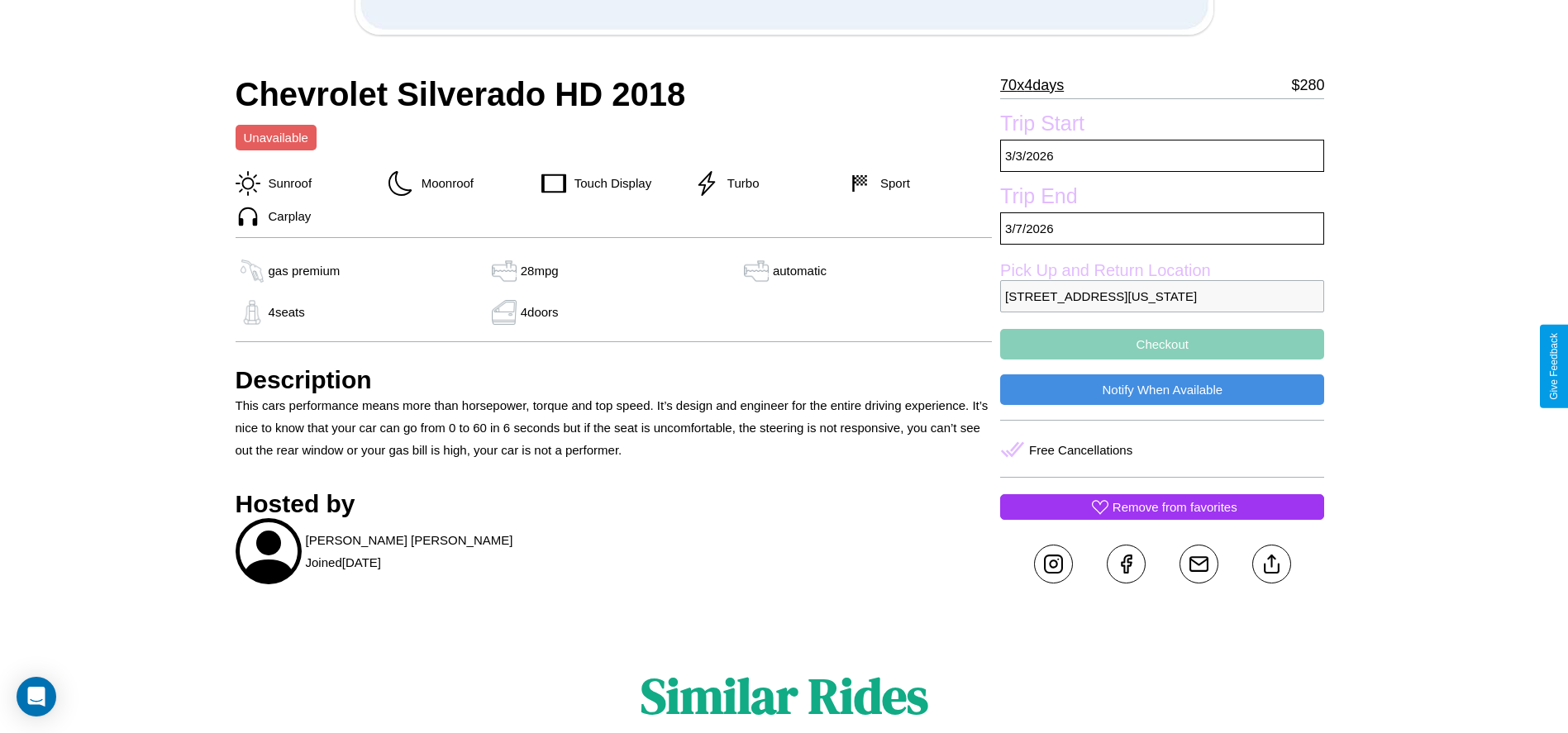
click at [1162, 360] on button "Checkout" at bounding box center [1161, 344] width 324 height 31
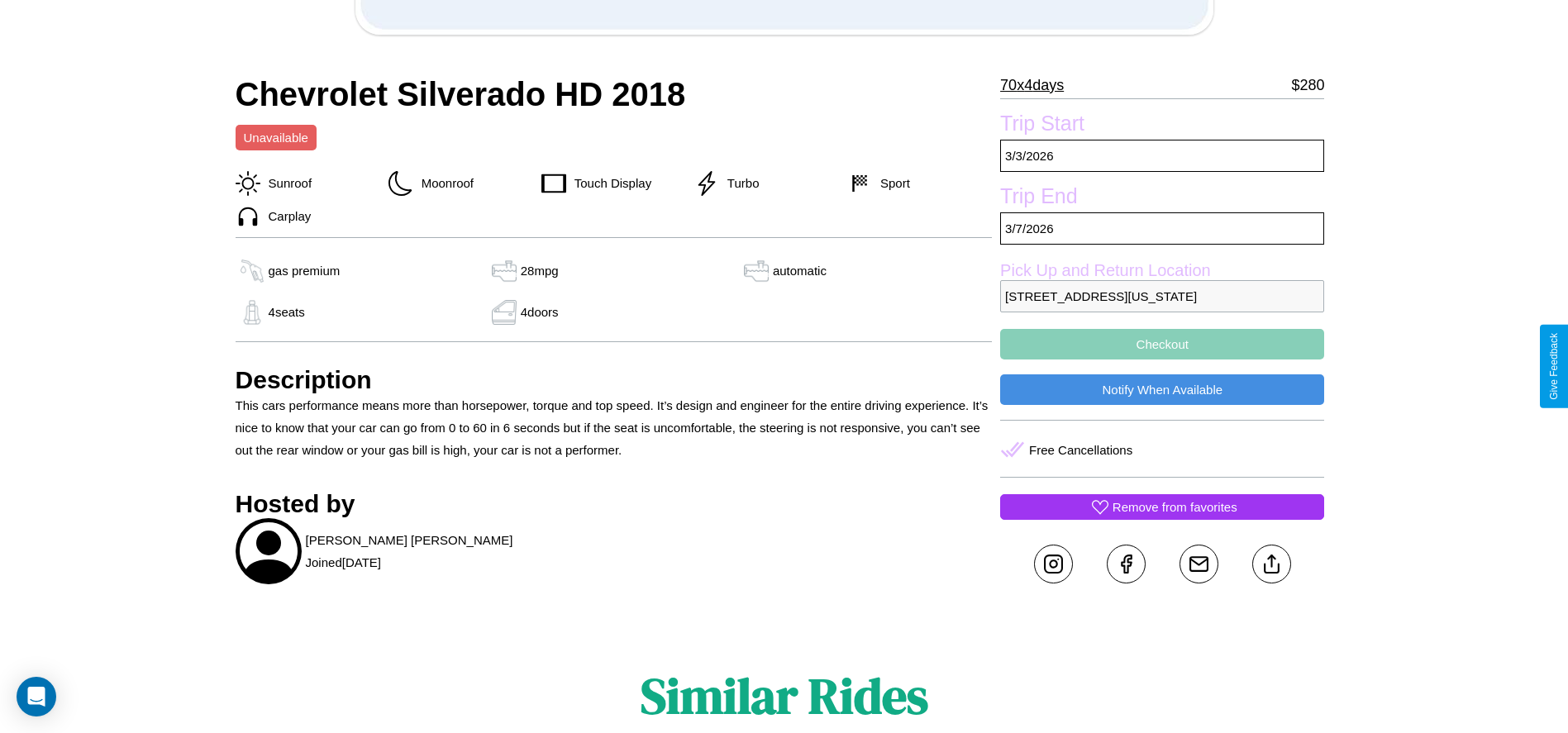
click at [1162, 360] on button "Checkout" at bounding box center [1161, 344] width 324 height 31
